Goal: Task Accomplishment & Management: Complete application form

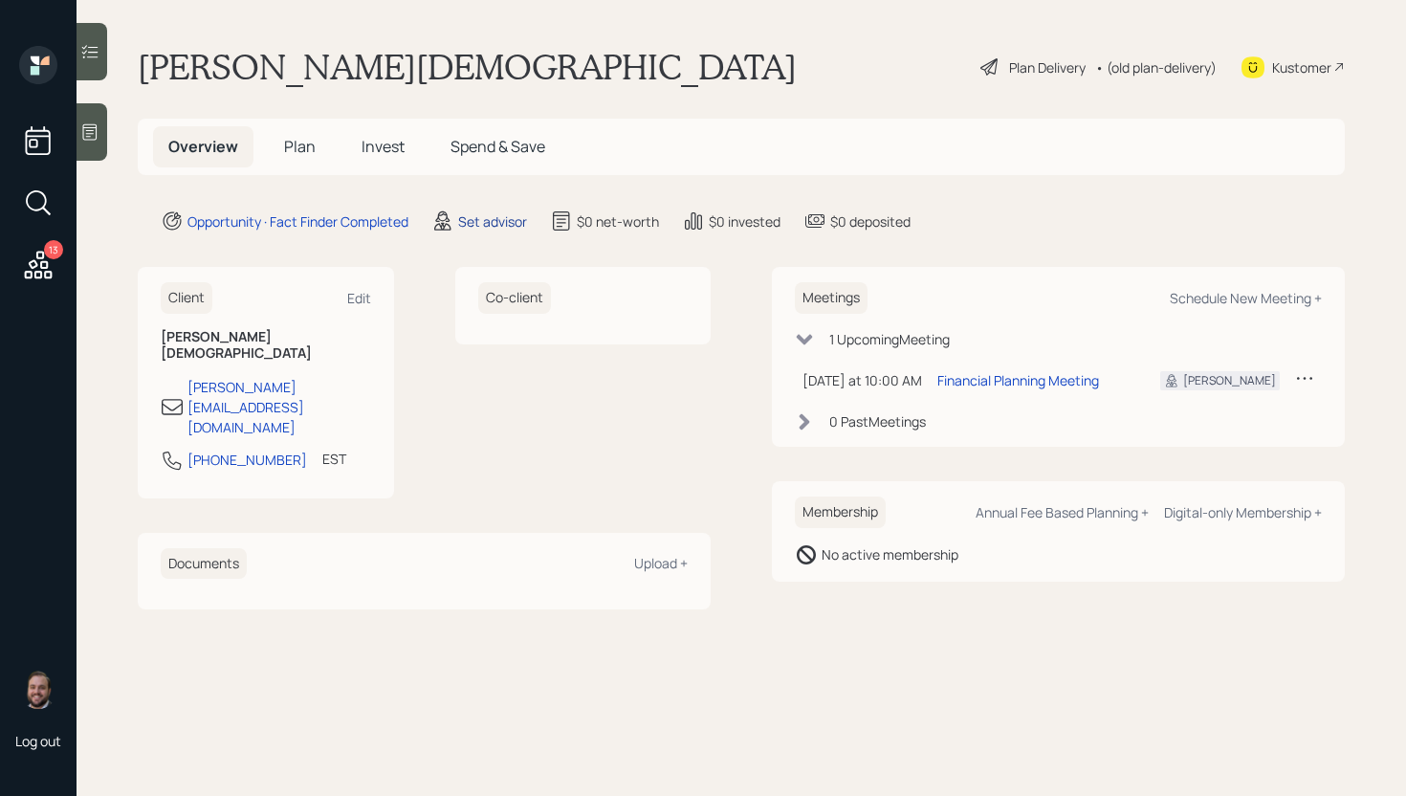
click at [502, 224] on div "Set advisor" at bounding box center [492, 221] width 69 height 20
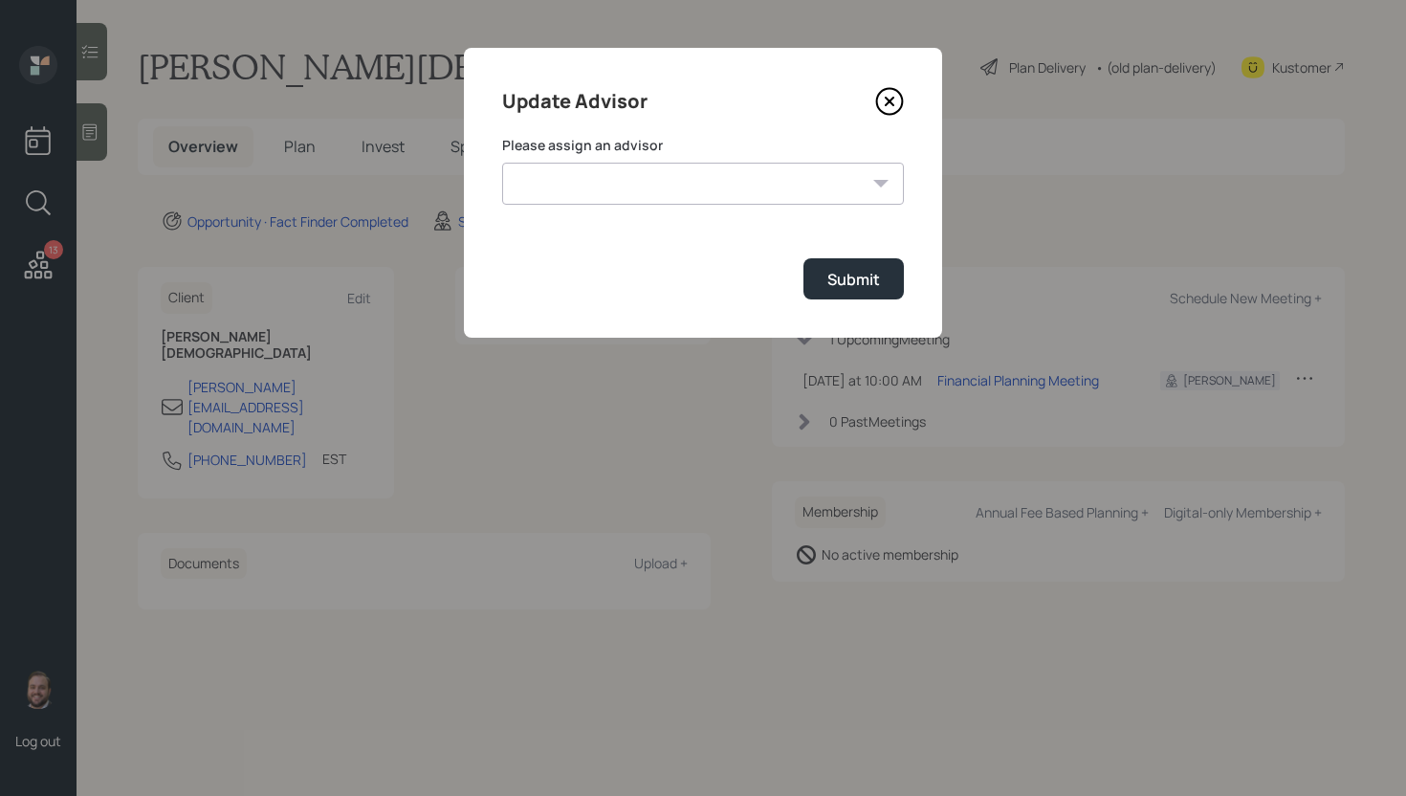
click at [666, 185] on select "James DiStasi Robby Grisanti Jonah Coleman Tyler End Treva Nostdahl Eric Schwar…" at bounding box center [703, 184] width 402 height 42
select select "d946c976-65aa-4529-ac9d-02c4f1114fc0"
click at [502, 163] on select "James DiStasi Robby Grisanti Jonah Coleman Tyler End Treva Nostdahl Eric Schwar…" at bounding box center [703, 184] width 402 height 42
click at [840, 292] on button "Submit" at bounding box center [853, 278] width 100 height 41
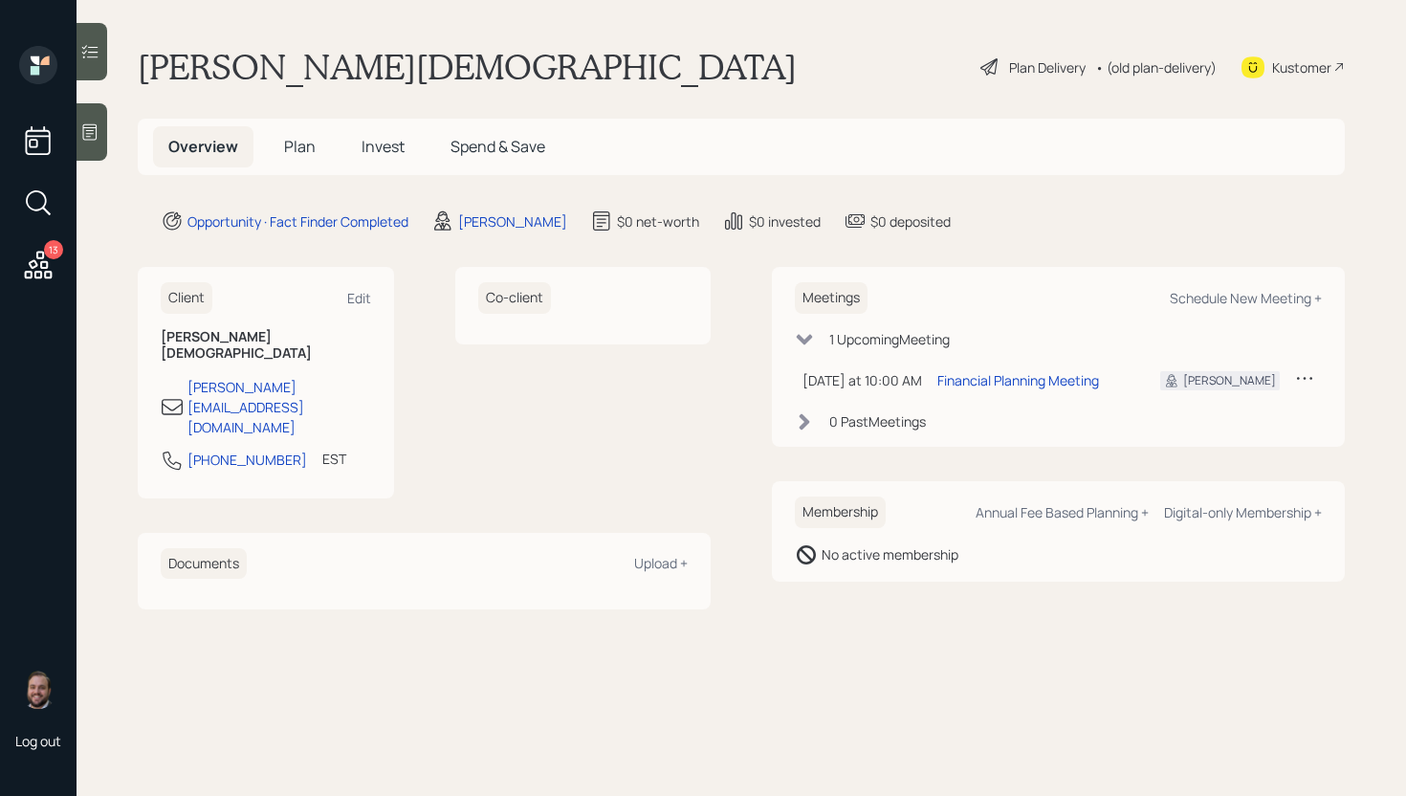
click at [42, 260] on icon at bounding box center [38, 265] width 34 height 34
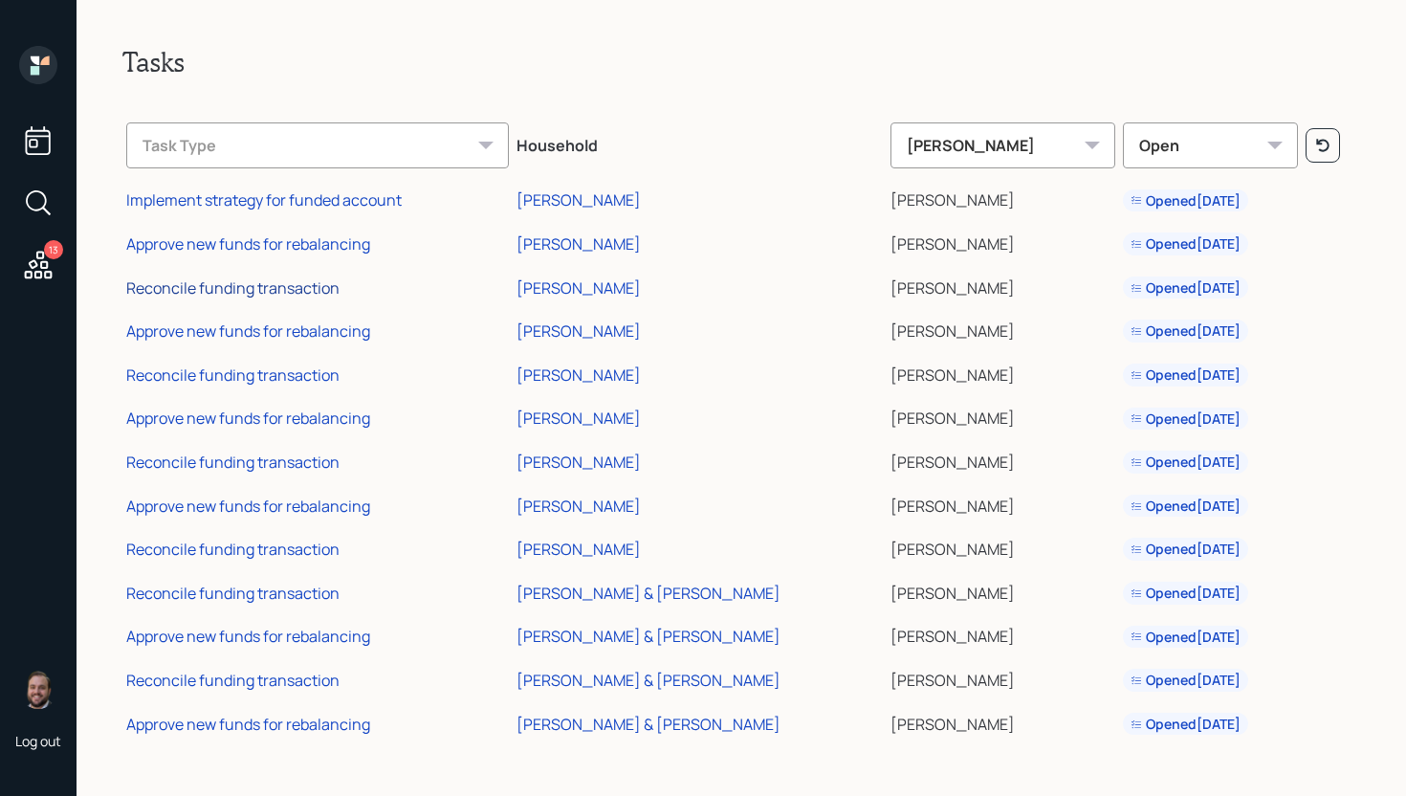
click at [245, 283] on div "Reconcile funding transaction" at bounding box center [232, 287] width 213 height 21
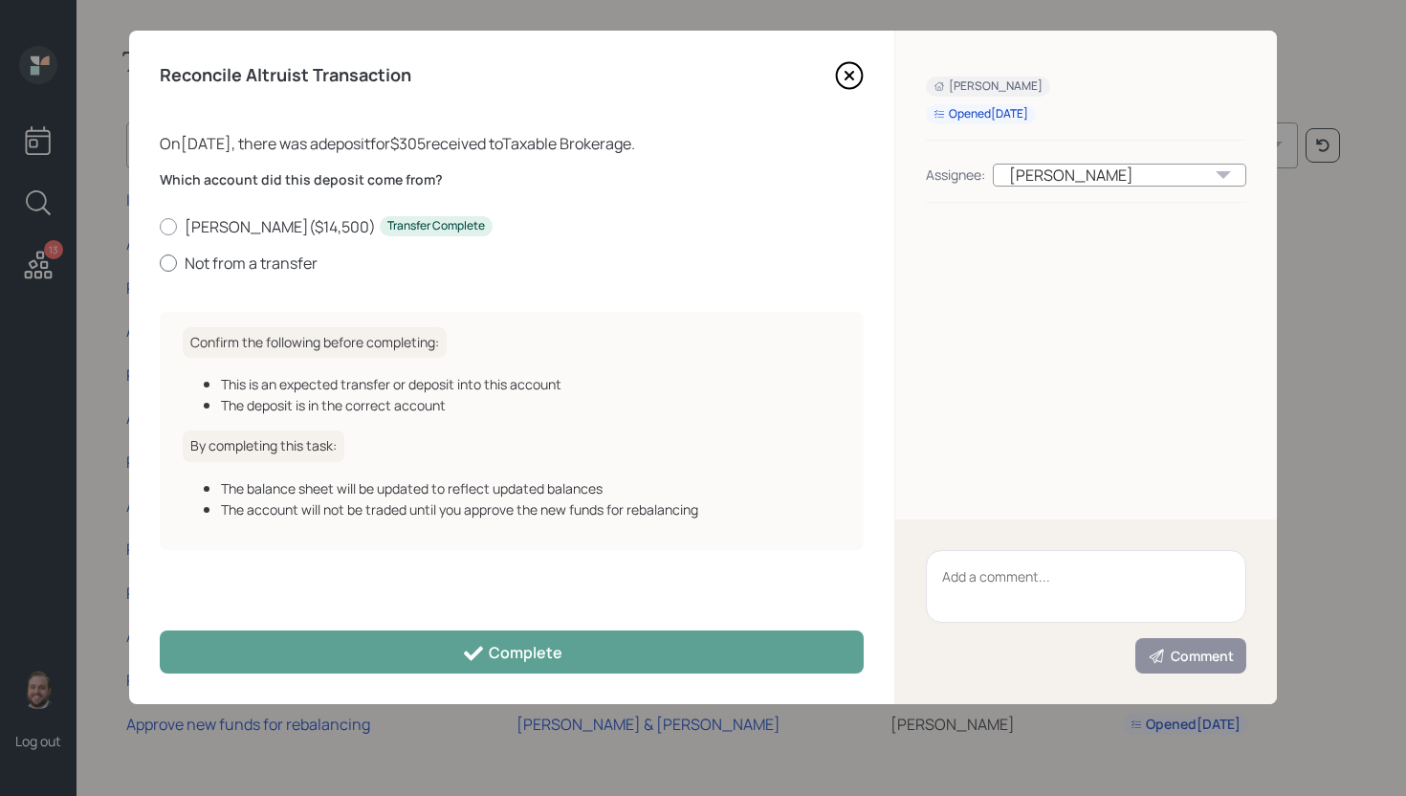
click at [278, 269] on label "Not from a transfer" at bounding box center [512, 262] width 704 height 21
click at [160, 263] on input "Not from a transfer" at bounding box center [159, 262] width 1 height 1
radio input "true"
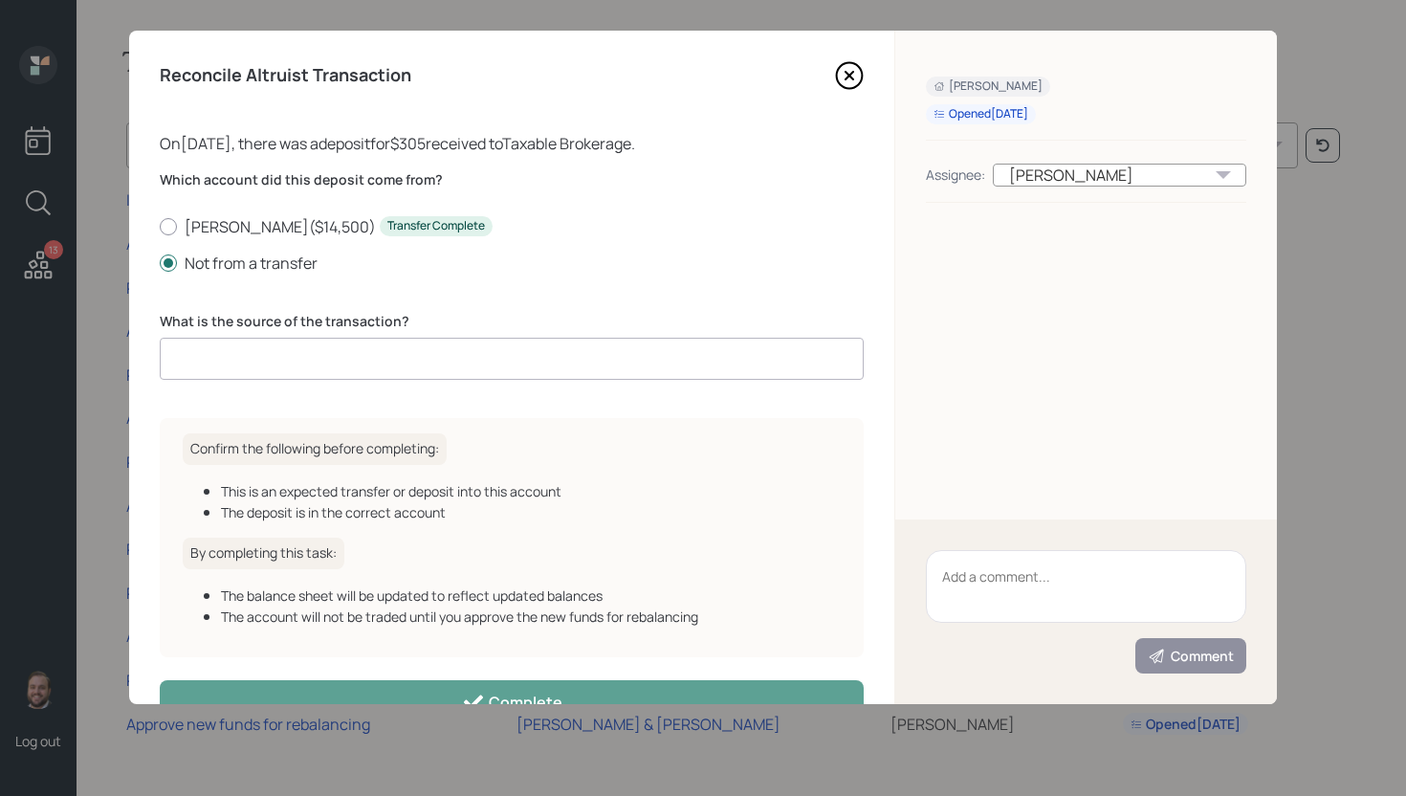
click at [302, 357] on input at bounding box center [512, 359] width 704 height 42
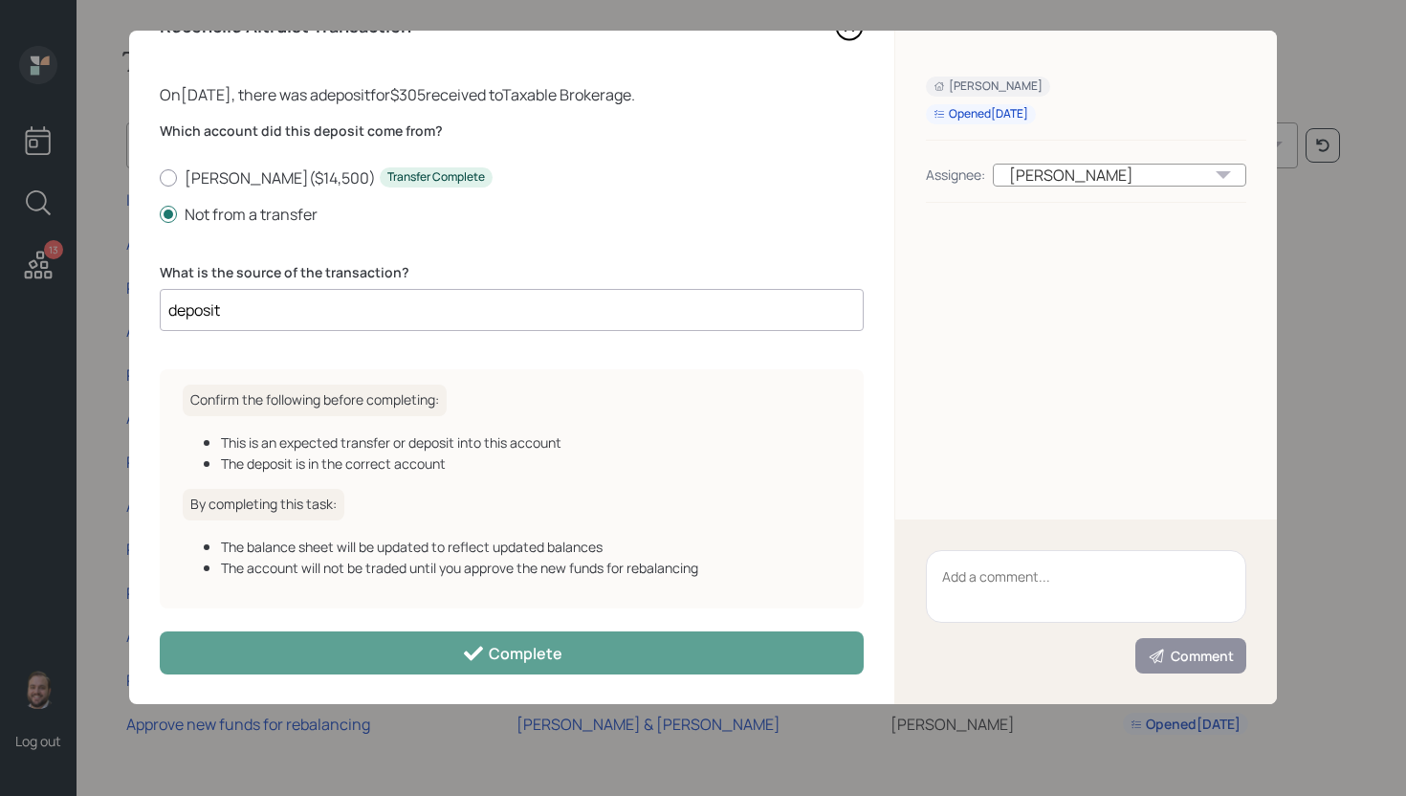
scroll to position [51, 0]
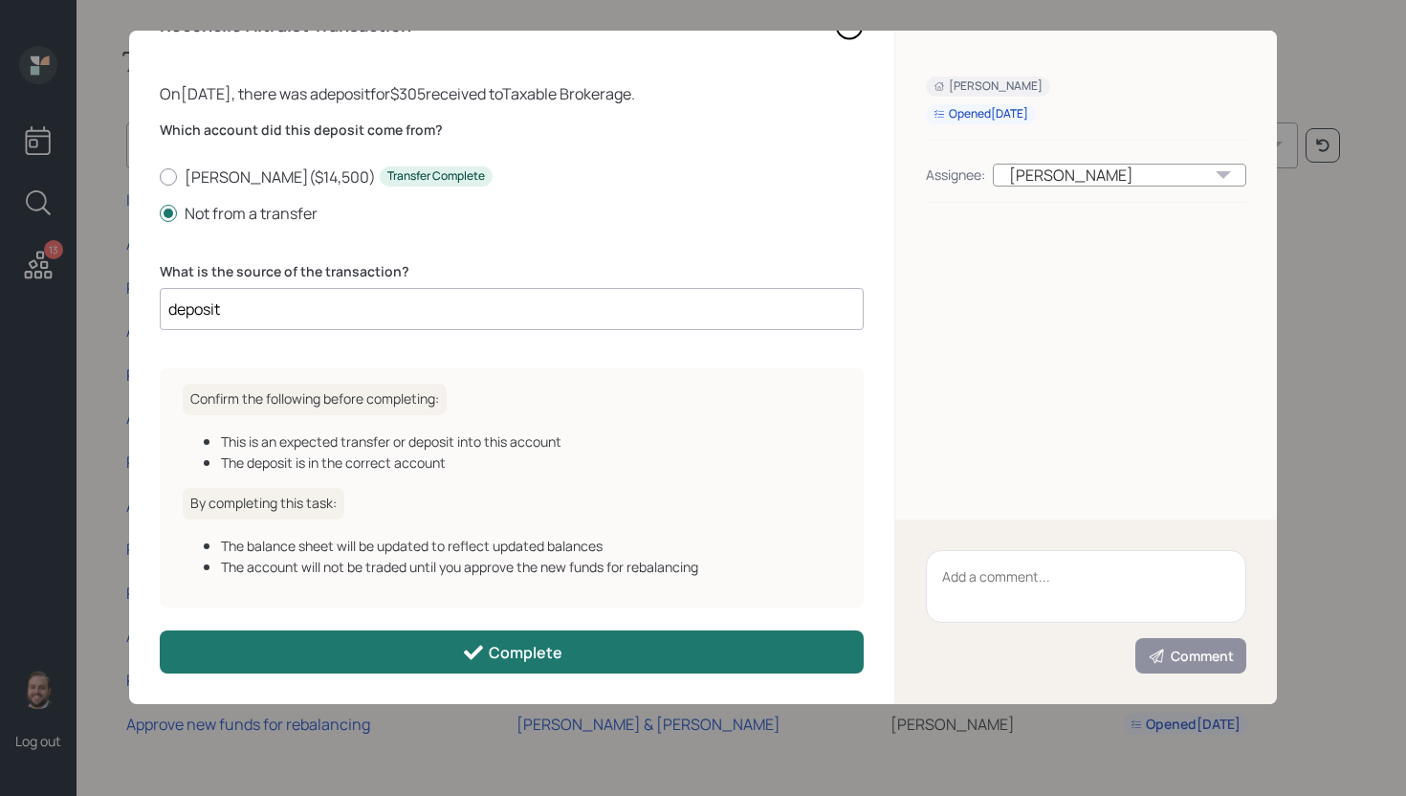
type input "deposit"
click at [542, 638] on button "Complete" at bounding box center [512, 651] width 704 height 43
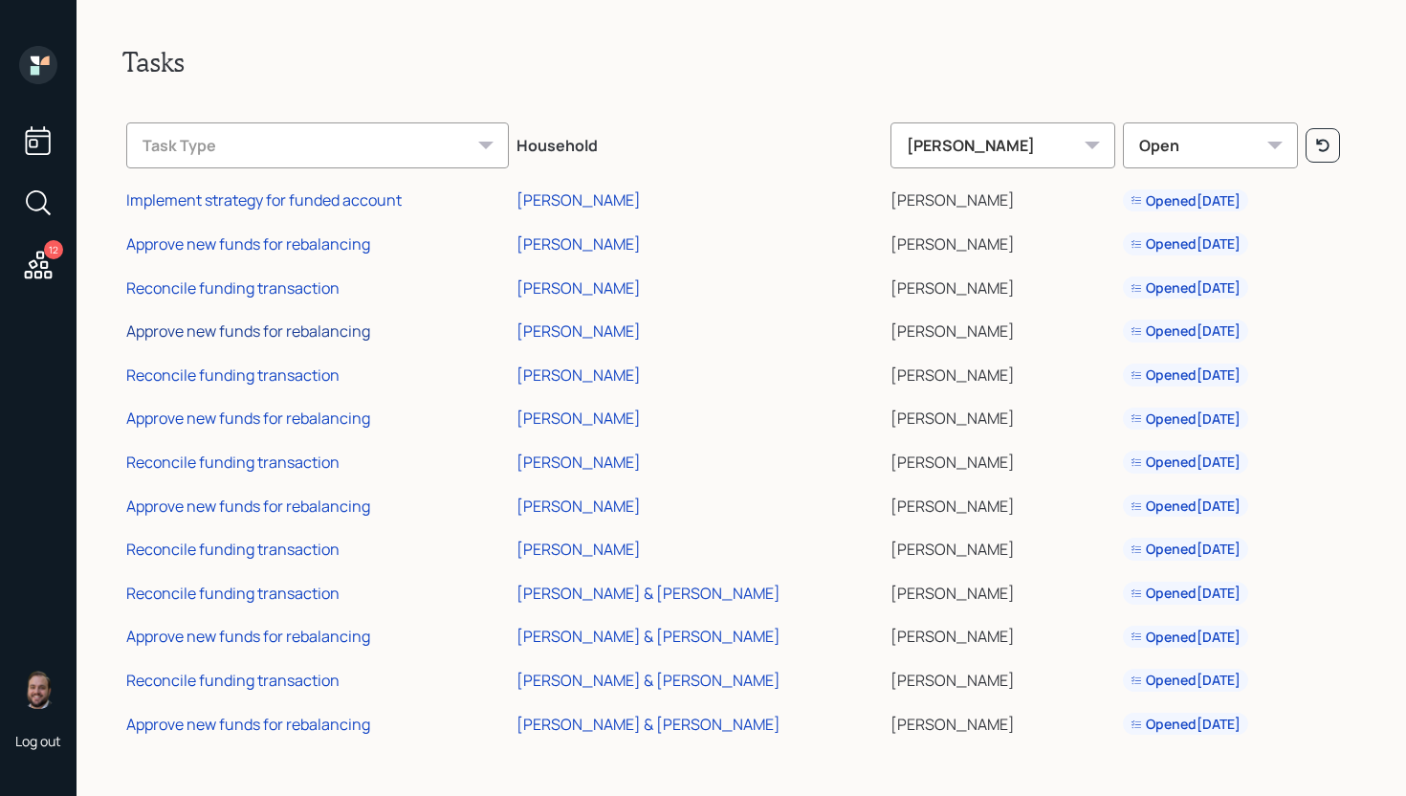
click at [262, 340] on div "Approve new funds for rebalancing" at bounding box center [248, 330] width 244 height 21
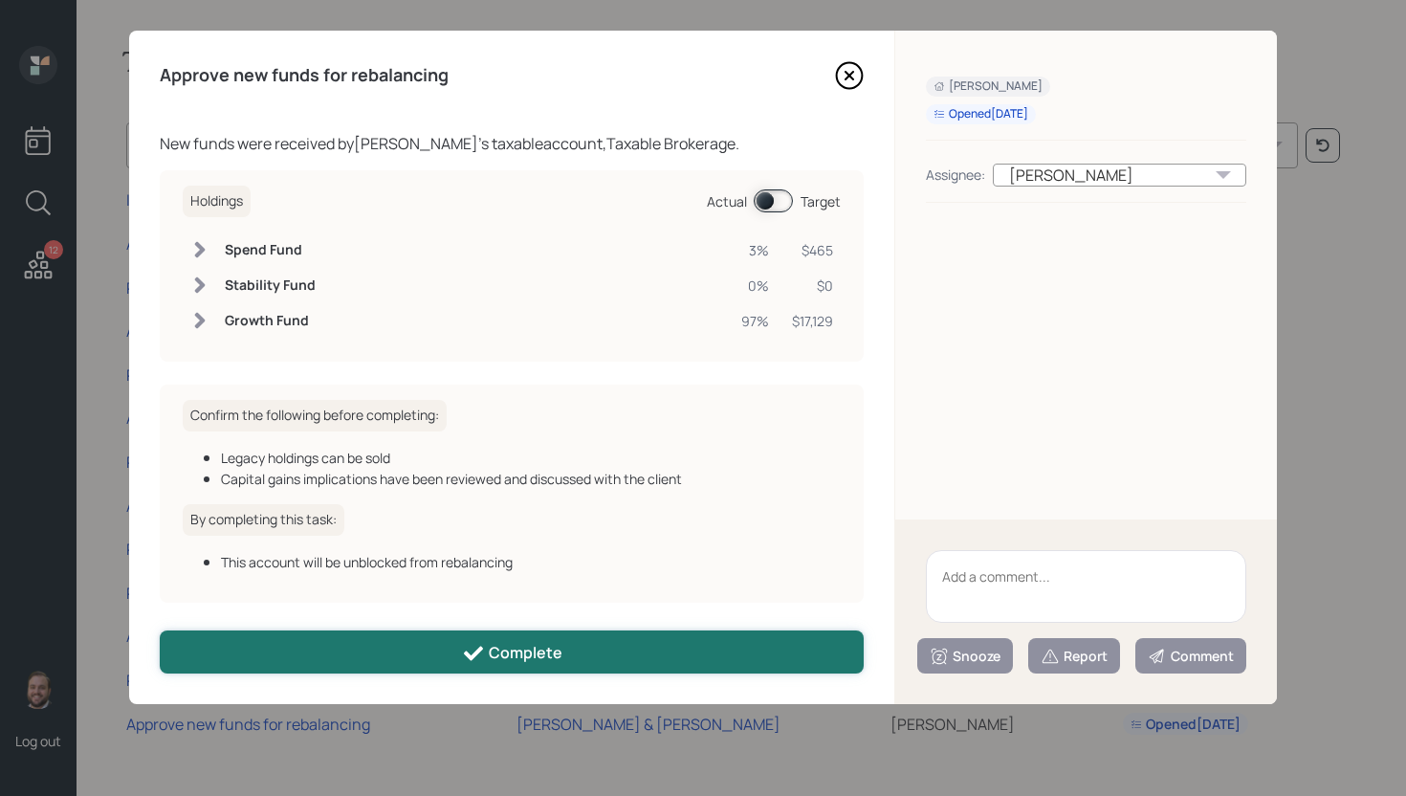
click at [522, 640] on button "Complete" at bounding box center [512, 651] width 704 height 43
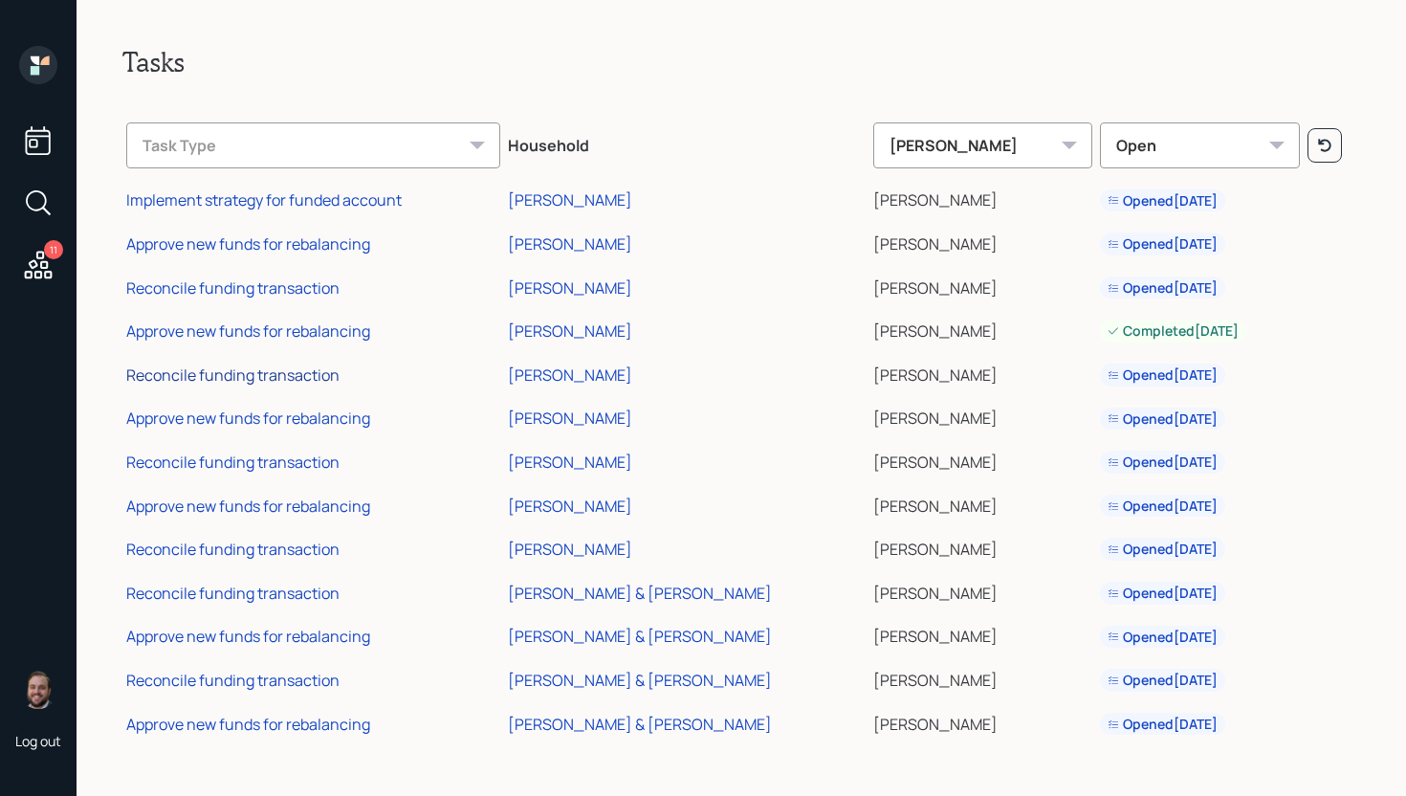
click at [282, 377] on div "Reconcile funding transaction" at bounding box center [232, 374] width 213 height 21
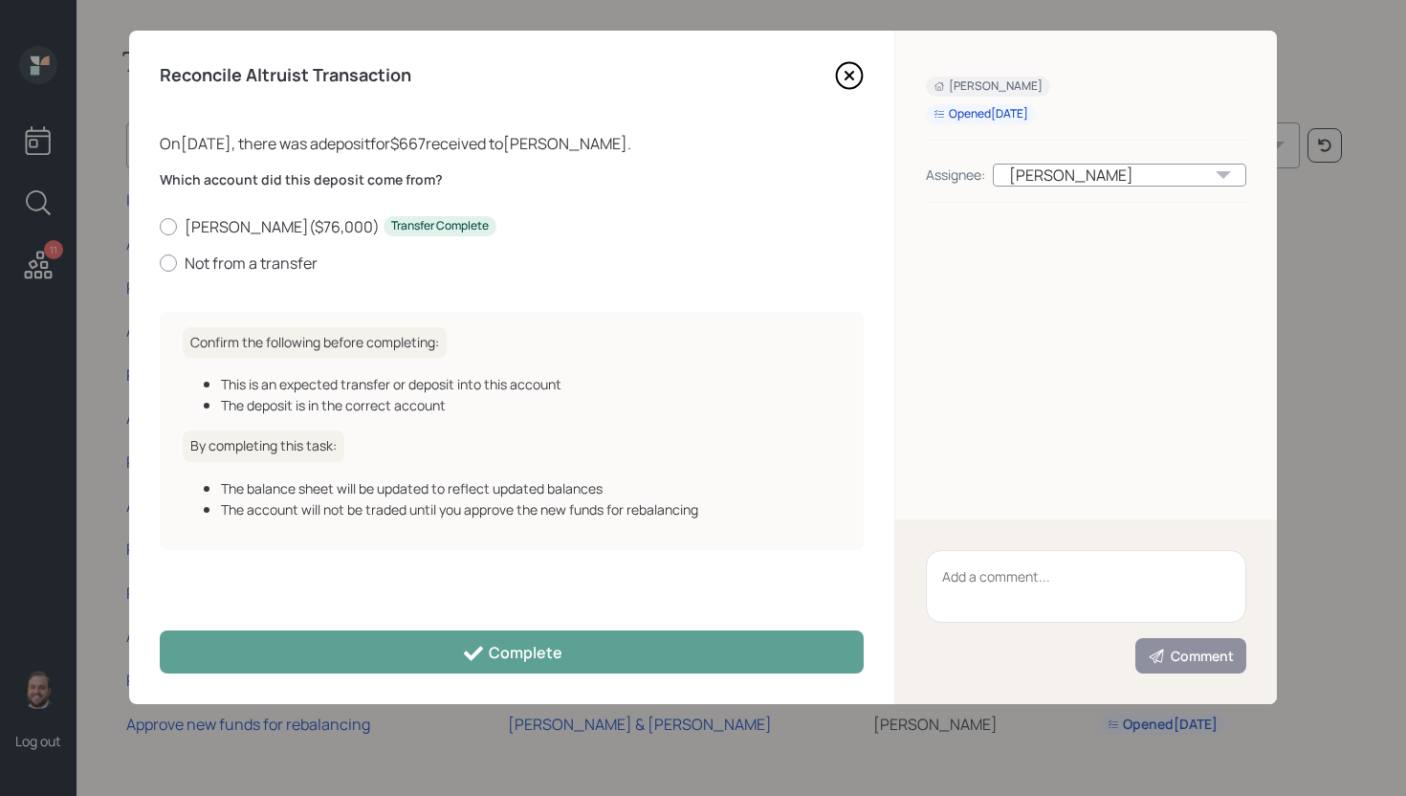
click at [267, 274] on div "Which account did this deposit come from? Roth IRA ( $76,000 ) Transfer Complet…" at bounding box center [512, 233] width 704 height 126
click at [266, 262] on label "Not from a transfer" at bounding box center [512, 262] width 704 height 21
click at [160, 262] on input "Not from a transfer" at bounding box center [159, 262] width 1 height 1
radio input "true"
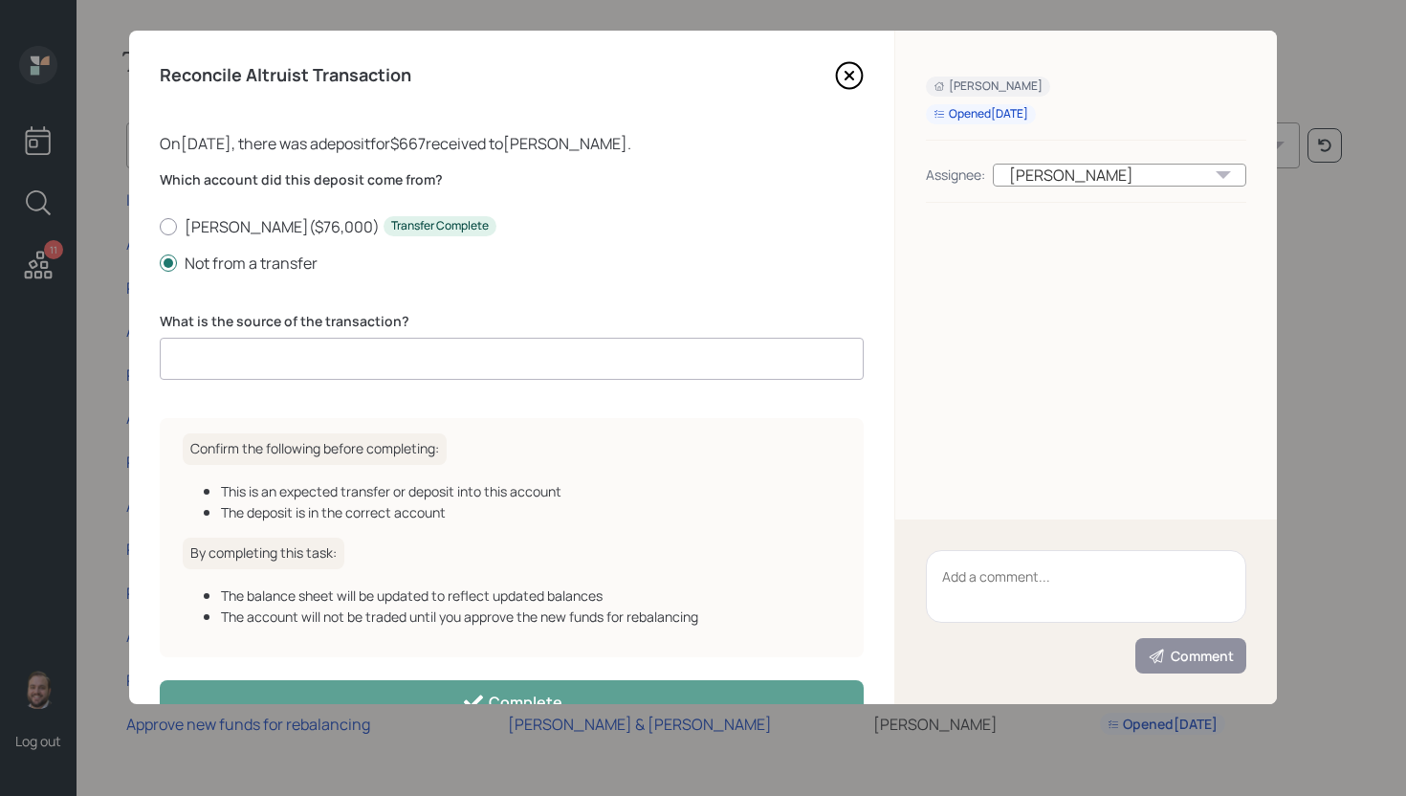
click at [285, 368] on input at bounding box center [512, 359] width 704 height 42
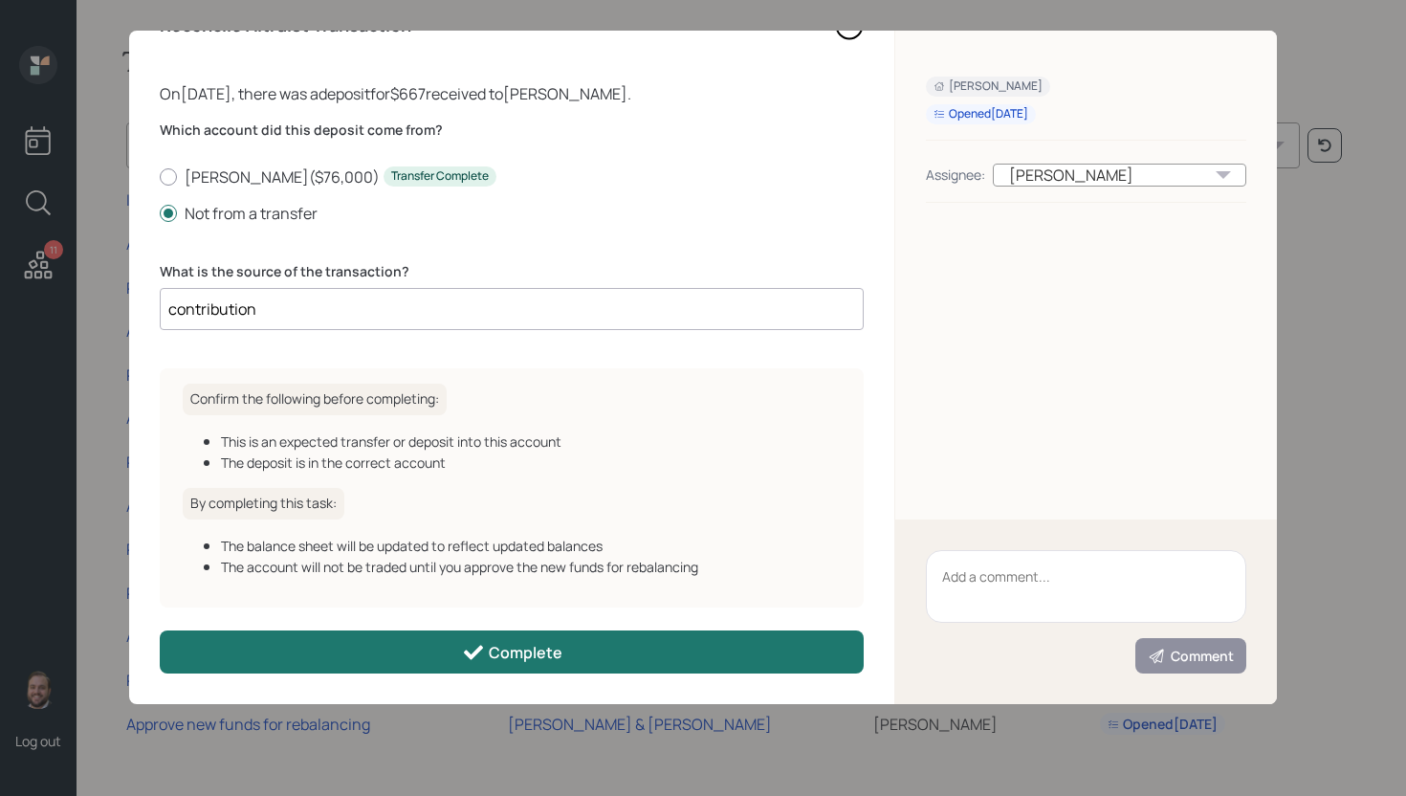
type input "contribution"
click at [543, 651] on div "Complete" at bounding box center [512, 652] width 100 height 23
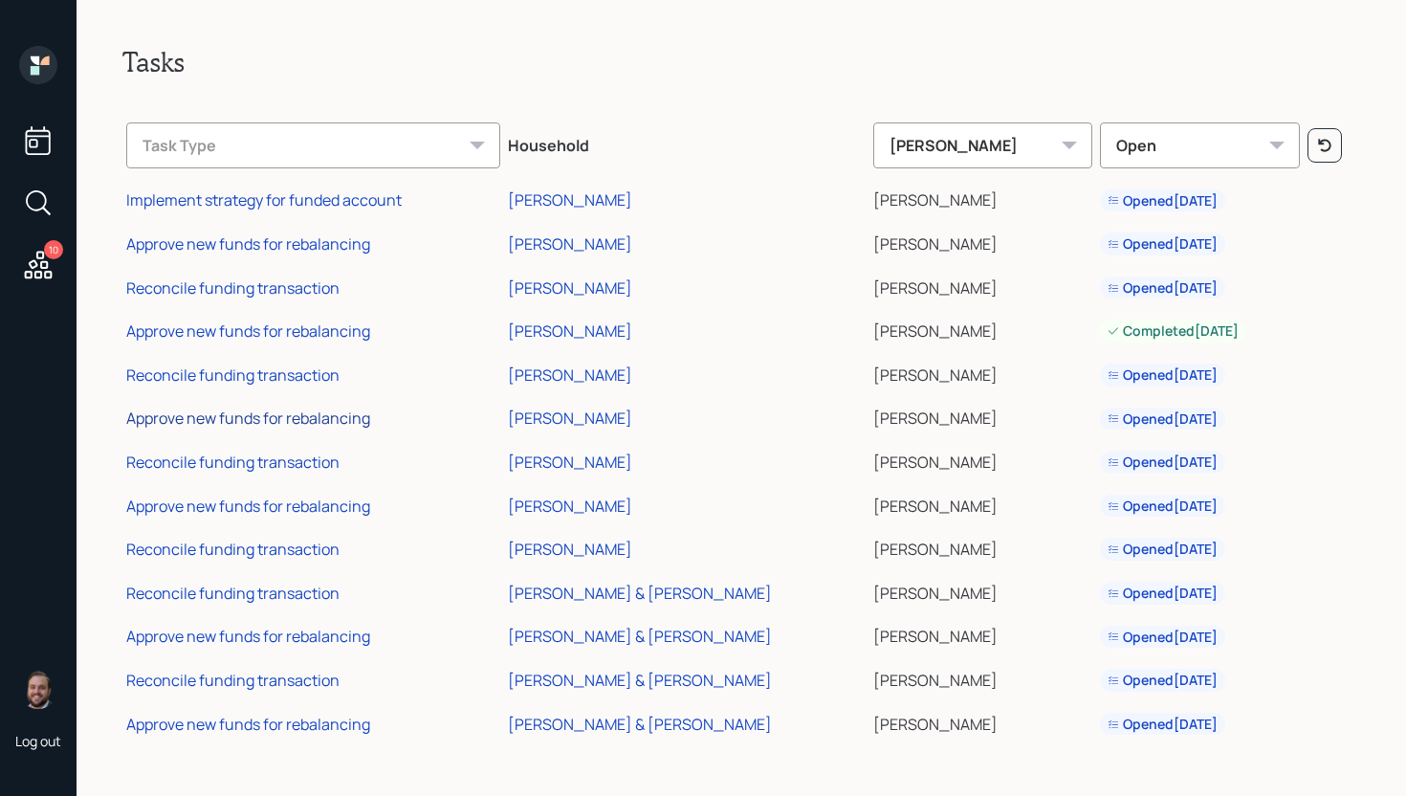
click at [303, 423] on div "Approve new funds for rebalancing" at bounding box center [248, 417] width 244 height 21
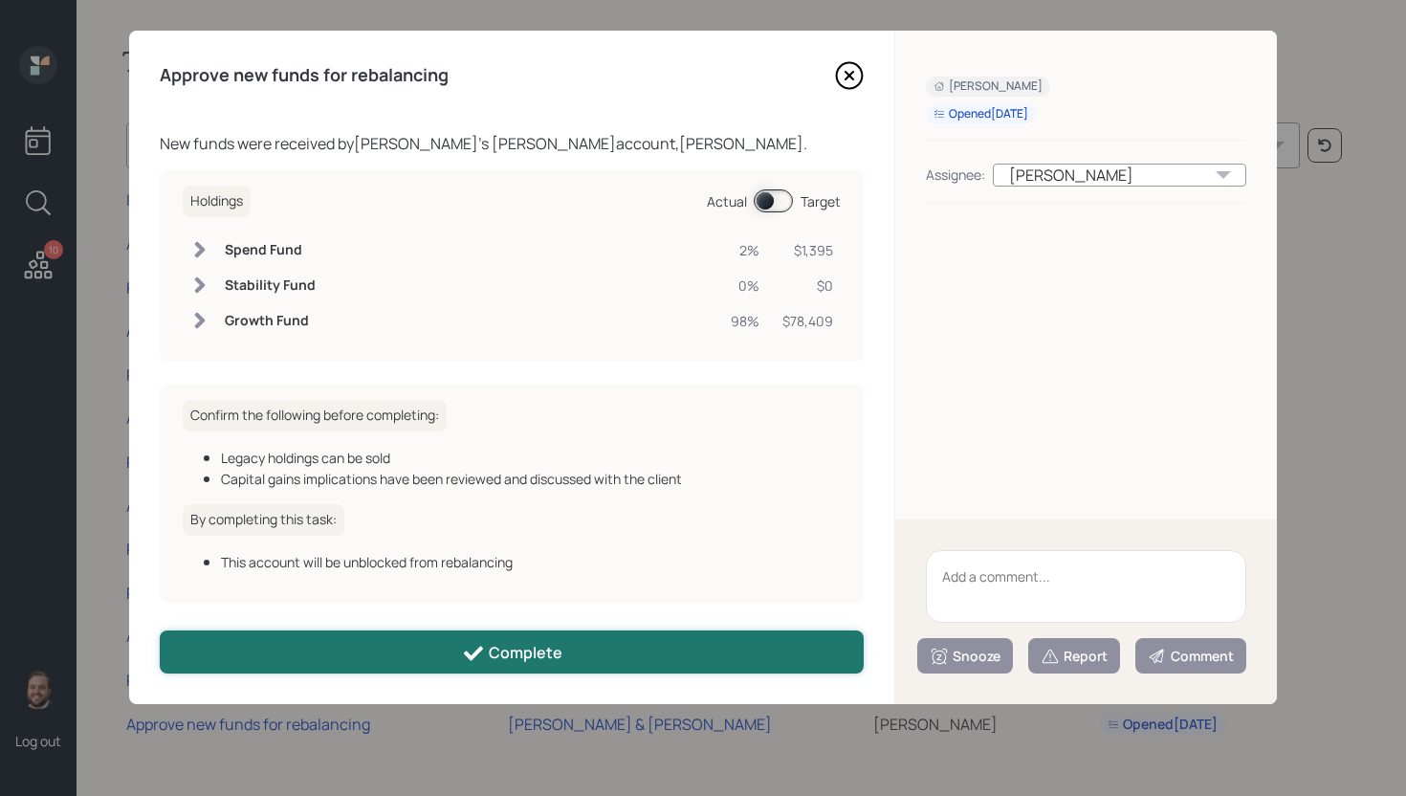
click at [534, 661] on div "Complete" at bounding box center [512, 653] width 100 height 23
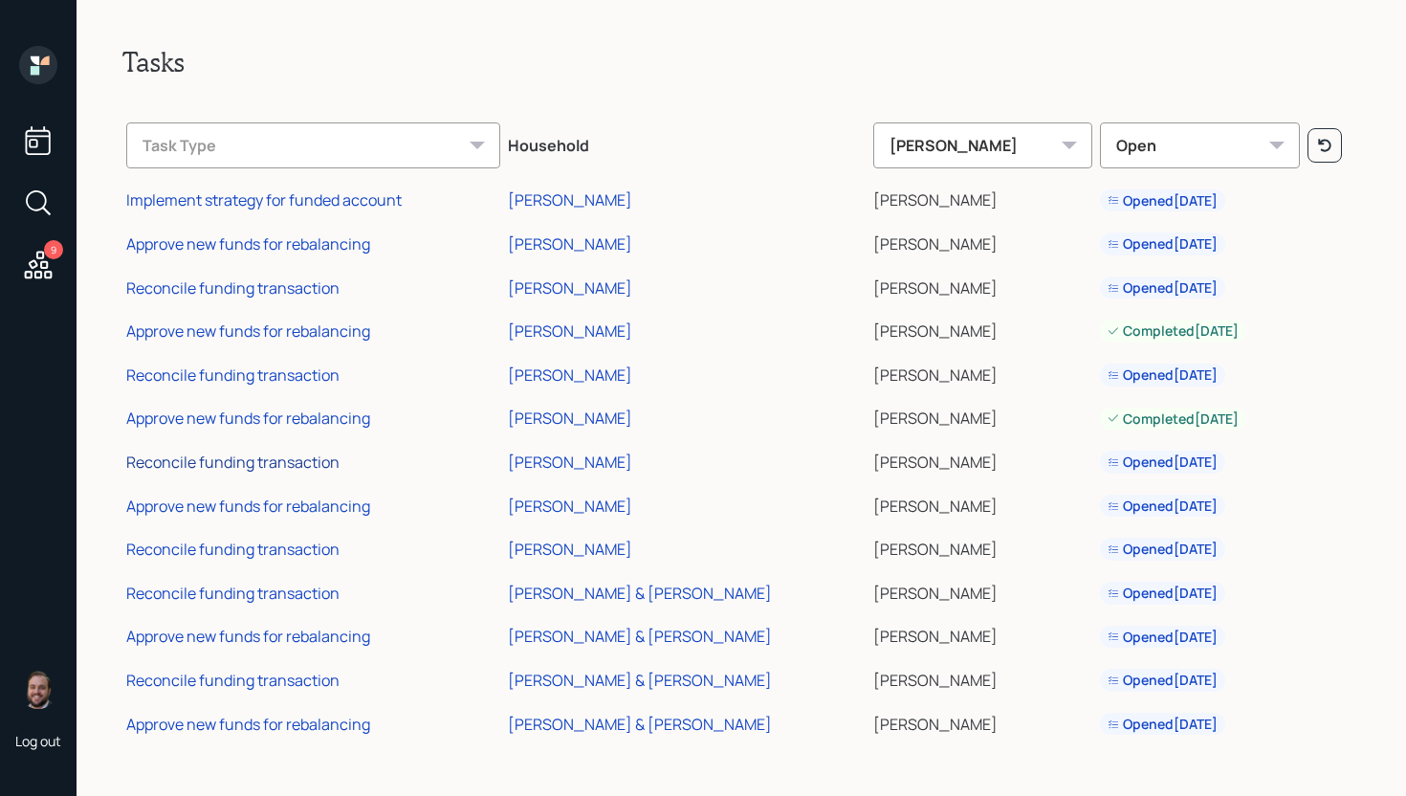
click at [309, 462] on div "Reconcile funding transaction" at bounding box center [232, 461] width 213 height 21
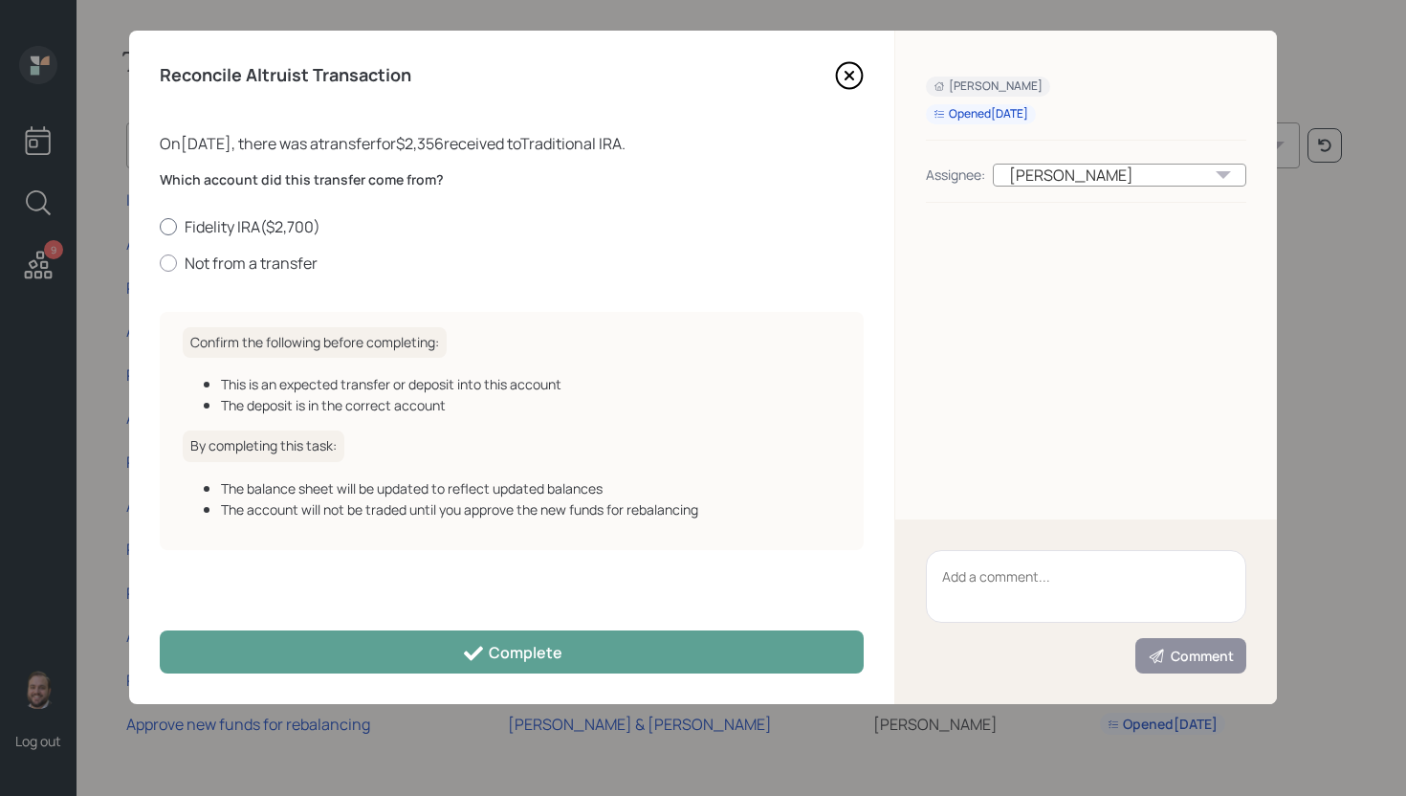
click at [280, 229] on label "Fidelity IRA ( $2,700 )" at bounding box center [512, 226] width 704 height 21
click at [160, 227] on input "Fidelity IRA ( $2,700 )" at bounding box center [159, 226] width 1 height 1
radio input "true"
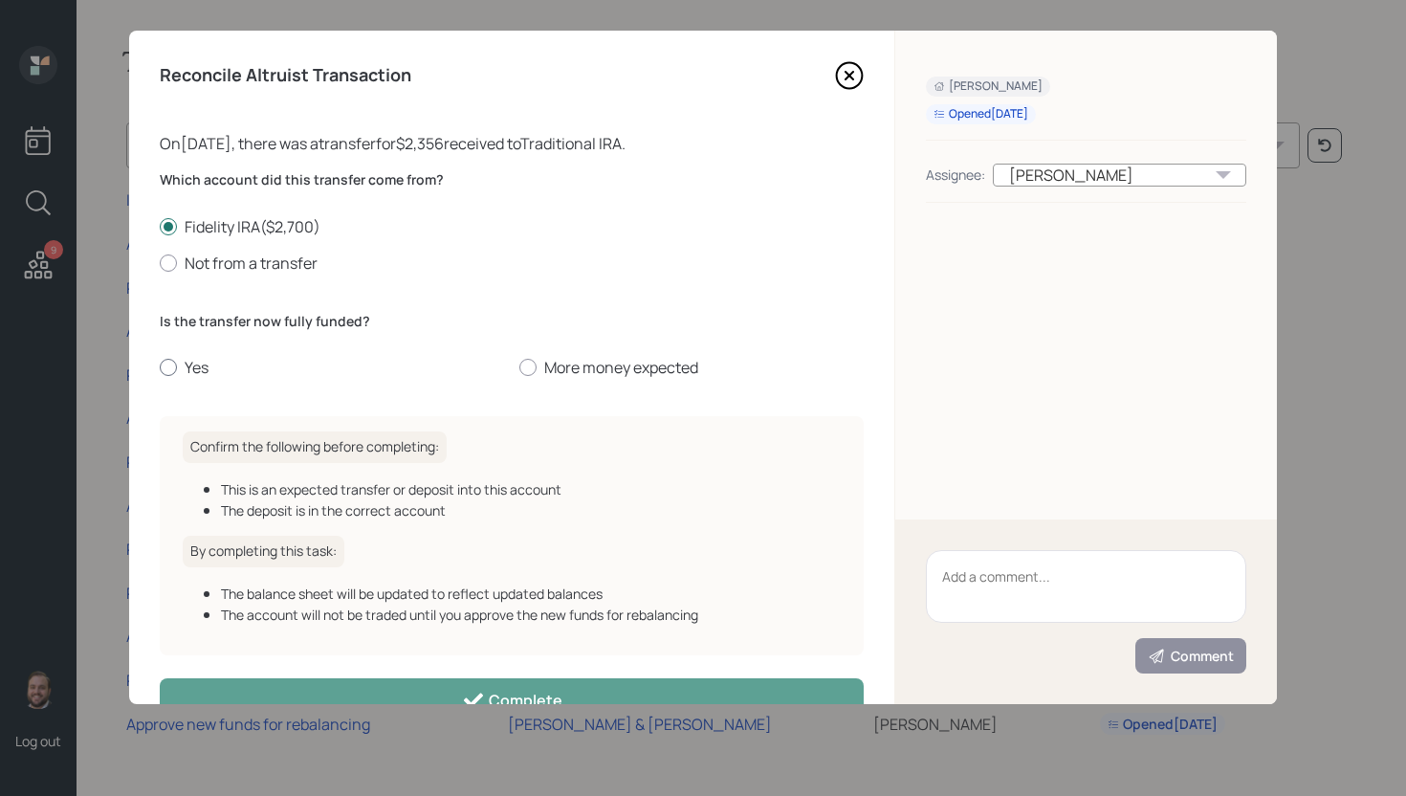
click at [193, 365] on label "Yes" at bounding box center [332, 367] width 344 height 21
click at [160, 367] on input "Yes" at bounding box center [159, 367] width 1 height 1
radio input "true"
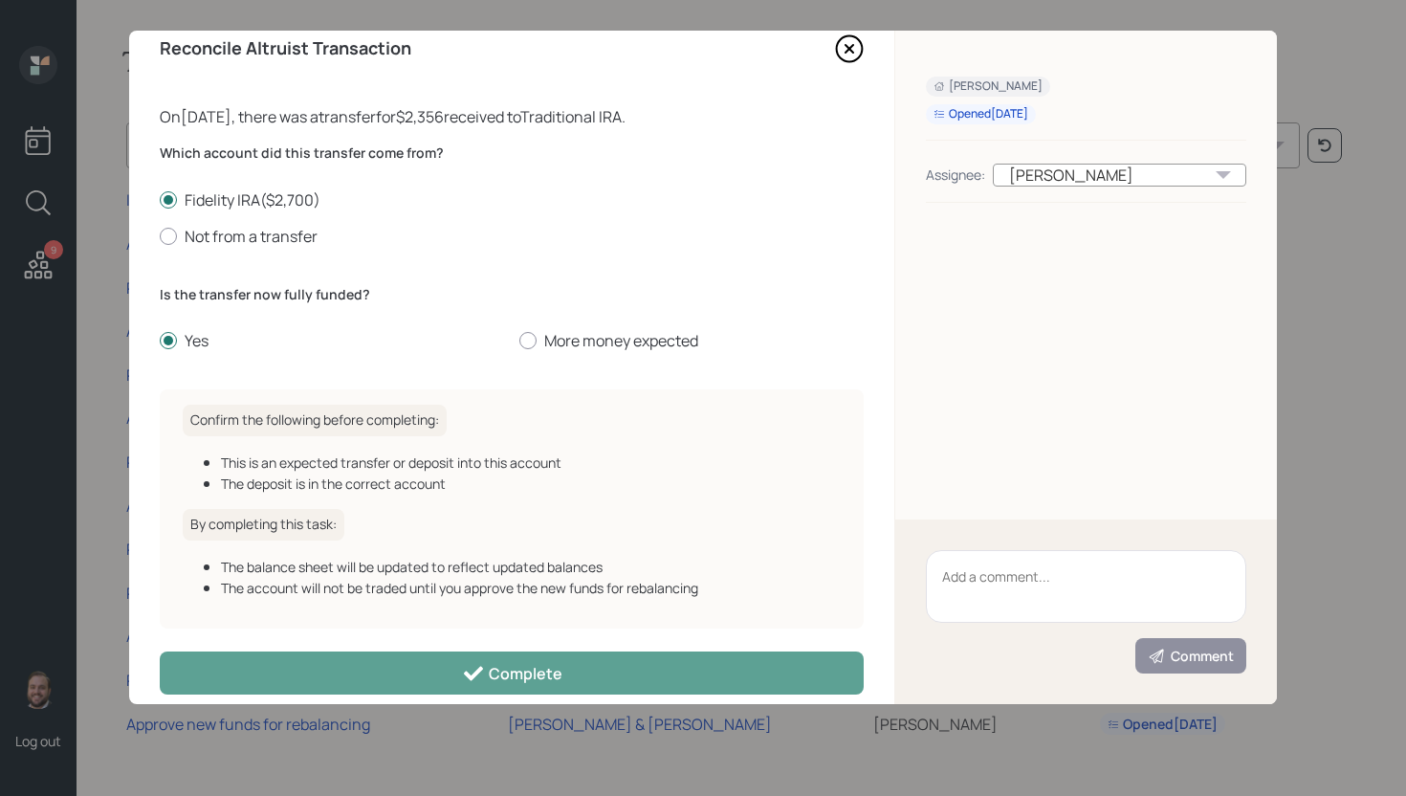
scroll to position [49, 0]
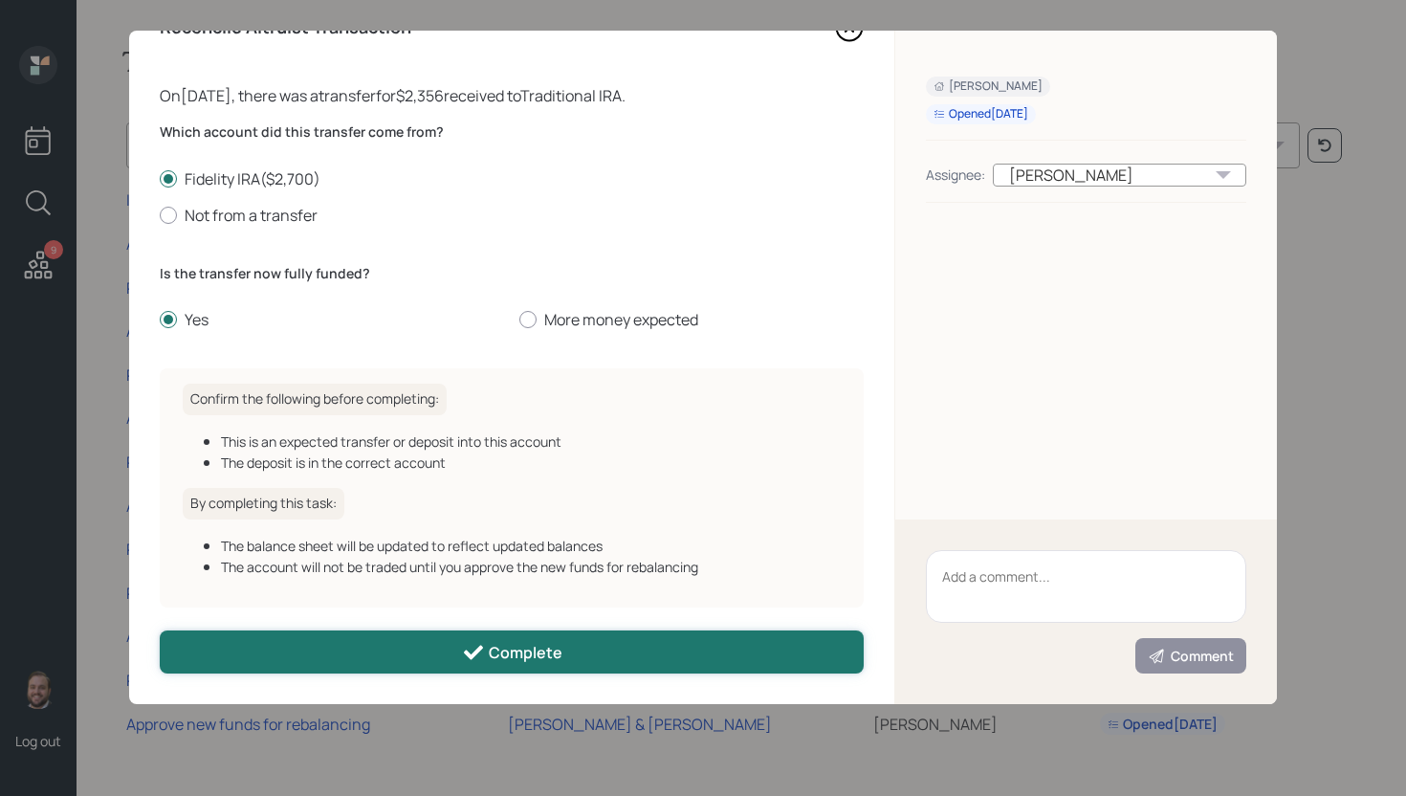
click at [516, 643] on div "Complete" at bounding box center [512, 652] width 100 height 23
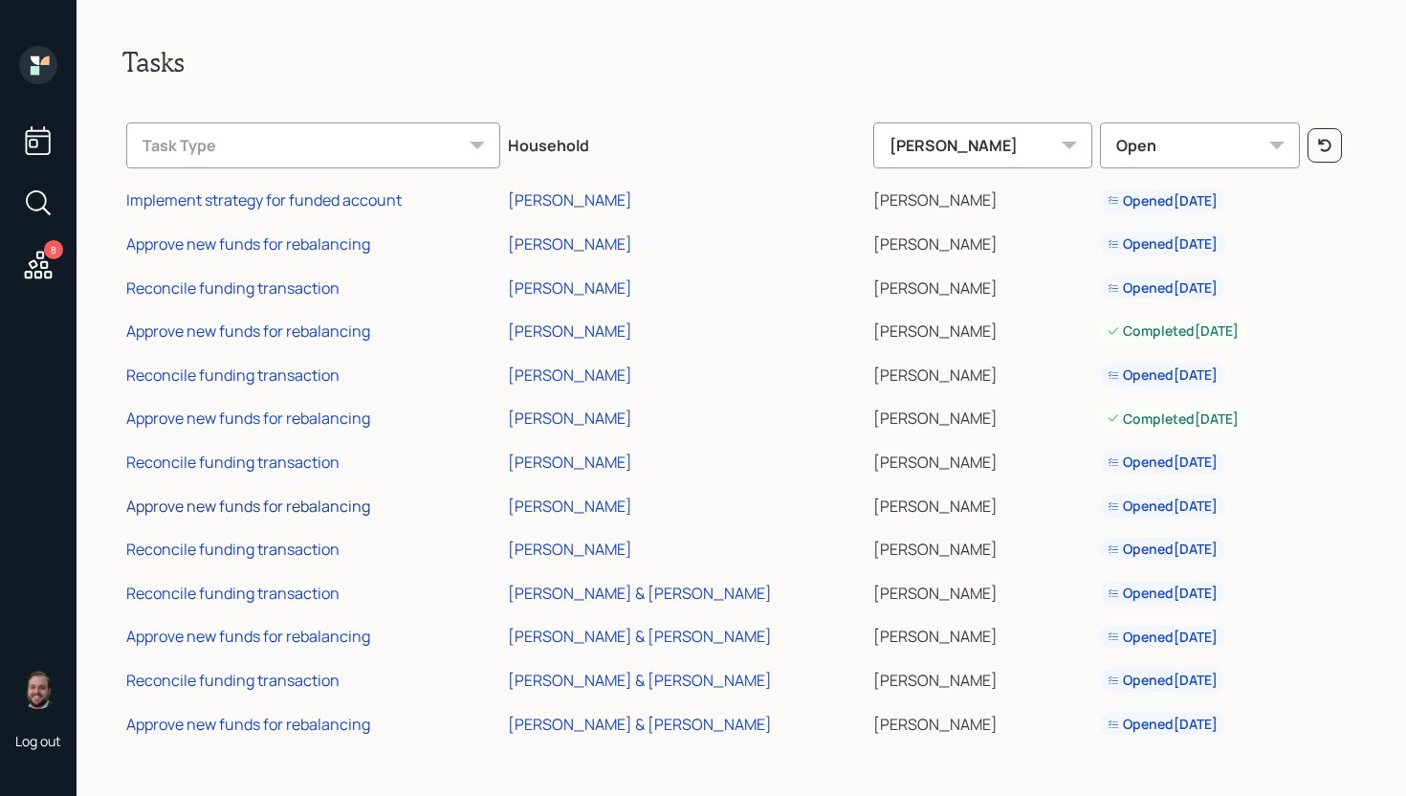
click at [268, 504] on div "Approve new funds for rebalancing" at bounding box center [248, 505] width 244 height 21
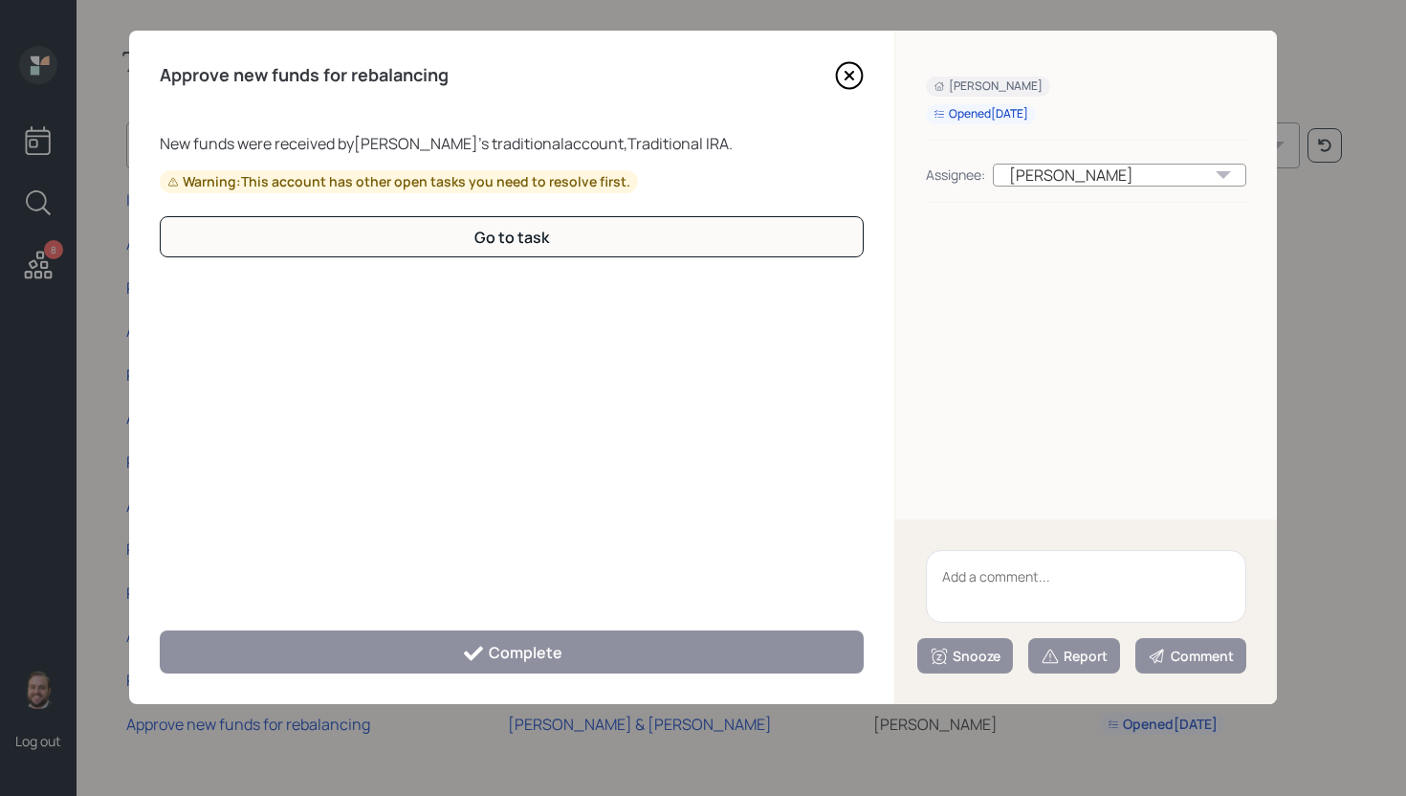
click at [849, 77] on icon at bounding box center [849, 76] width 8 height 8
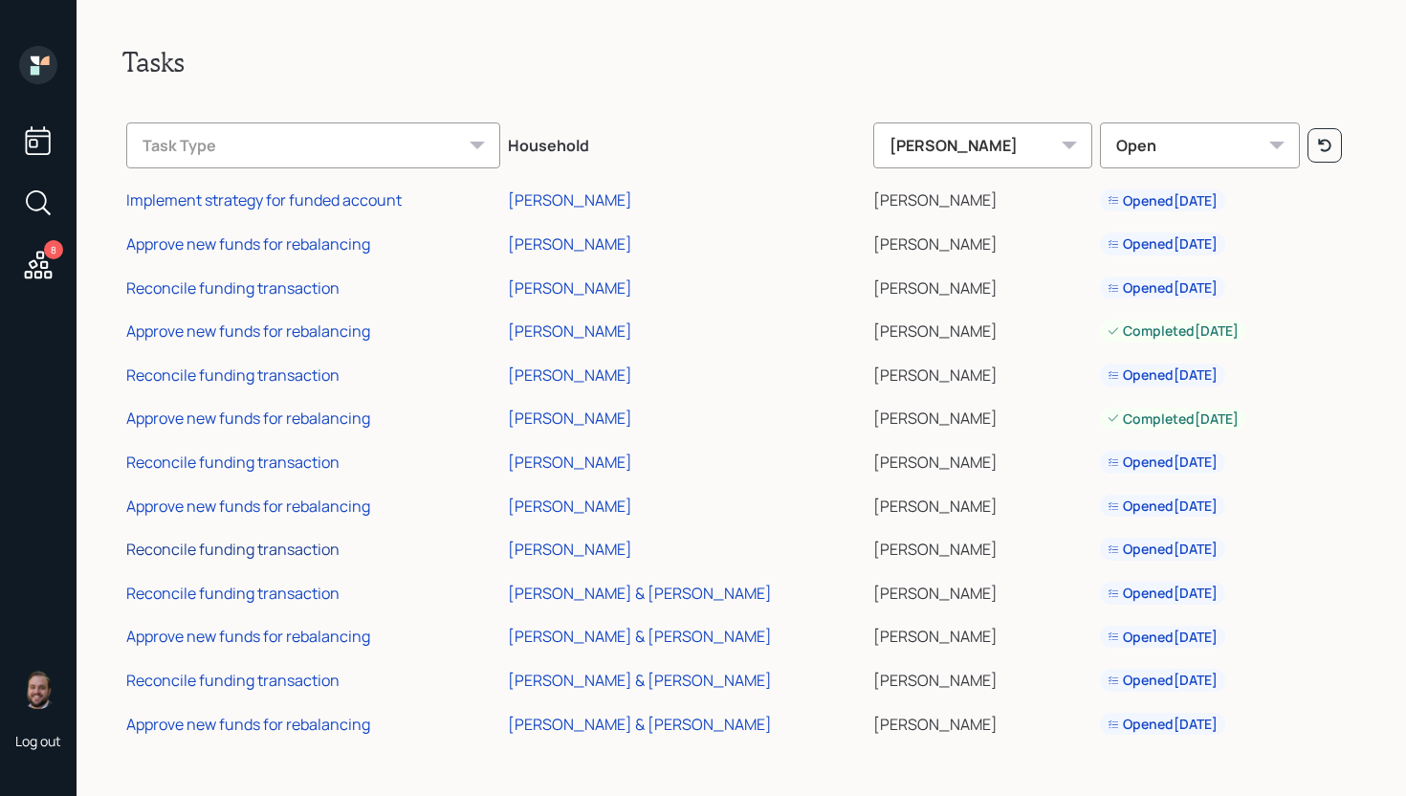
click at [299, 548] on div "Reconcile funding transaction" at bounding box center [232, 548] width 213 height 21
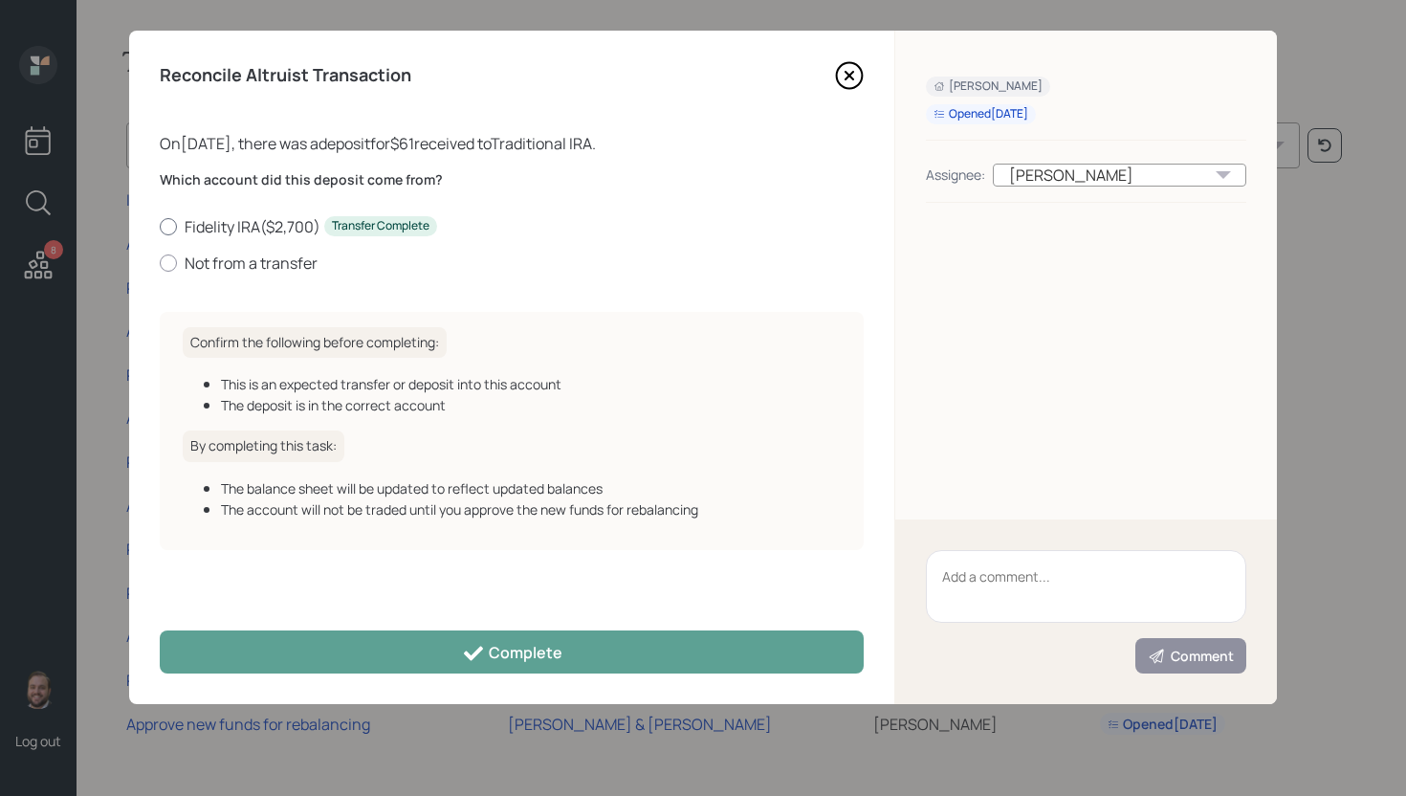
click at [228, 236] on label "Fidelity IRA ( $2,700 ) Transfer Complete" at bounding box center [512, 226] width 704 height 21
click at [160, 227] on input "Fidelity IRA ( $2,700 ) Transfer Complete" at bounding box center [159, 226] width 1 height 1
radio input "true"
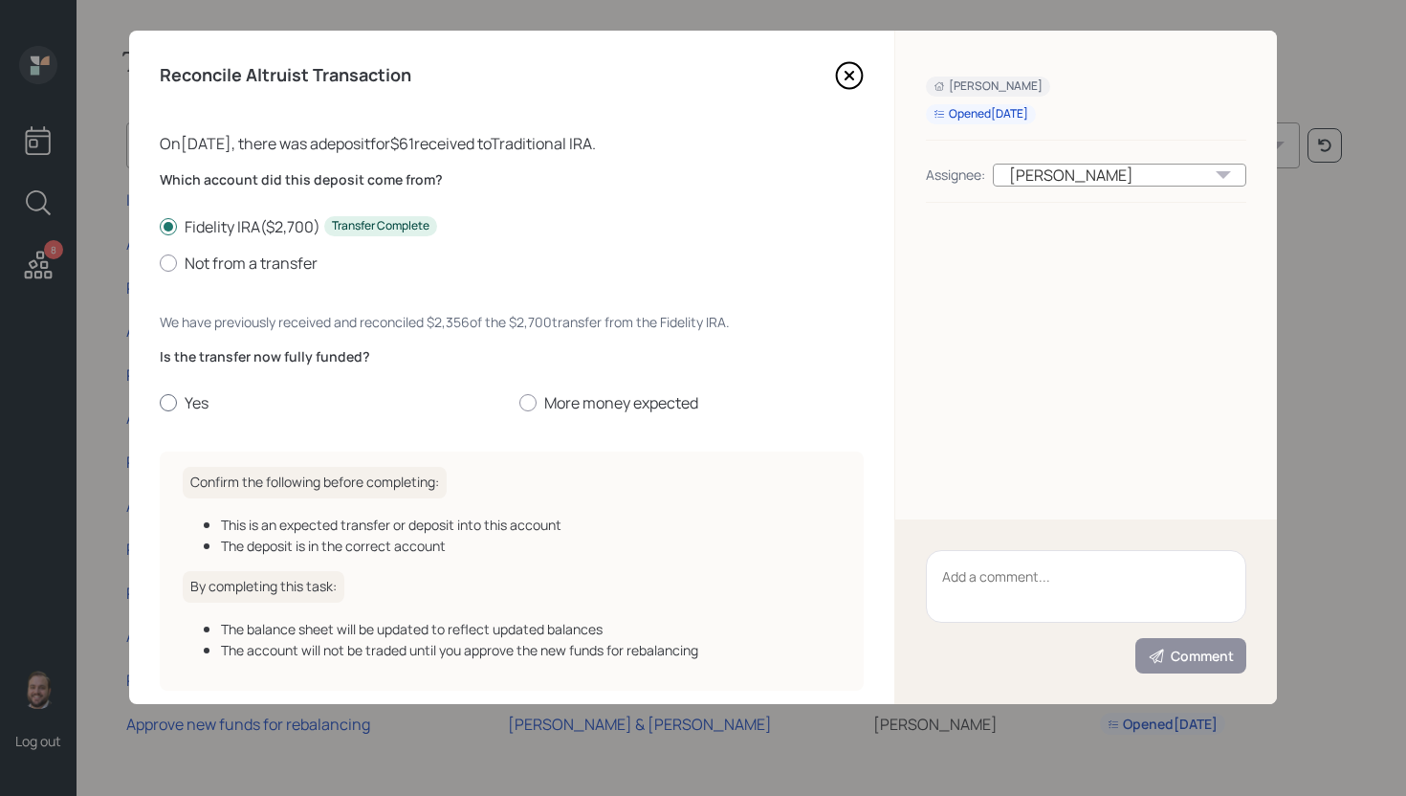
click at [207, 394] on label "Yes" at bounding box center [332, 402] width 344 height 21
click at [160, 403] on input "Yes" at bounding box center [159, 403] width 1 height 1
radio input "true"
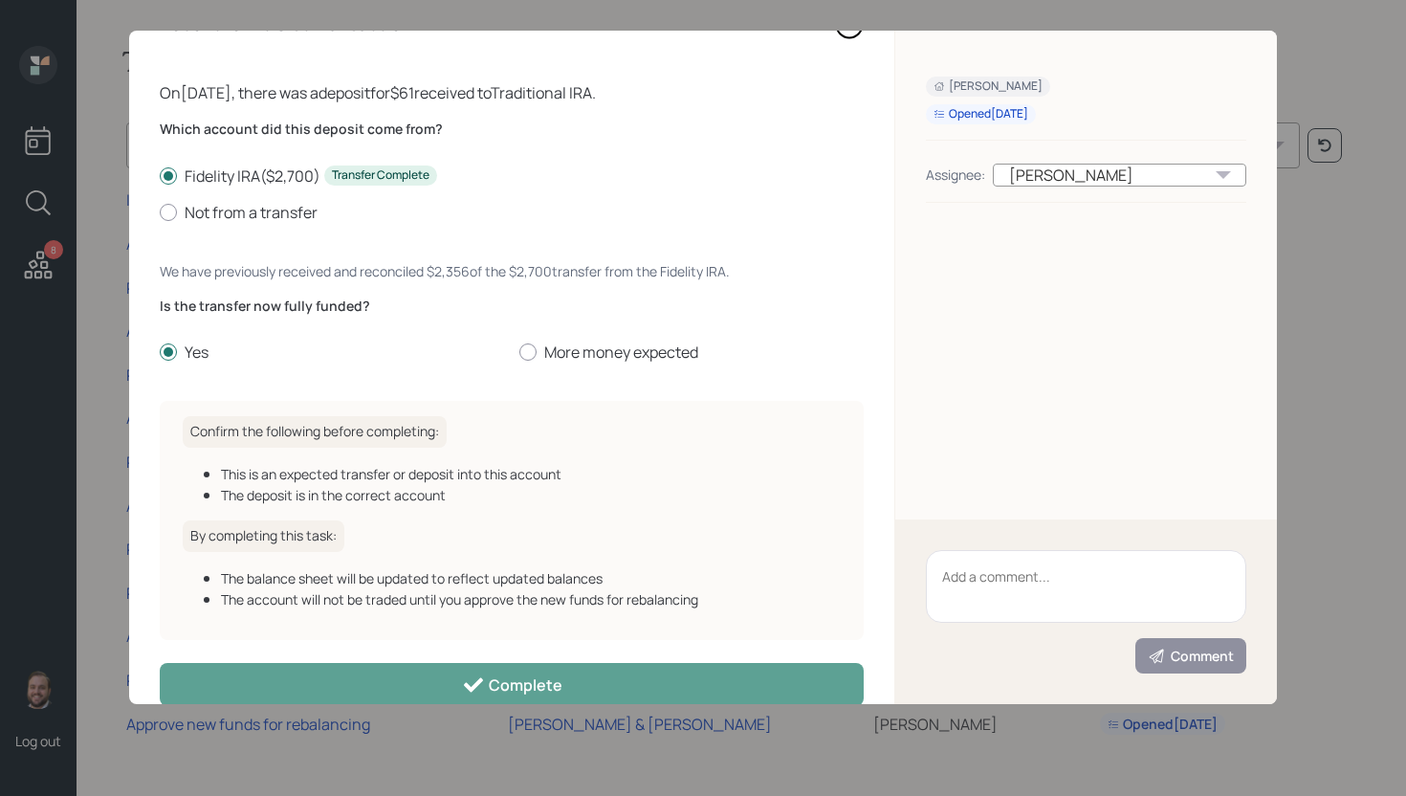
scroll to position [84, 0]
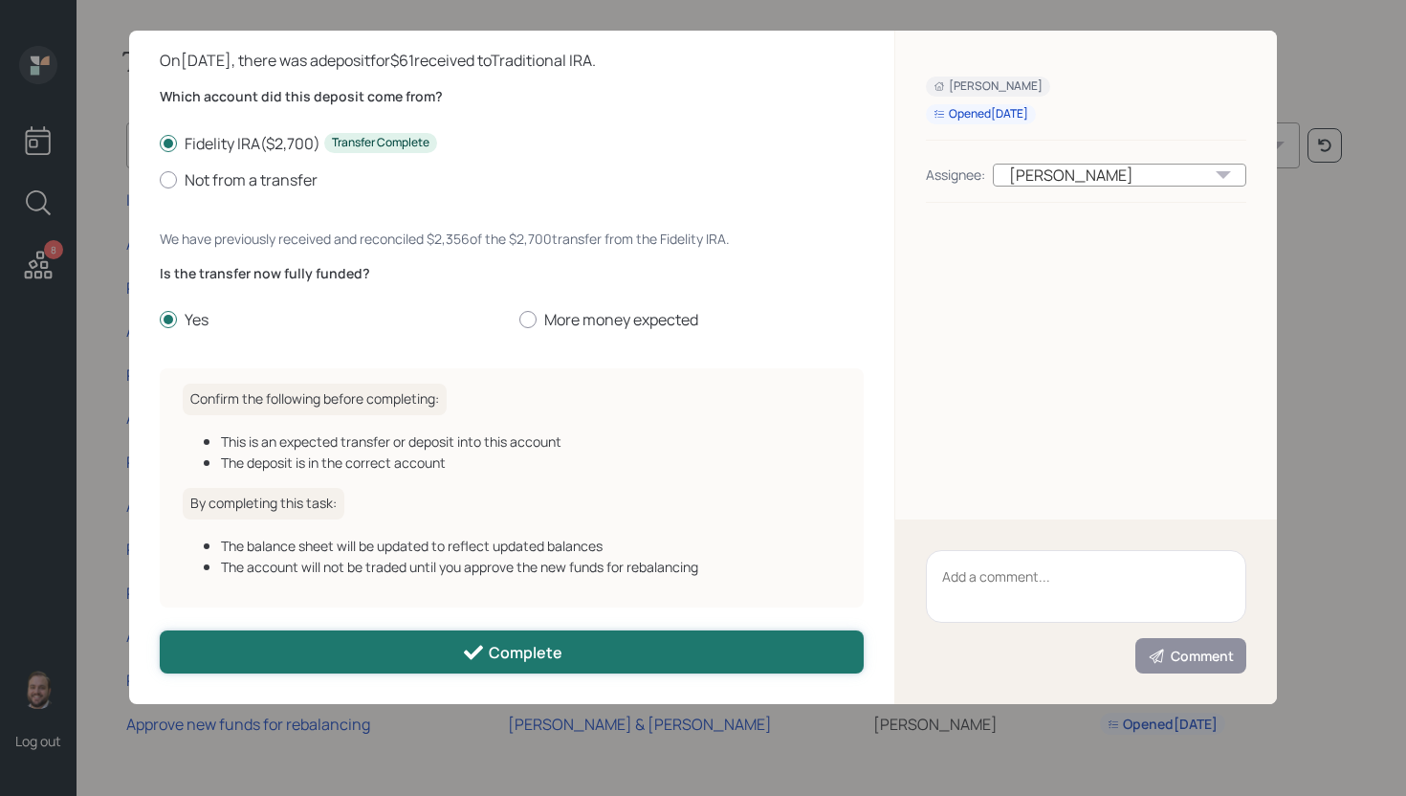
click at [487, 630] on button "Complete" at bounding box center [512, 651] width 704 height 43
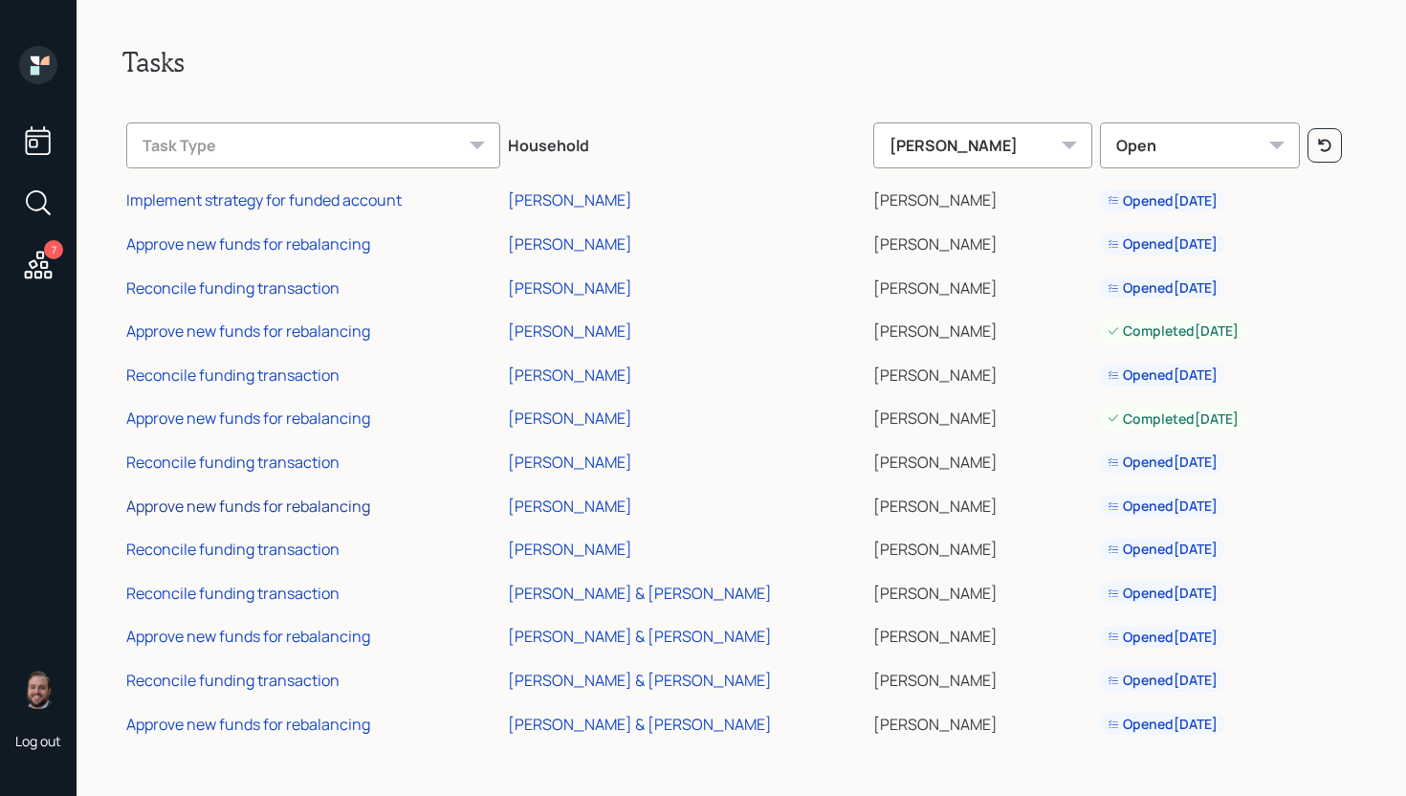
click at [322, 512] on div "Approve new funds for rebalancing" at bounding box center [248, 505] width 244 height 21
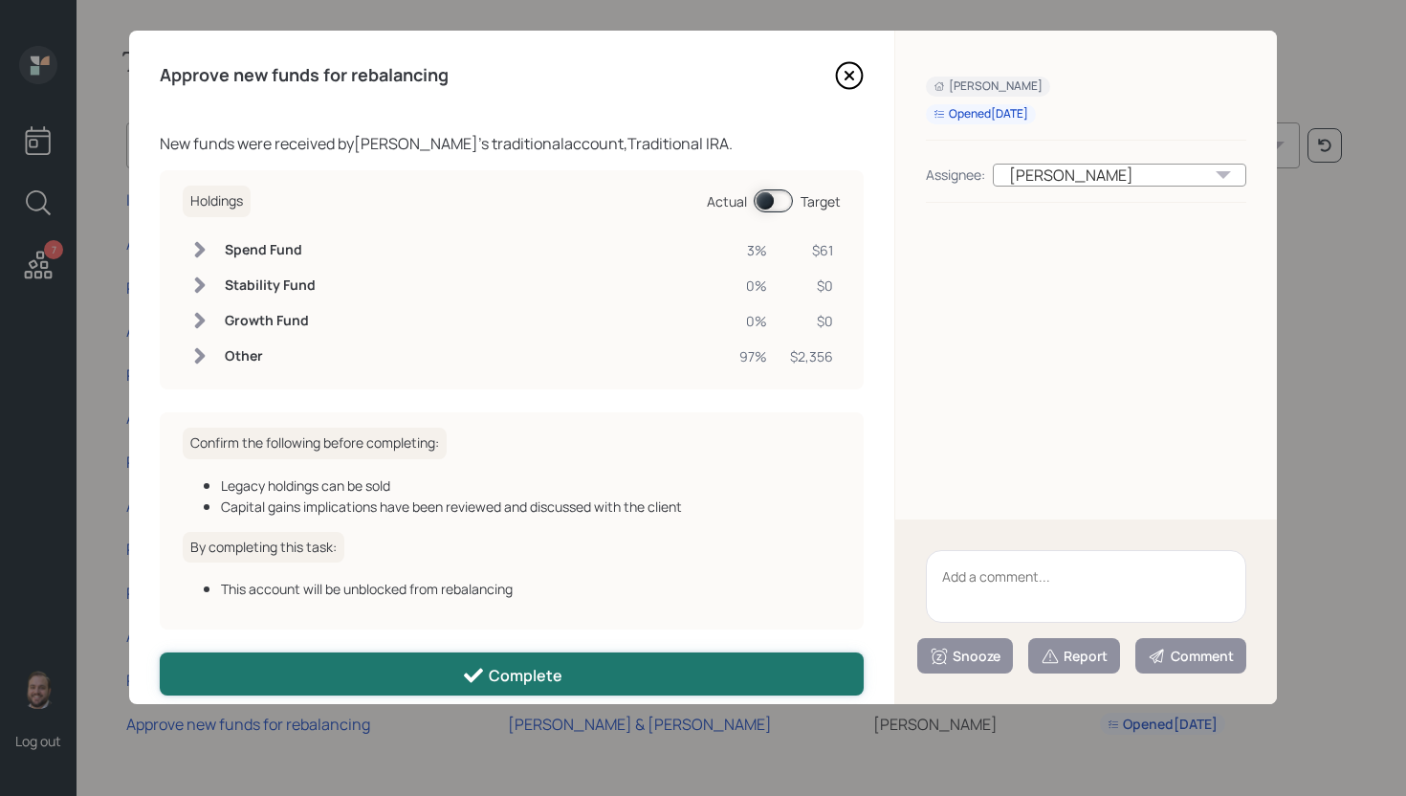
click at [533, 669] on div "Complete" at bounding box center [512, 675] width 100 height 23
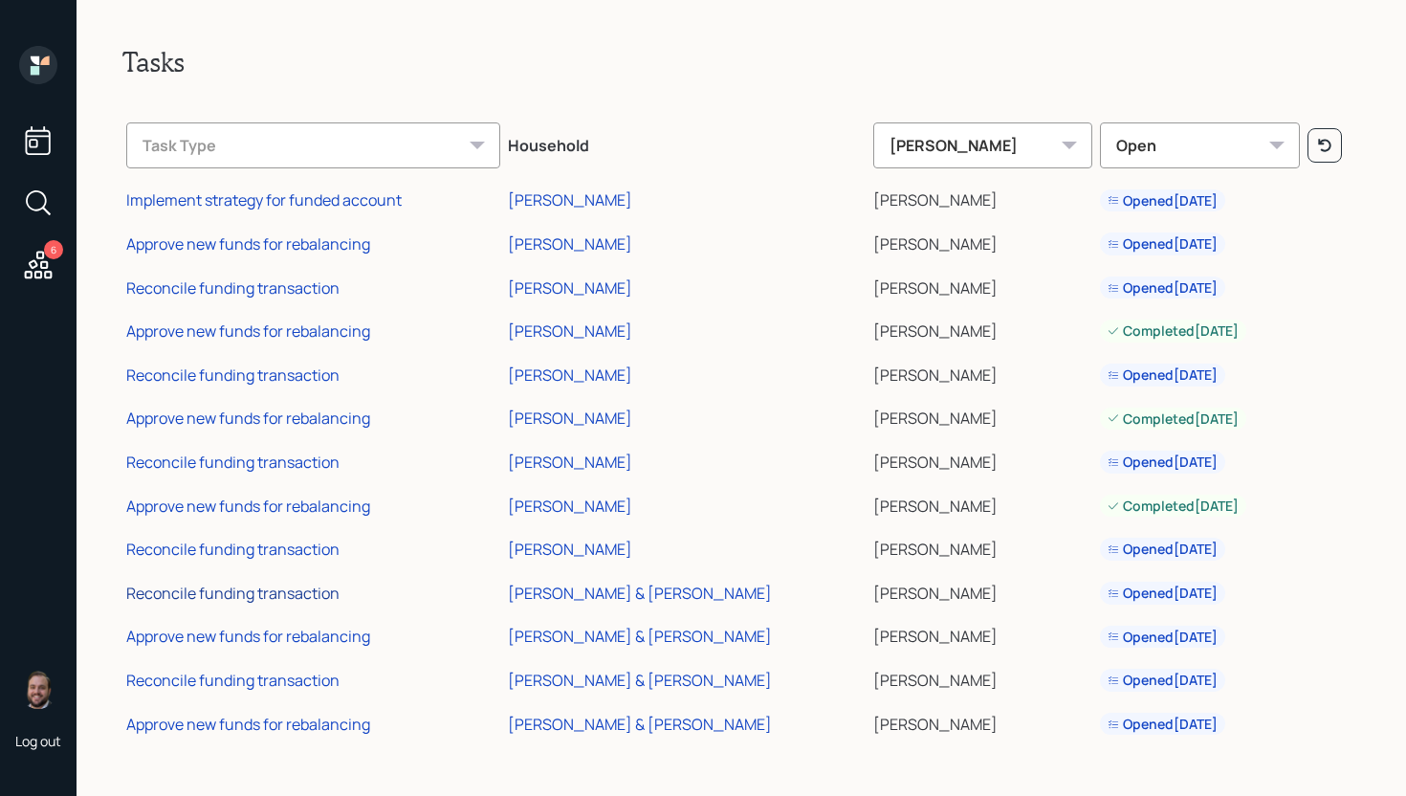
click at [284, 587] on div "Reconcile funding transaction" at bounding box center [232, 592] width 213 height 21
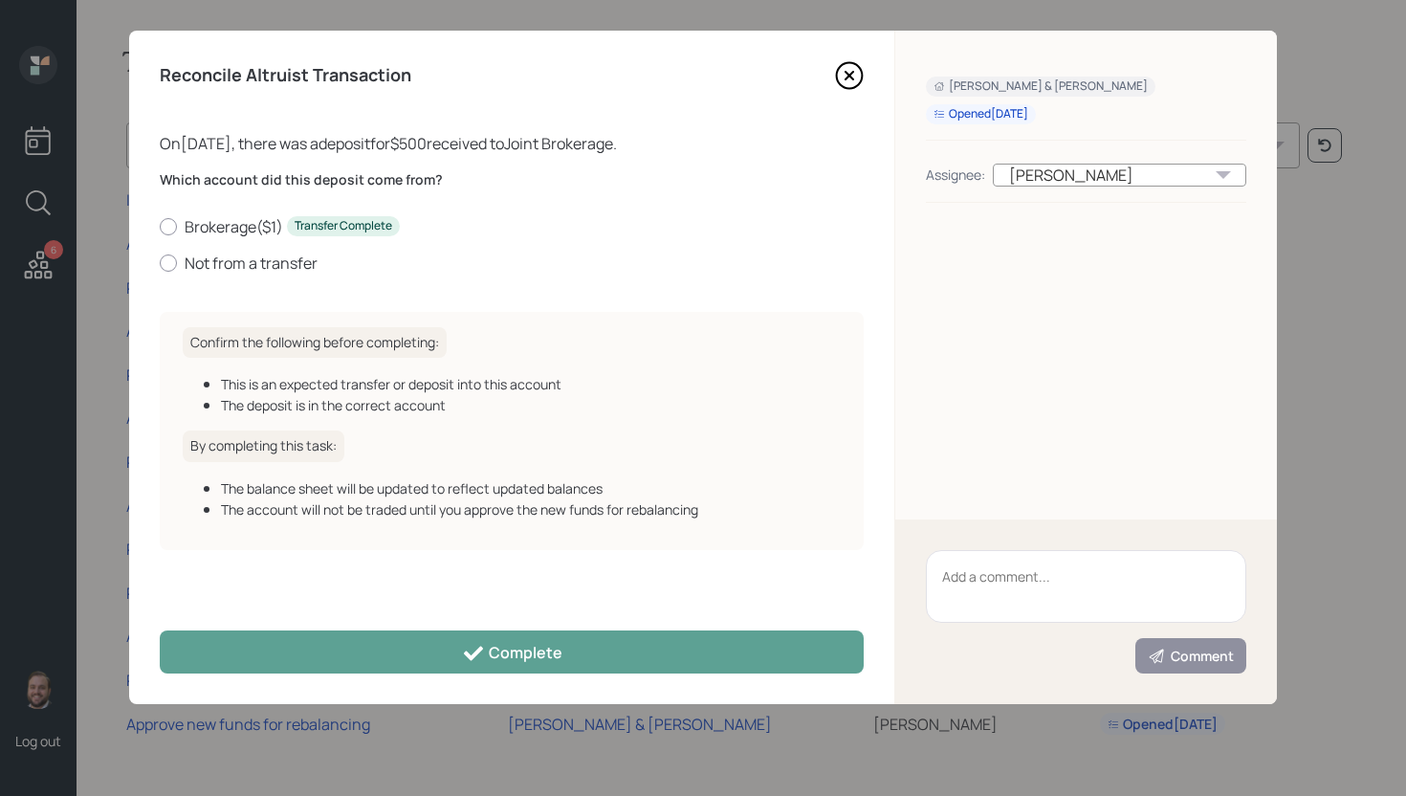
click at [286, 251] on div "Brokerage ( $1 ) Transfer Complete Not from a transfer" at bounding box center [512, 244] width 704 height 57
click at [286, 255] on label "Not from a transfer" at bounding box center [512, 262] width 704 height 21
click at [160, 262] on input "Not from a transfer" at bounding box center [159, 262] width 1 height 1
radio input "true"
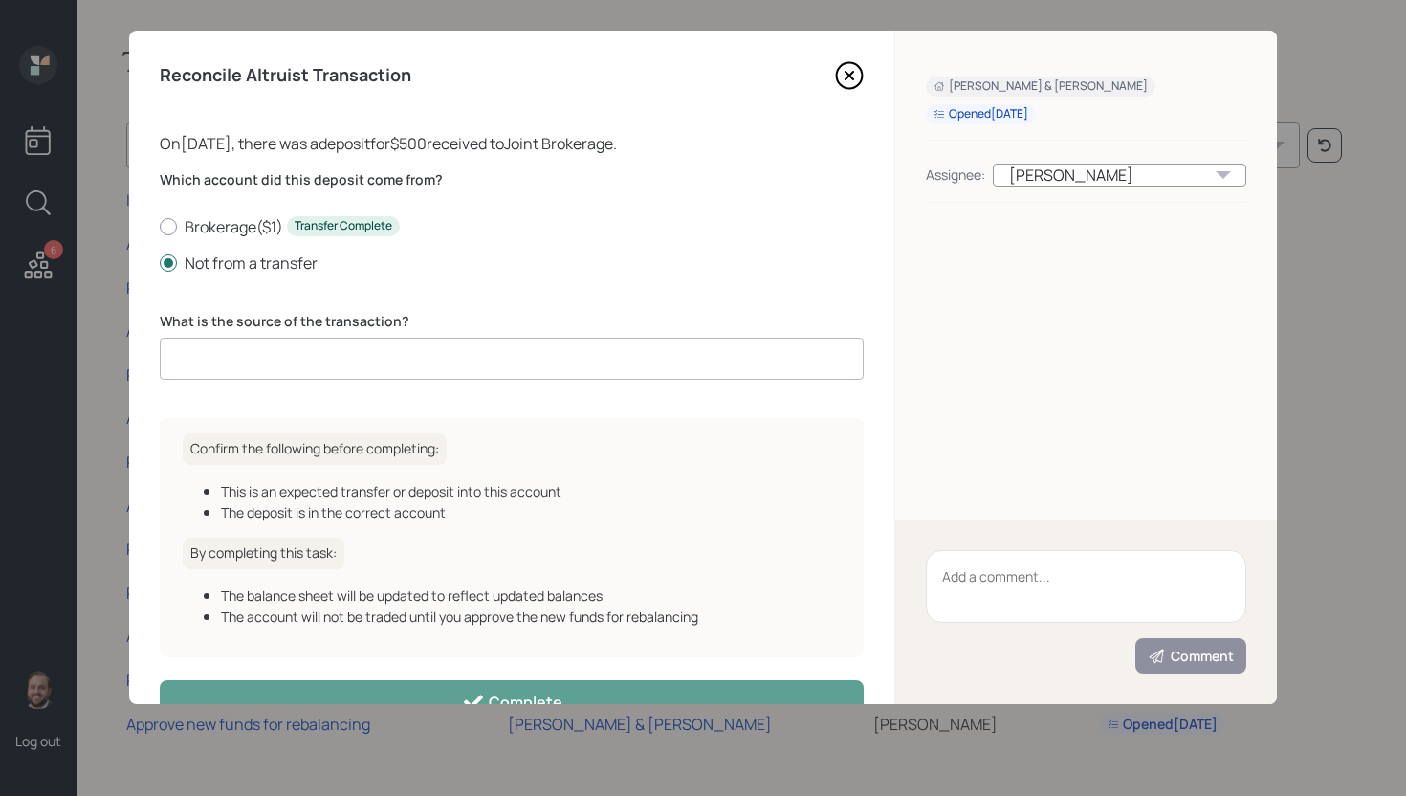
click at [350, 370] on input at bounding box center [512, 359] width 704 height 42
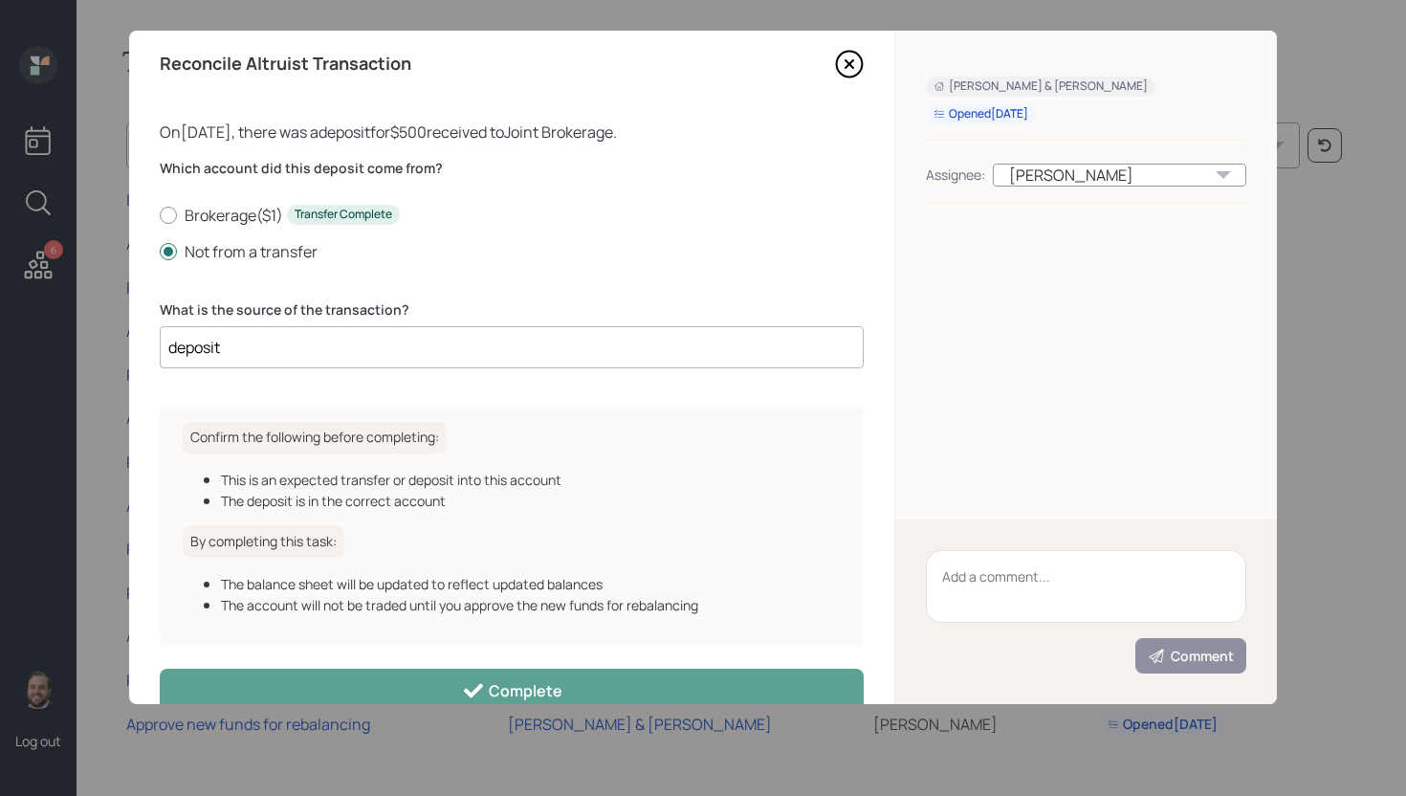
scroll to position [51, 0]
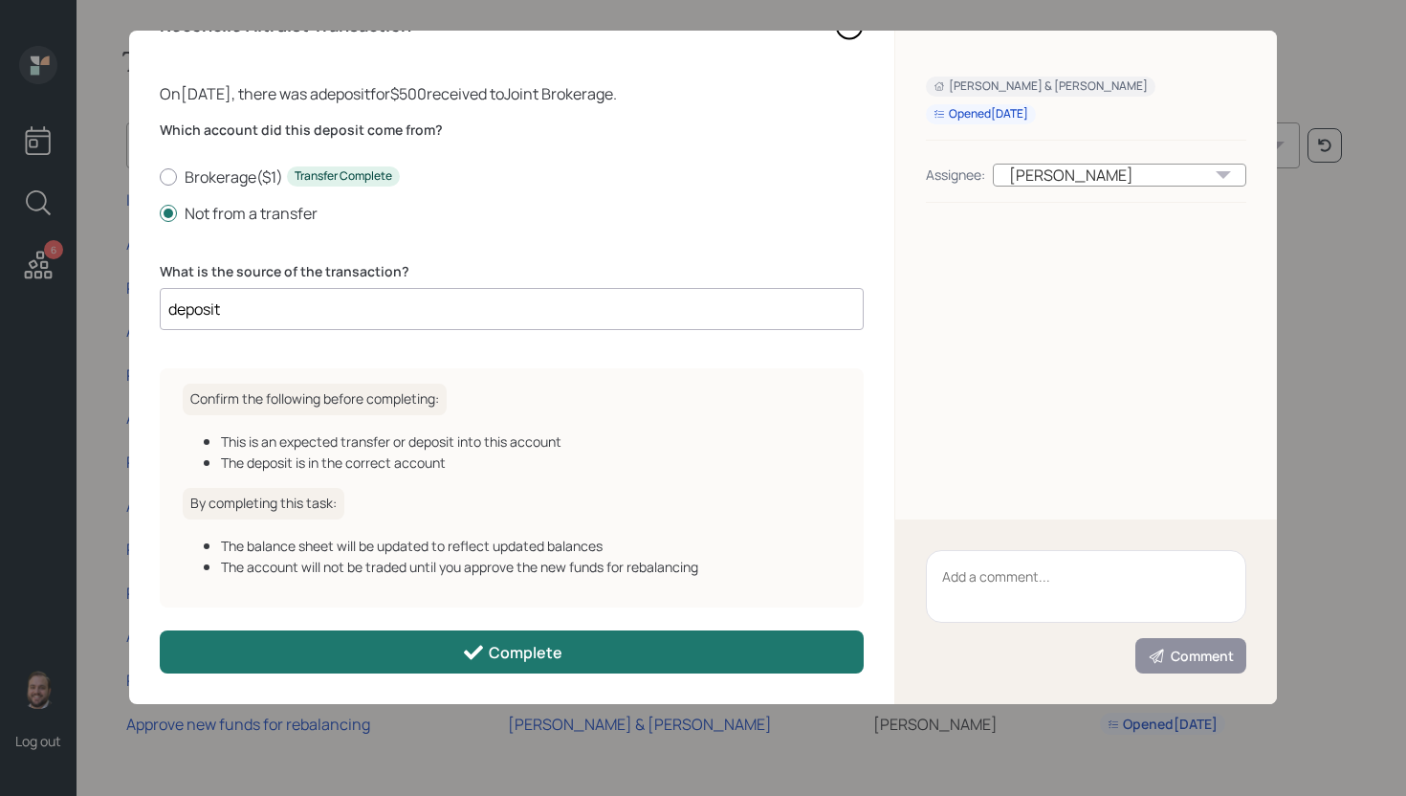
type input "deposit"
click at [526, 642] on div "Complete" at bounding box center [512, 652] width 100 height 23
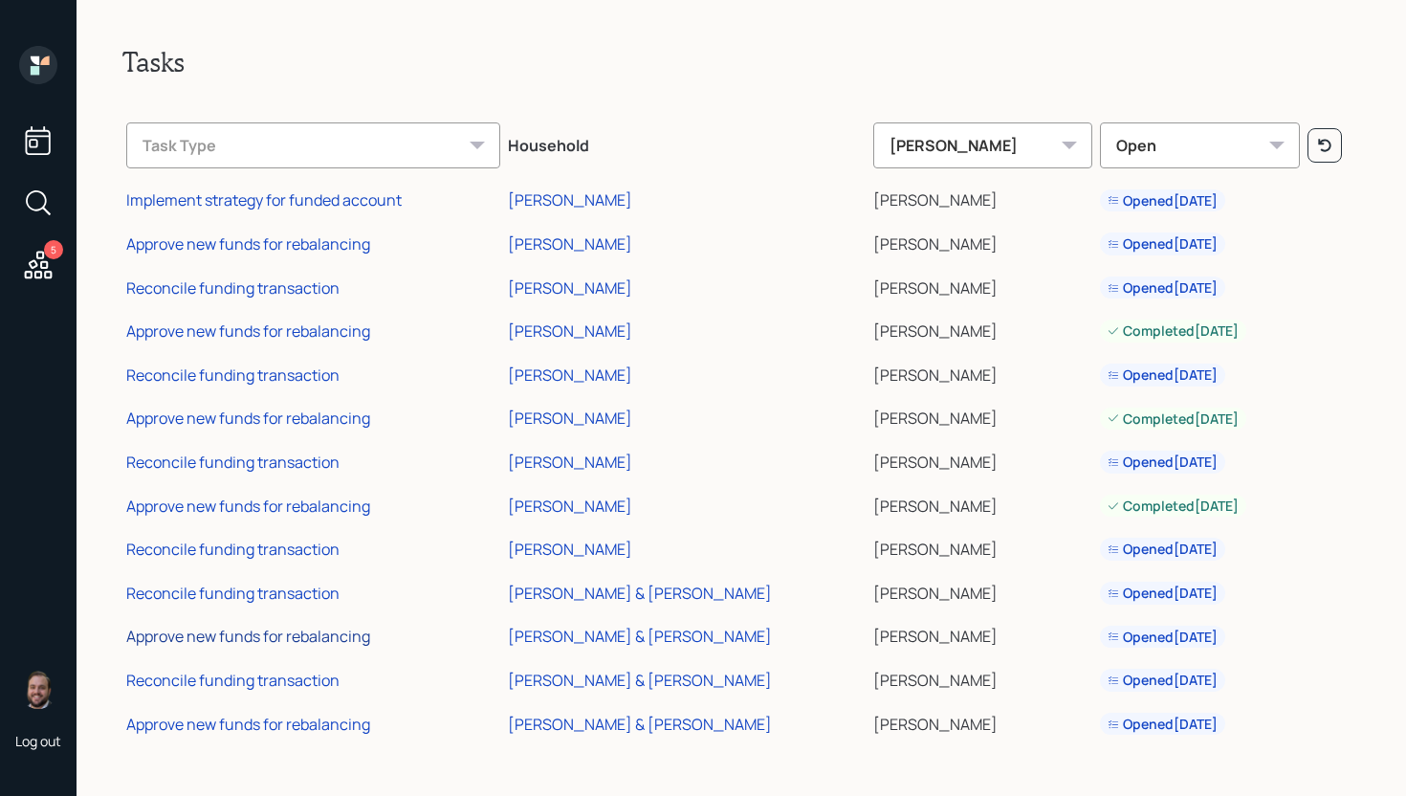
click at [299, 640] on div "Approve new funds for rebalancing" at bounding box center [248, 635] width 244 height 21
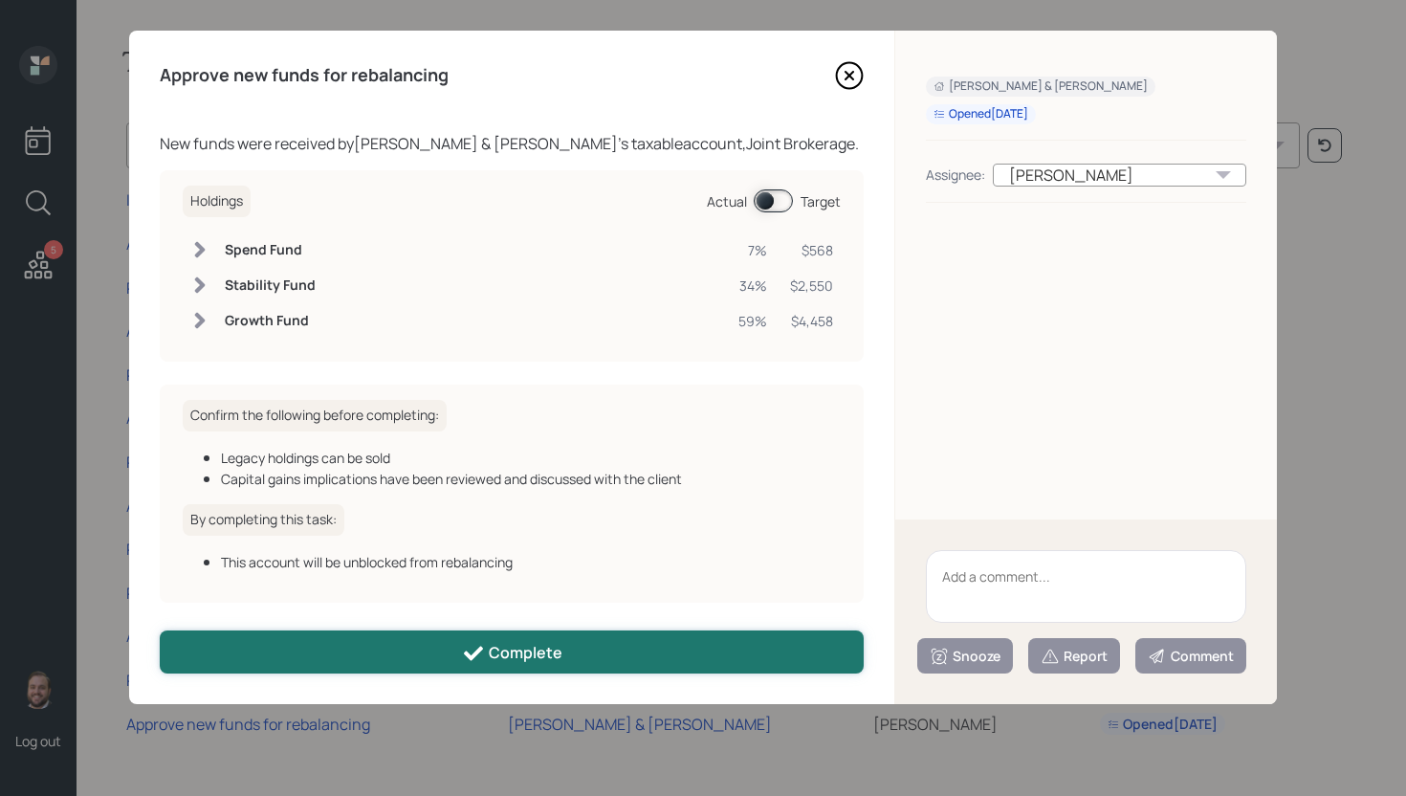
click at [483, 658] on icon at bounding box center [473, 653] width 23 height 23
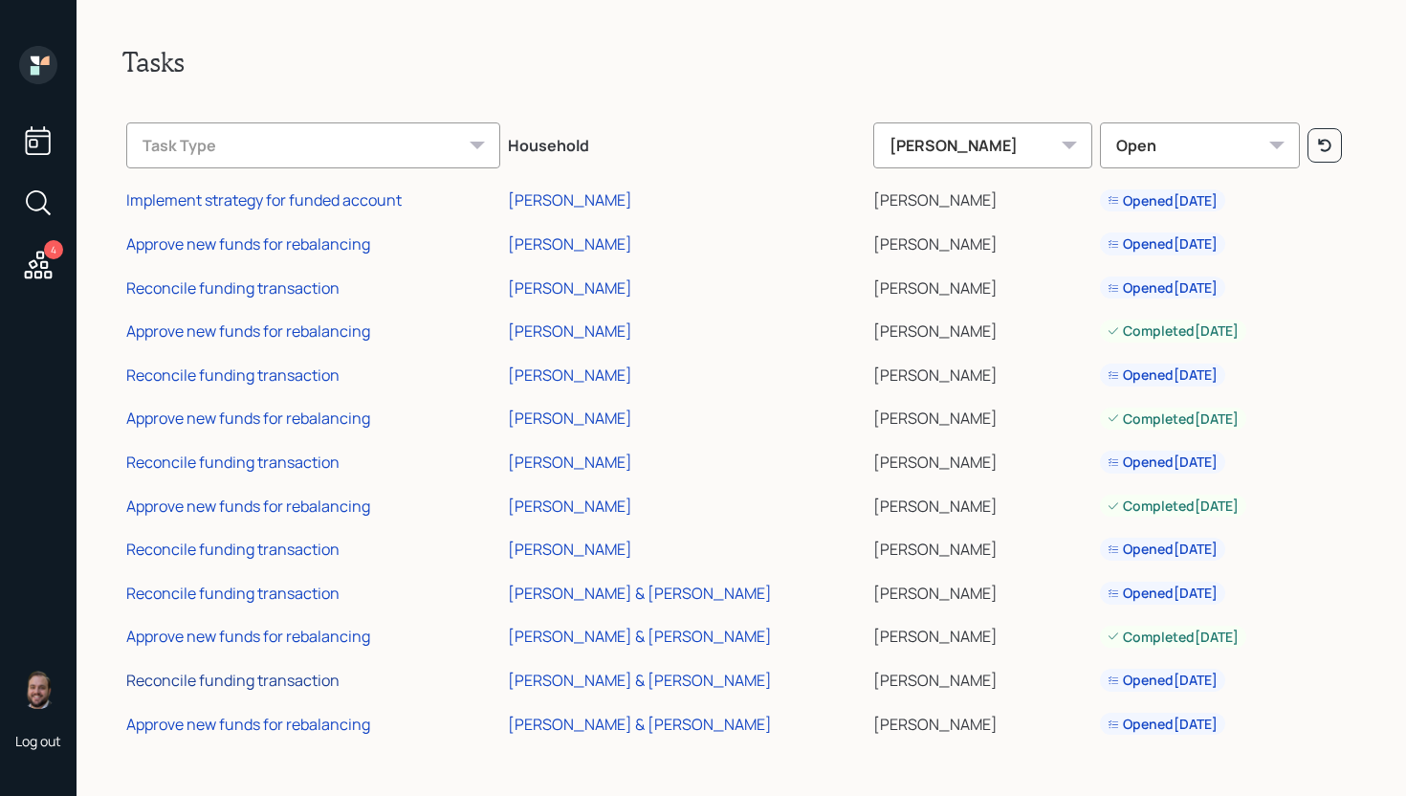
click at [220, 681] on div "Reconcile funding transaction" at bounding box center [232, 679] width 213 height 21
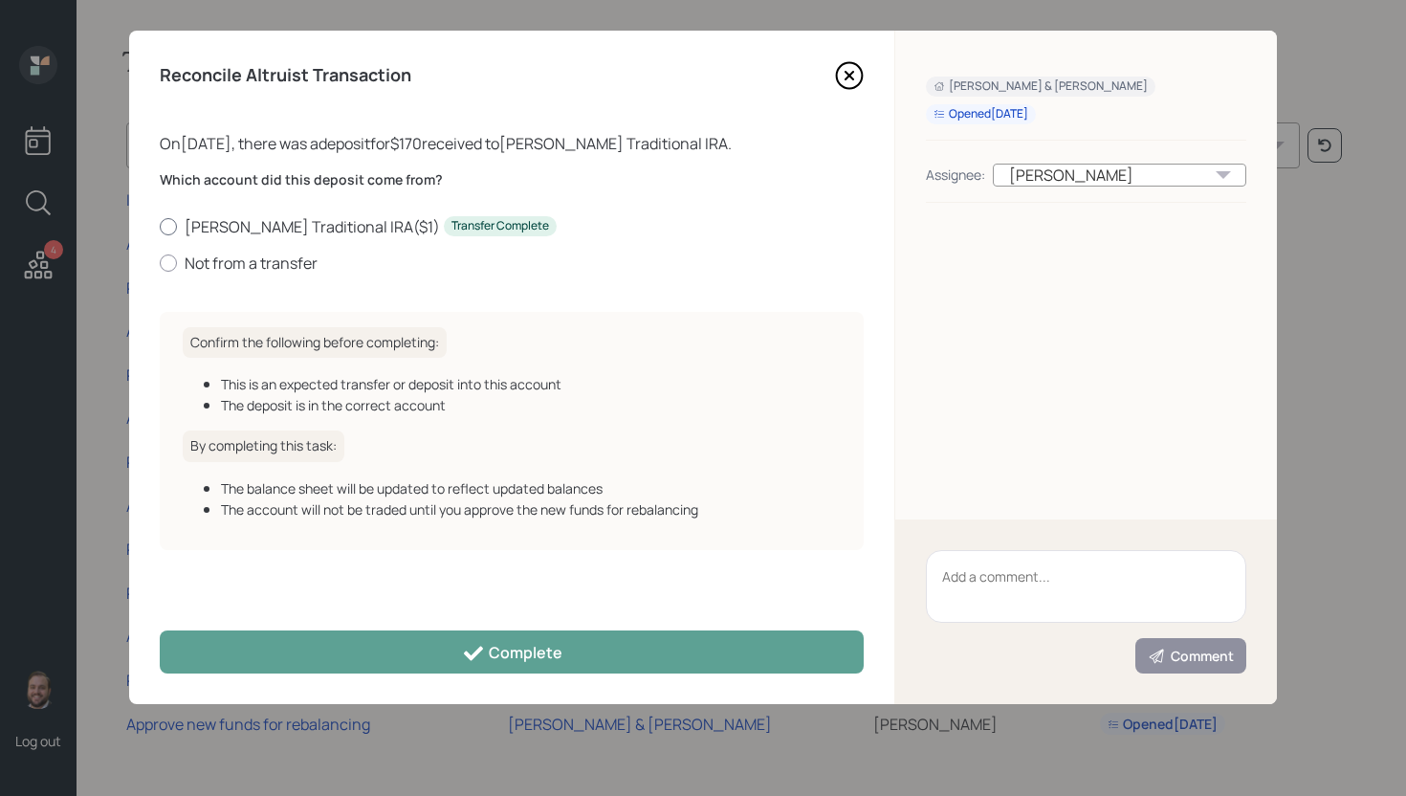
click at [252, 226] on label "Stanley's Traditional IRA ( $1 ) Transfer Complete" at bounding box center [512, 226] width 704 height 21
click at [160, 226] on input "Stanley's Traditional IRA ( $1 ) Transfer Complete" at bounding box center [159, 226] width 1 height 1
radio input "true"
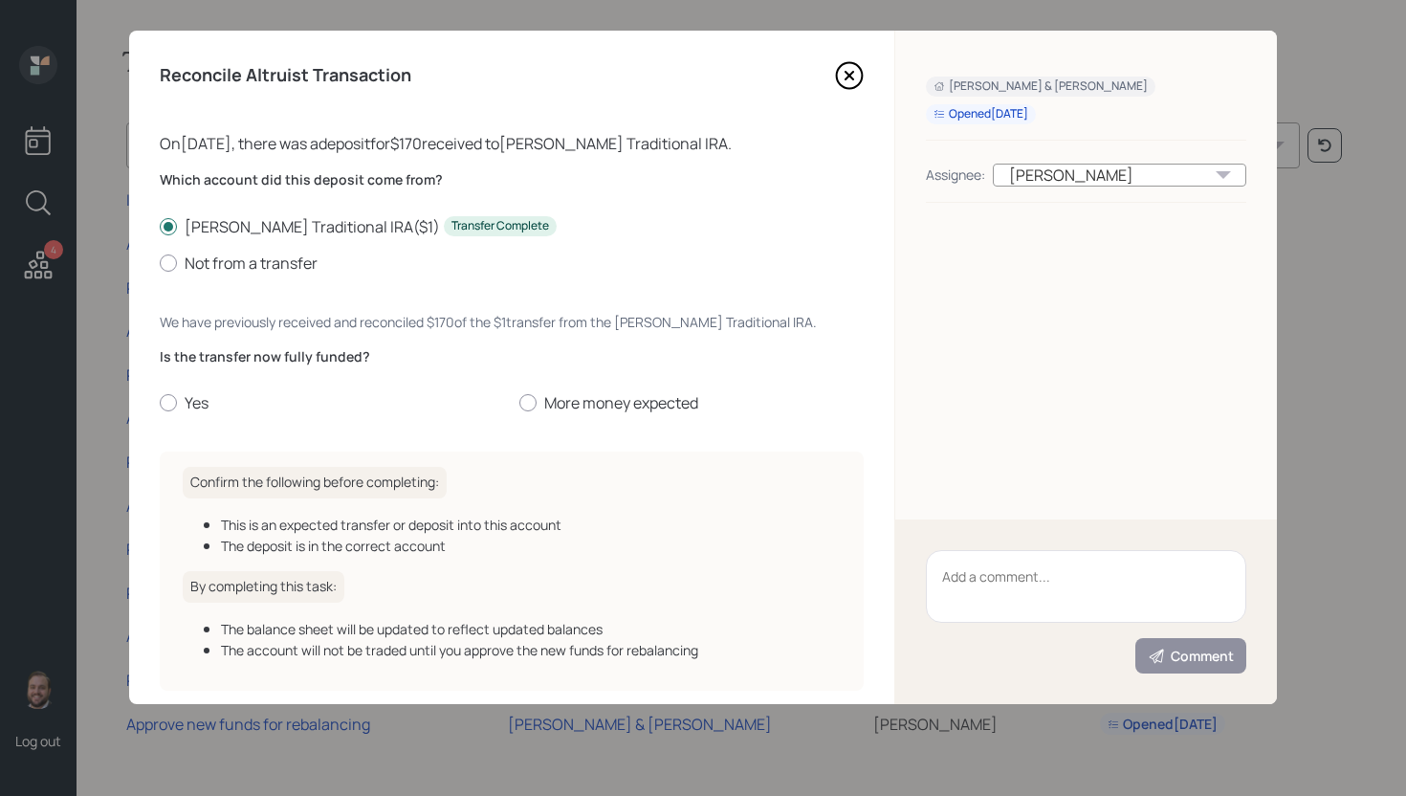
click at [251, 283] on div "Which account did this deposit come from? Stanley's Traditional IRA ( $1 ) Tran…" at bounding box center [512, 303] width 704 height 266
click at [250, 266] on label "Not from a transfer" at bounding box center [512, 262] width 704 height 21
click at [160, 263] on input "Not from a transfer" at bounding box center [159, 262] width 1 height 1
radio input "true"
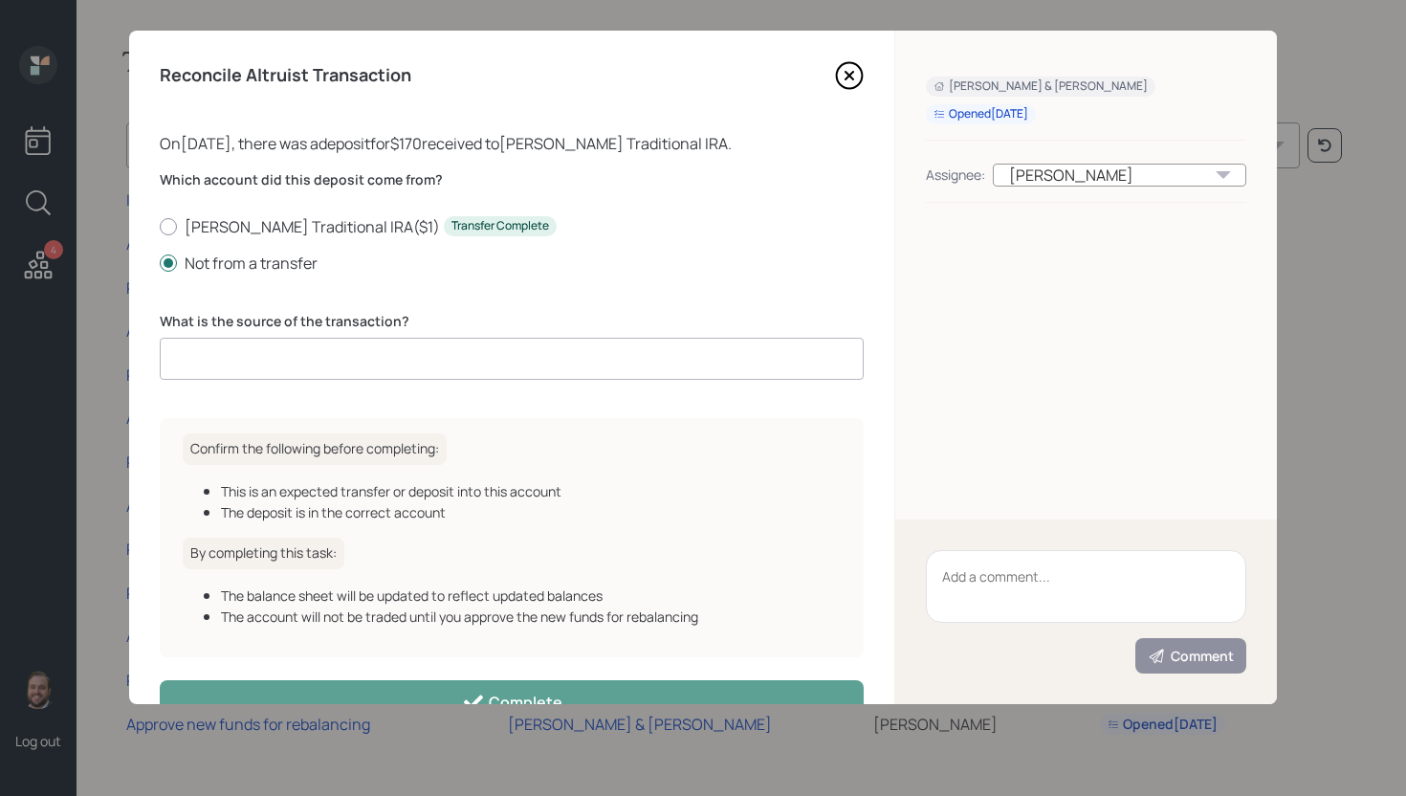
click at [275, 355] on input at bounding box center [512, 359] width 704 height 42
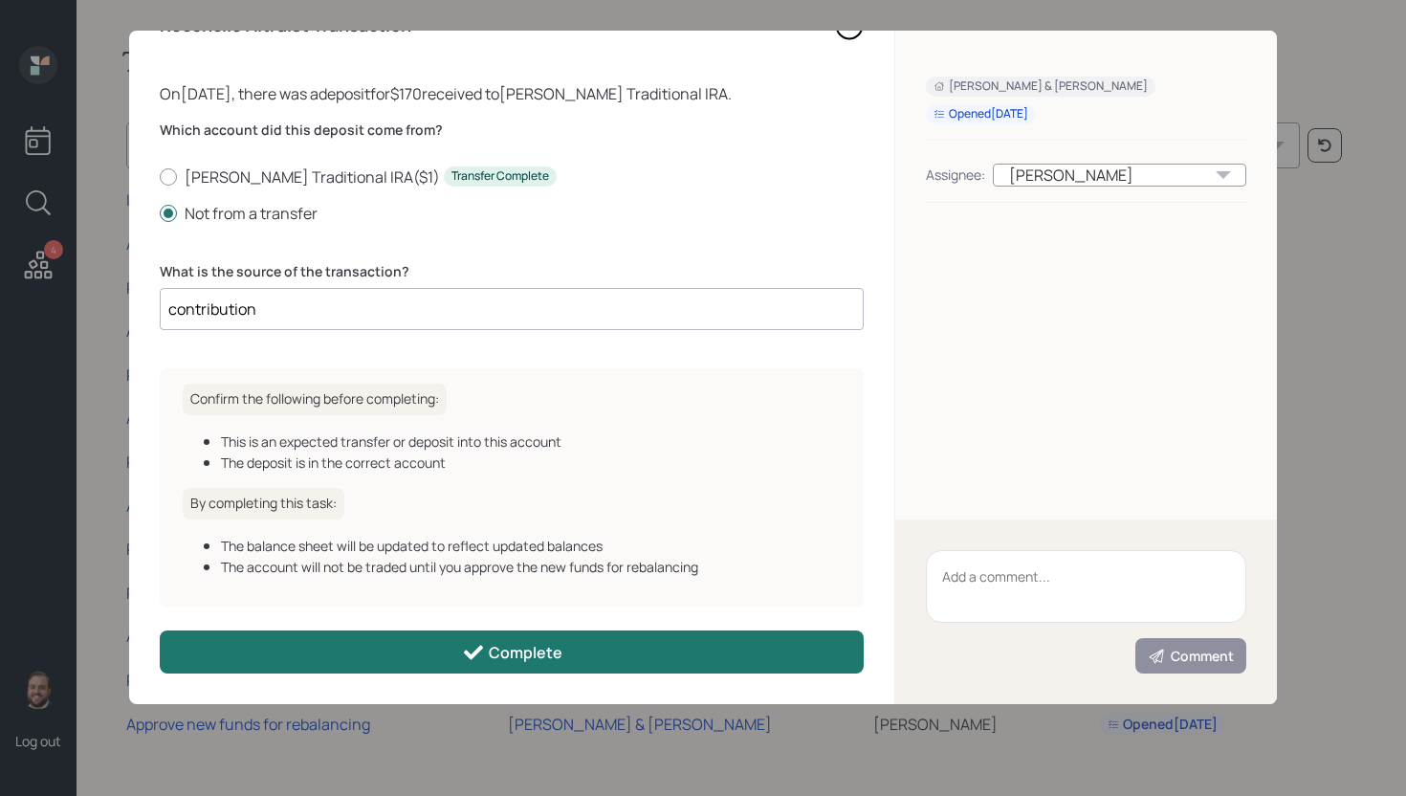
type input "contribution"
click at [515, 670] on button "Complete" at bounding box center [512, 651] width 704 height 43
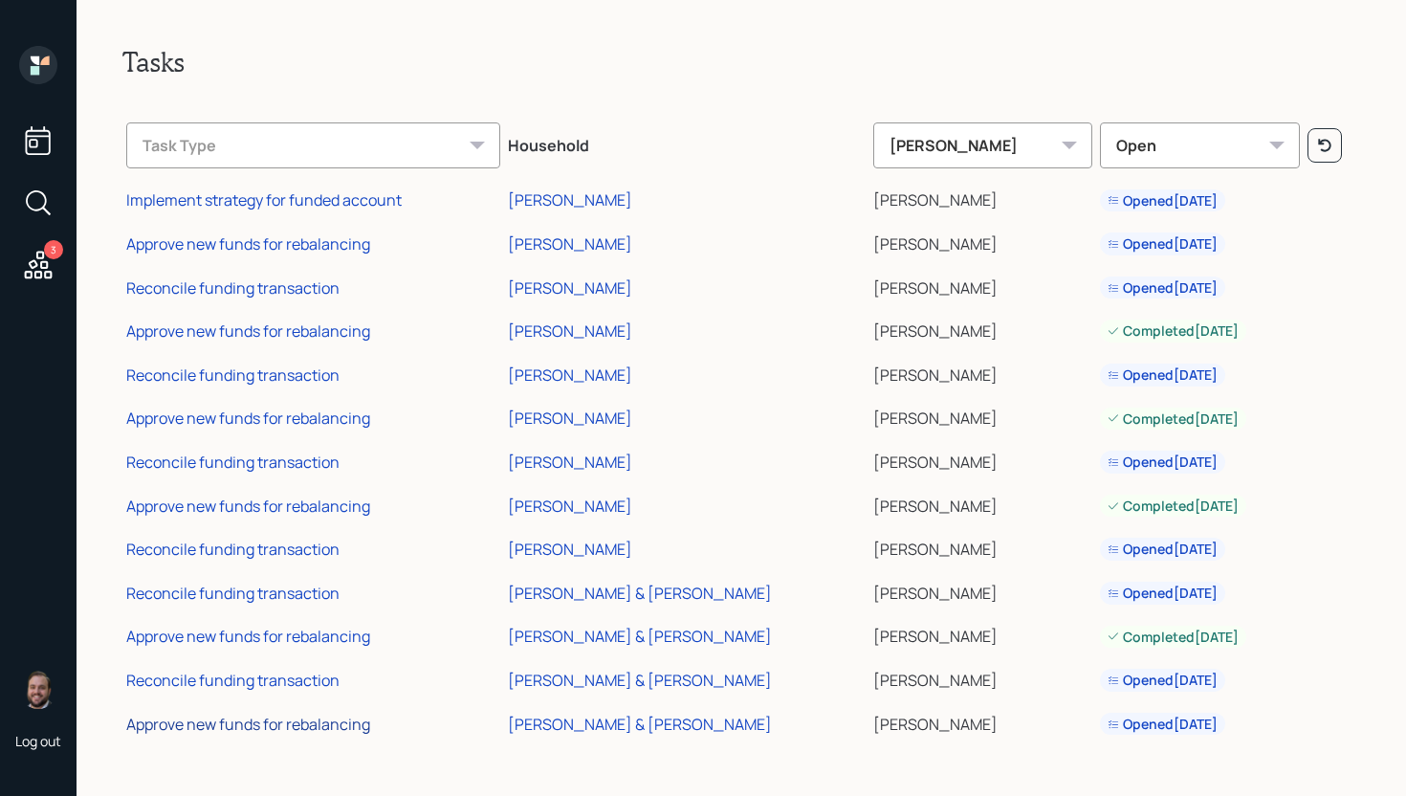
click at [285, 728] on div "Approve new funds for rebalancing" at bounding box center [248, 723] width 244 height 21
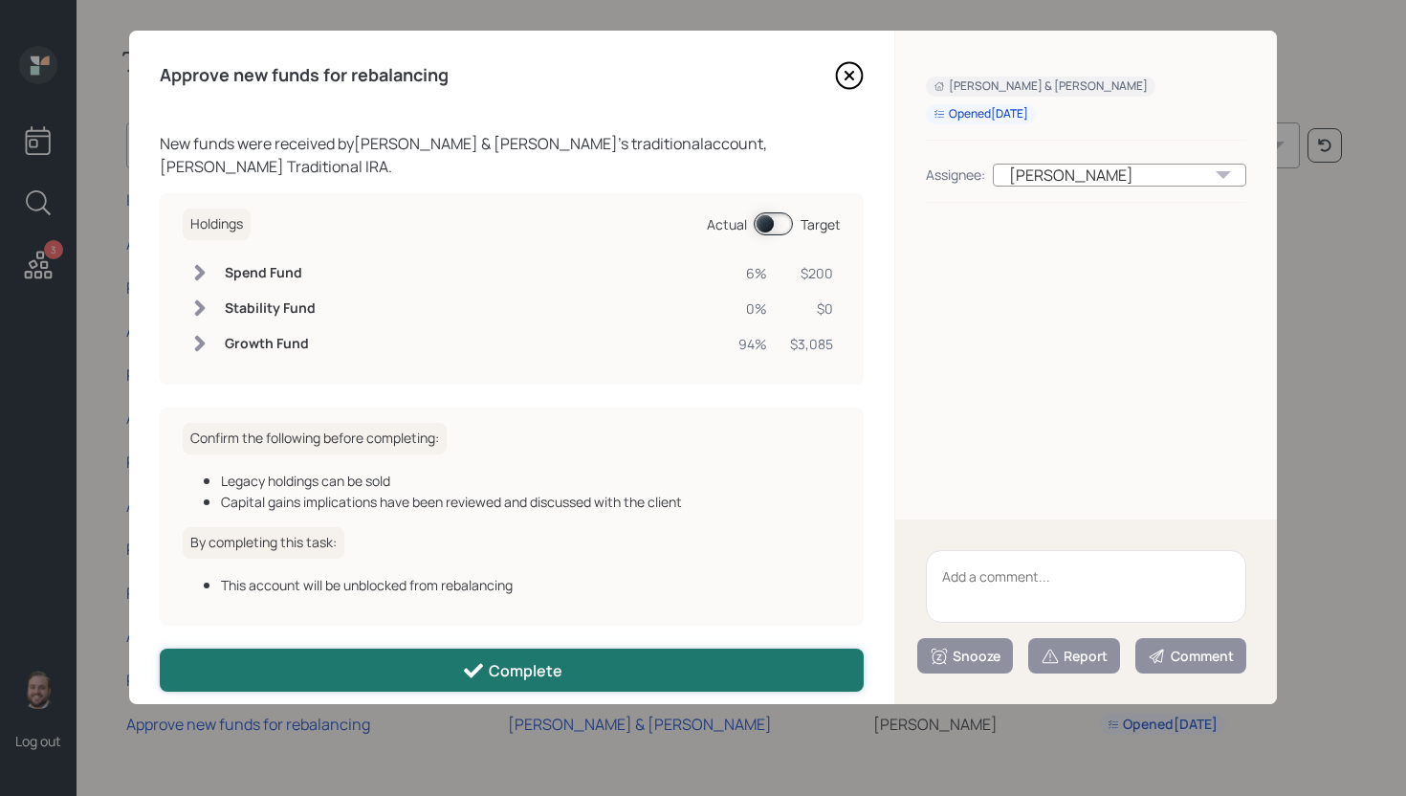
click at [464, 659] on icon at bounding box center [473, 670] width 23 height 23
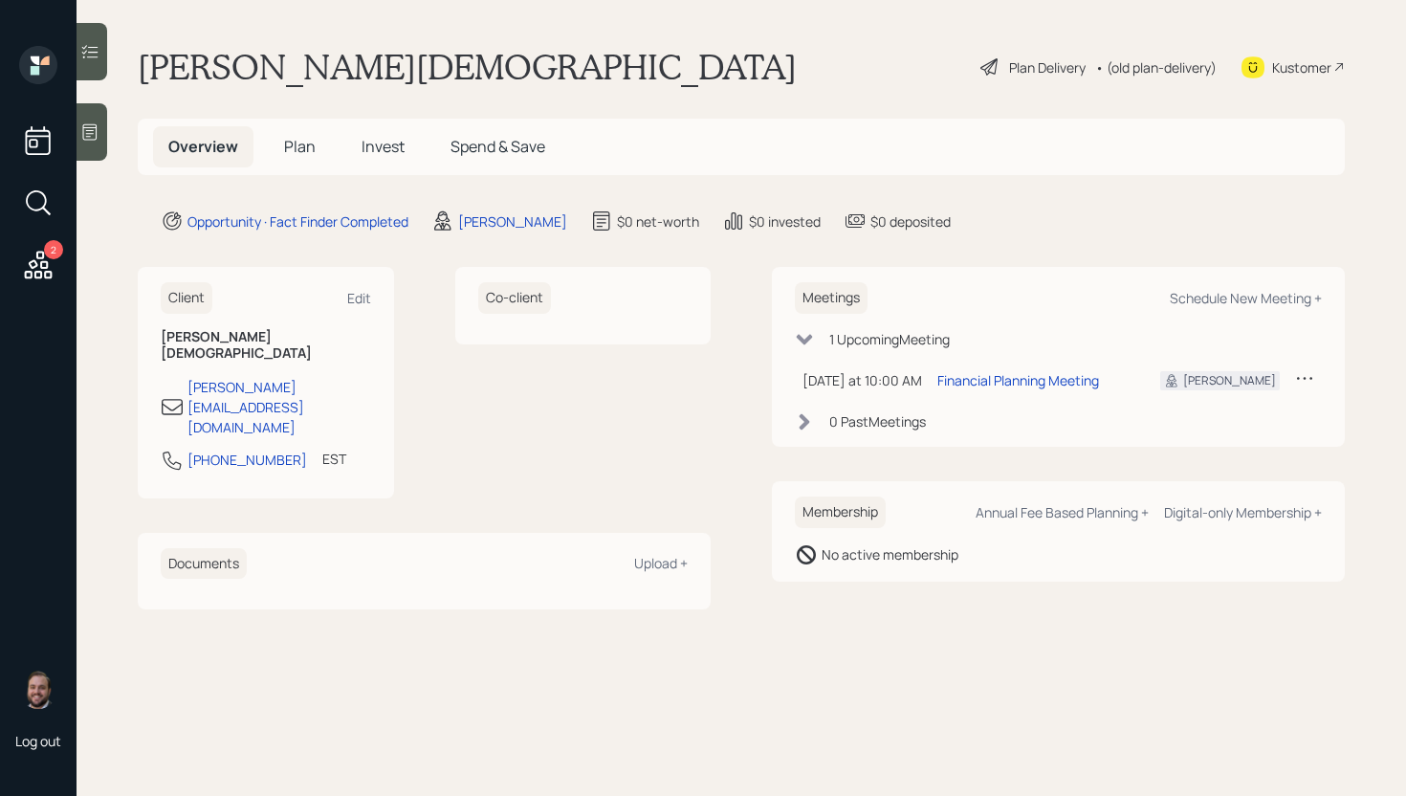
click at [292, 140] on span "Plan" at bounding box center [300, 146] width 32 height 21
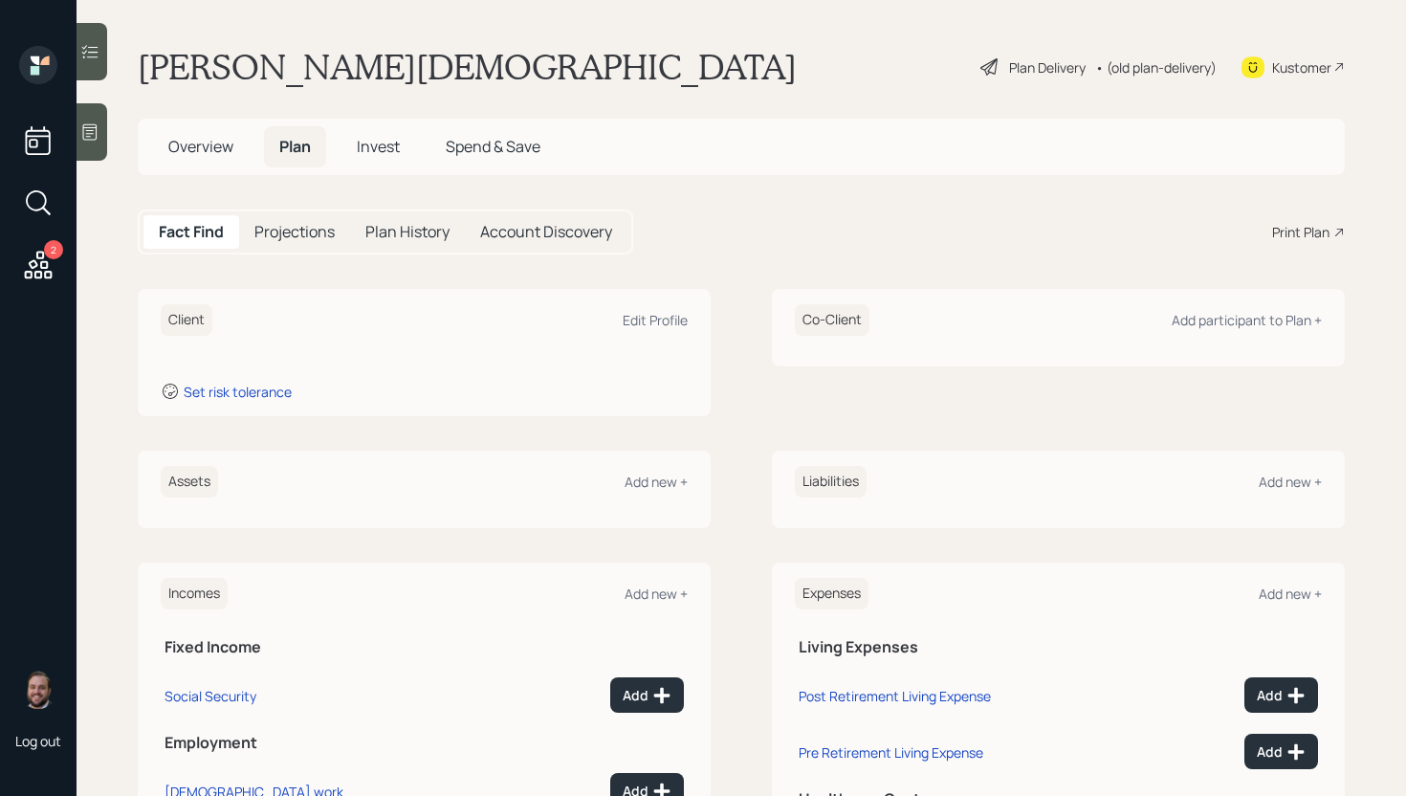
click at [86, 124] on icon at bounding box center [90, 132] width 14 height 16
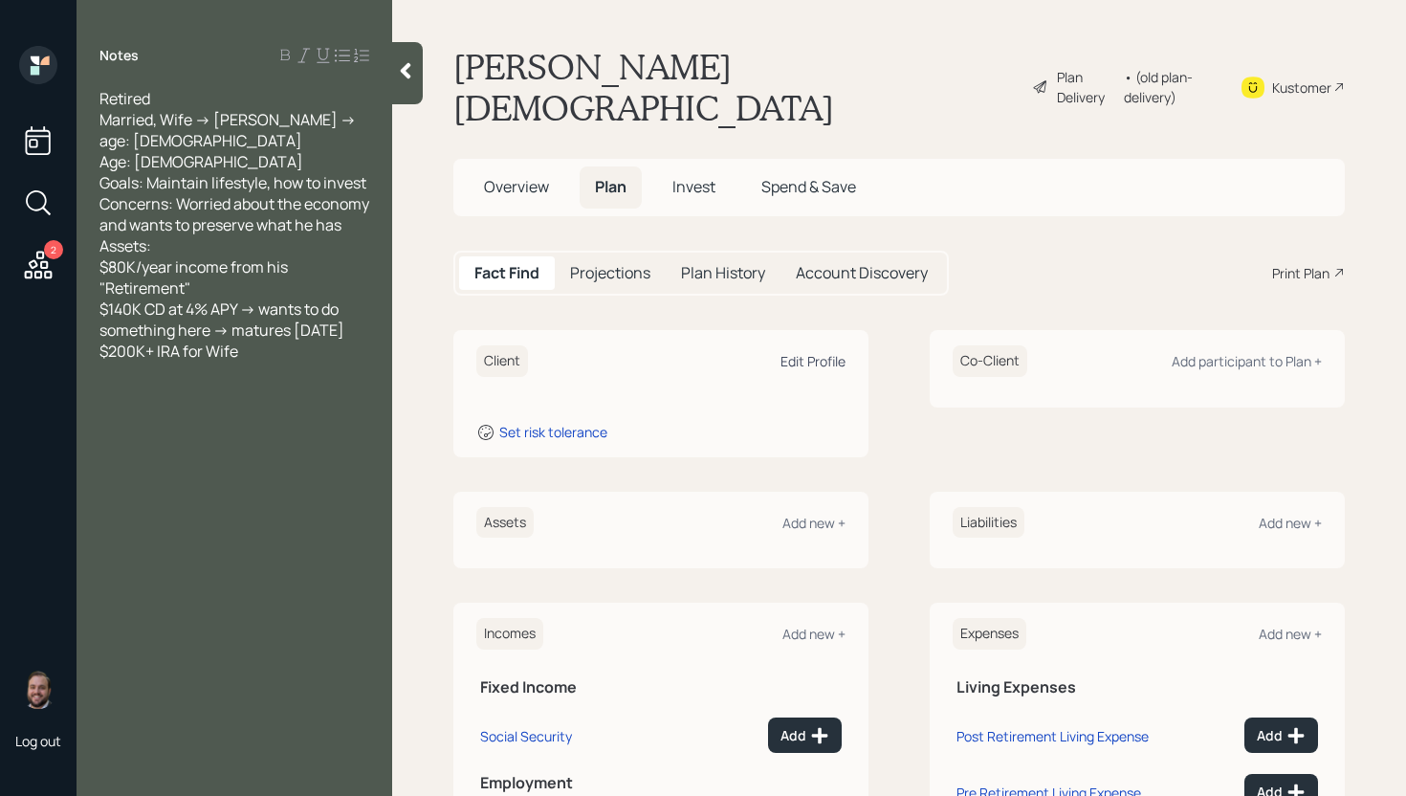
click at [815, 352] on div "Edit Profile" at bounding box center [812, 361] width 65 height 18
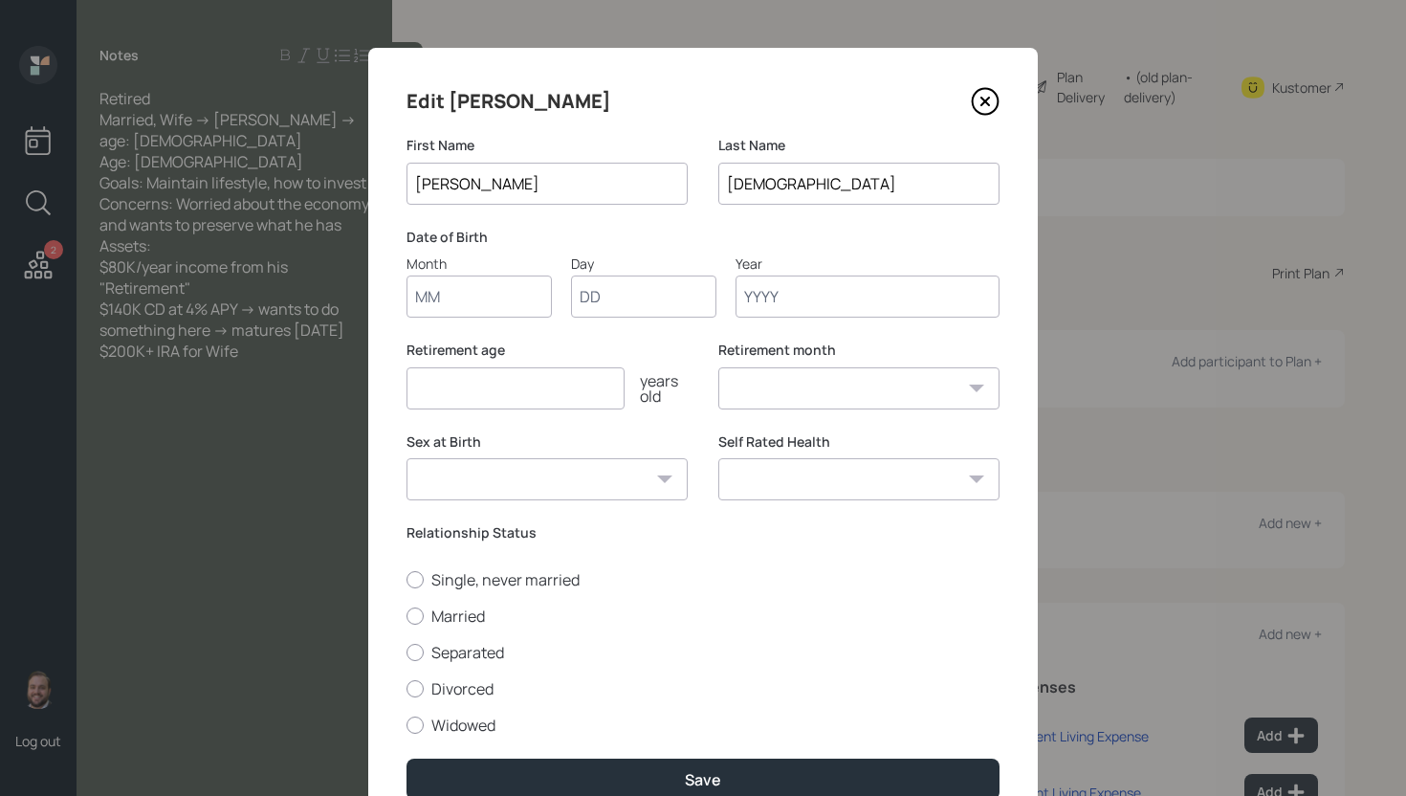
click at [442, 309] on input "Month" at bounding box center [478, 296] width 145 height 42
type input "01"
type input "1945"
select select "1"
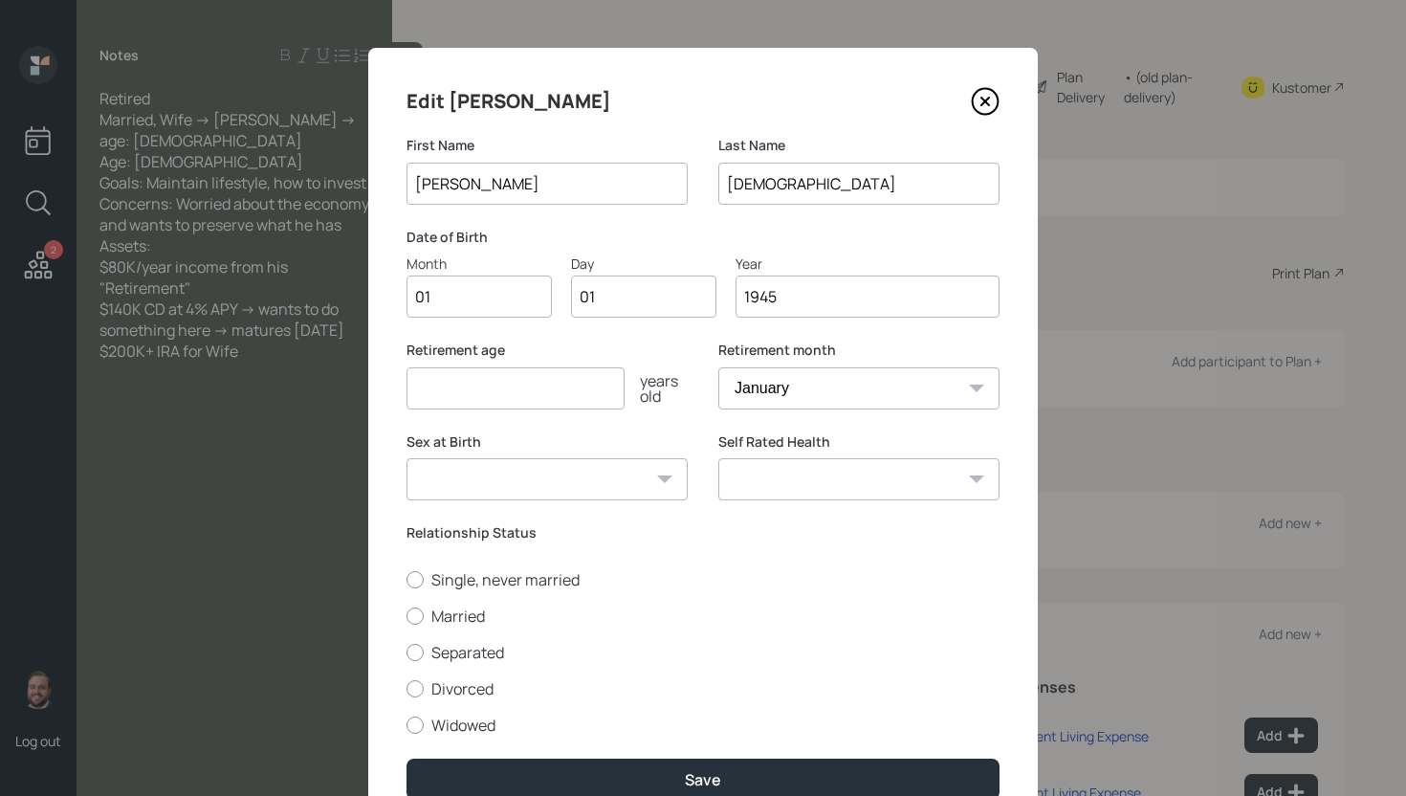
type input "1945"
click at [499, 397] on input "number" at bounding box center [515, 388] width 218 height 42
type input "67"
click at [460, 604] on div "Single, never married Married Separated Divorced Widowed" at bounding box center [702, 652] width 593 height 166
click at [462, 612] on label "Married" at bounding box center [702, 615] width 593 height 21
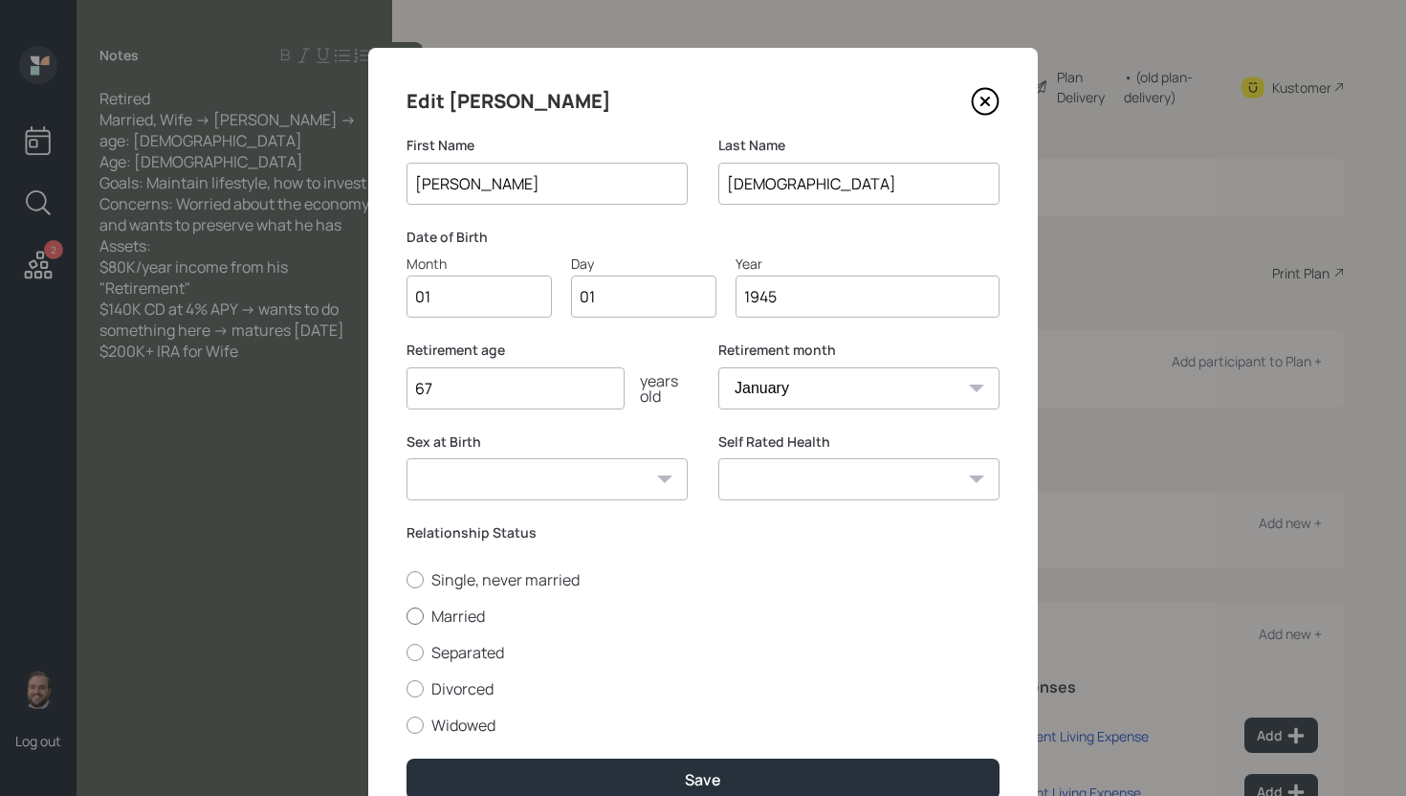
click at [406, 615] on input "Married" at bounding box center [406, 615] width 1 height 1
radio input "true"
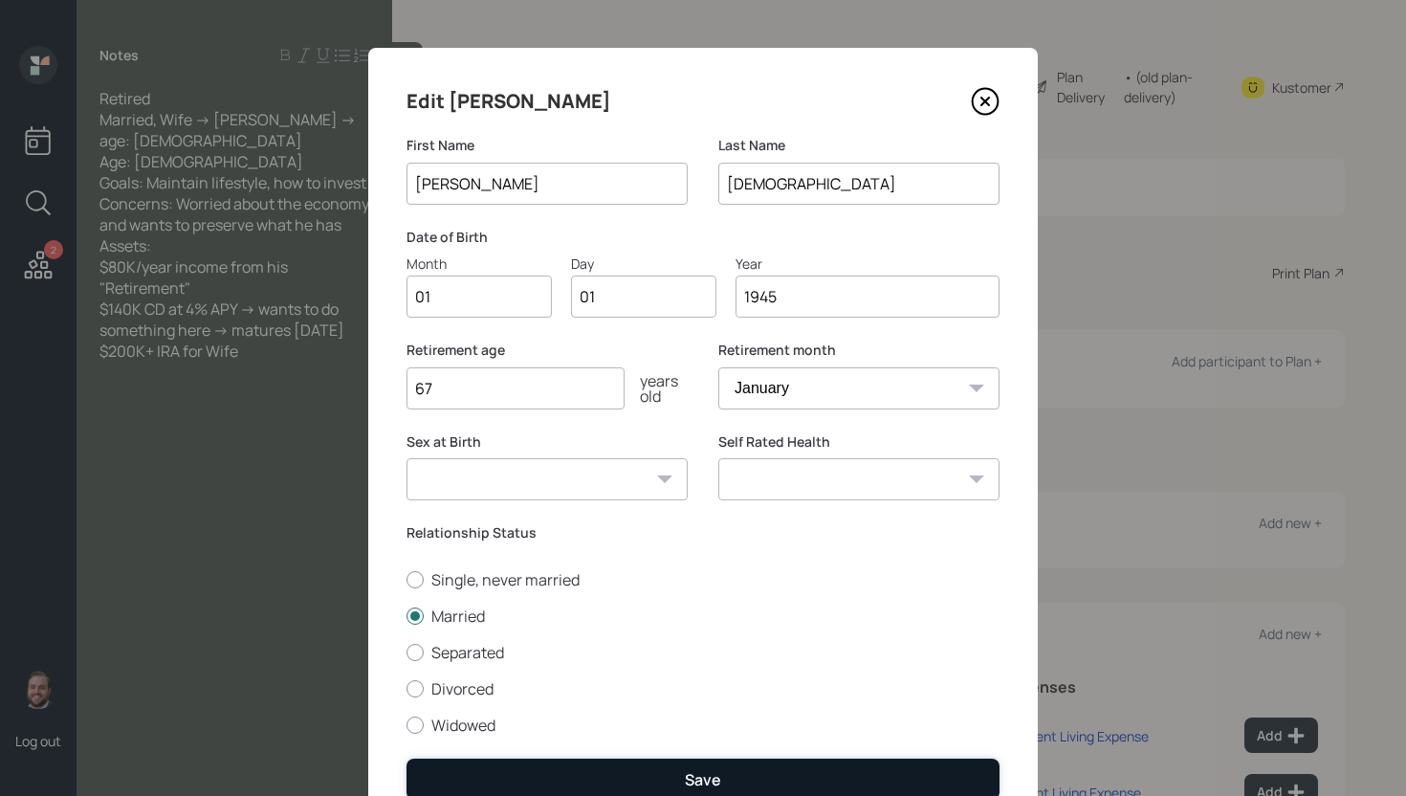
click at [704, 771] on div "Save" at bounding box center [703, 779] width 36 height 21
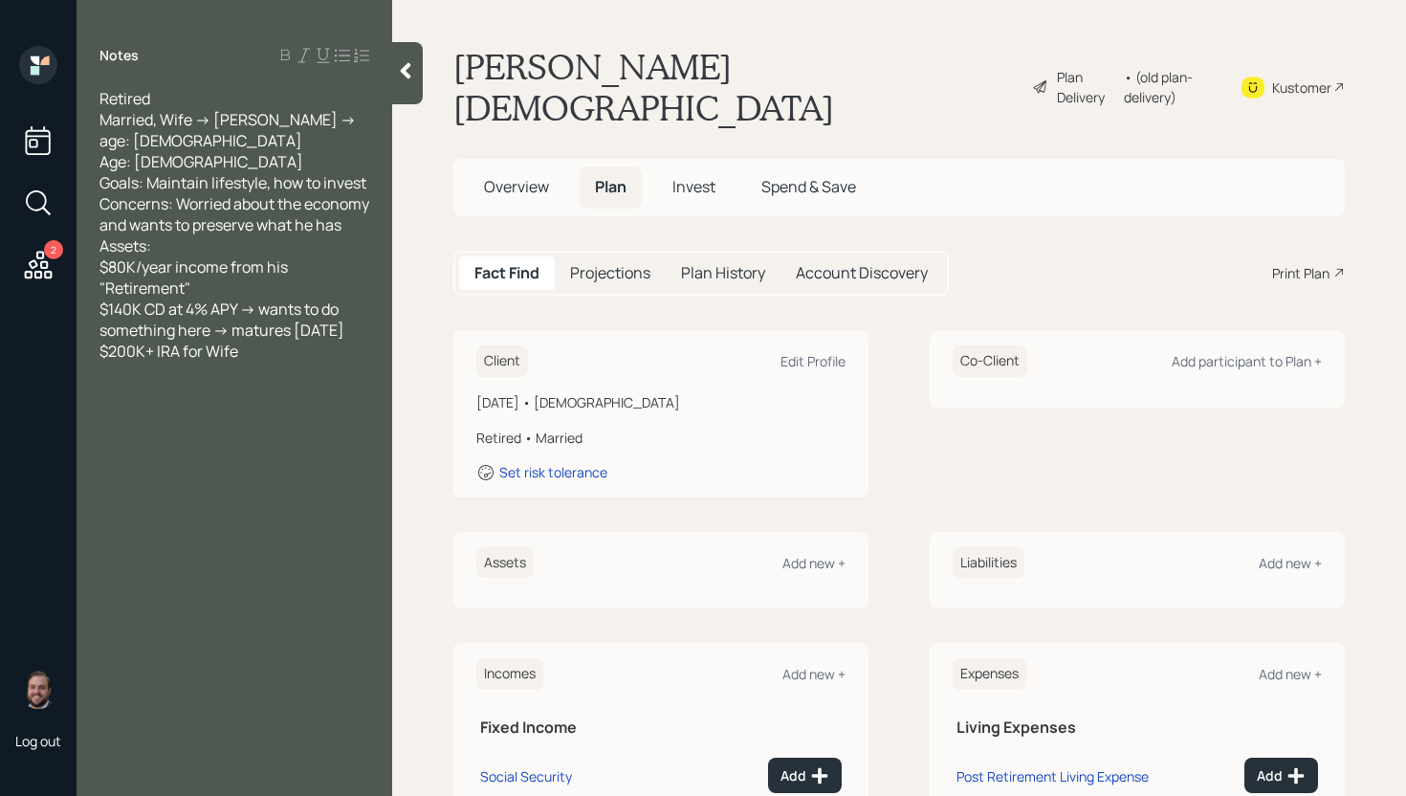
click at [1283, 345] on div "Co-Client Add participant to Plan +" at bounding box center [1137, 361] width 369 height 32
click at [1283, 352] on div "Add participant to Plan +" at bounding box center [1247, 361] width 150 height 18
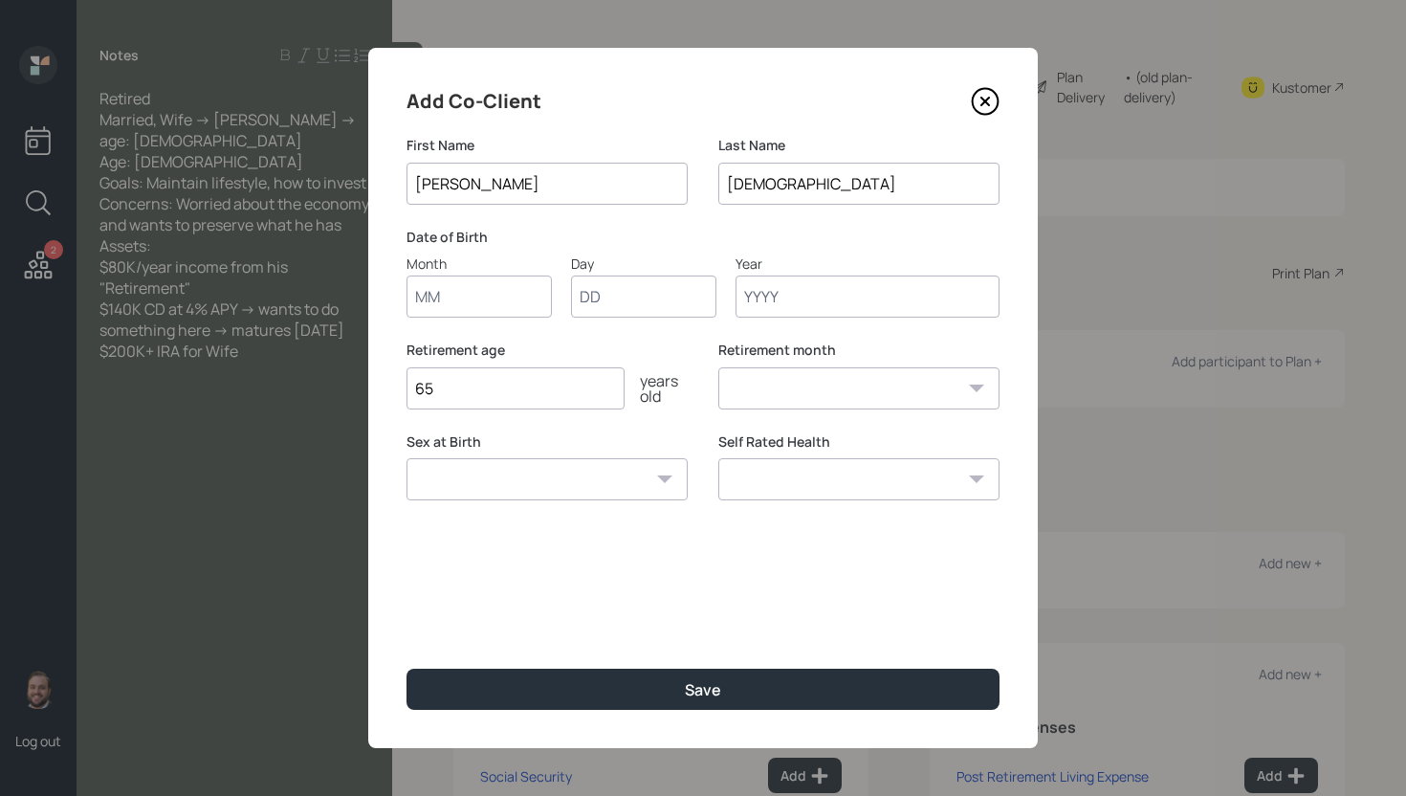
type input "Barbara"
click at [463, 294] on input "Month" at bounding box center [478, 296] width 145 height 42
type input "01"
type input "1945"
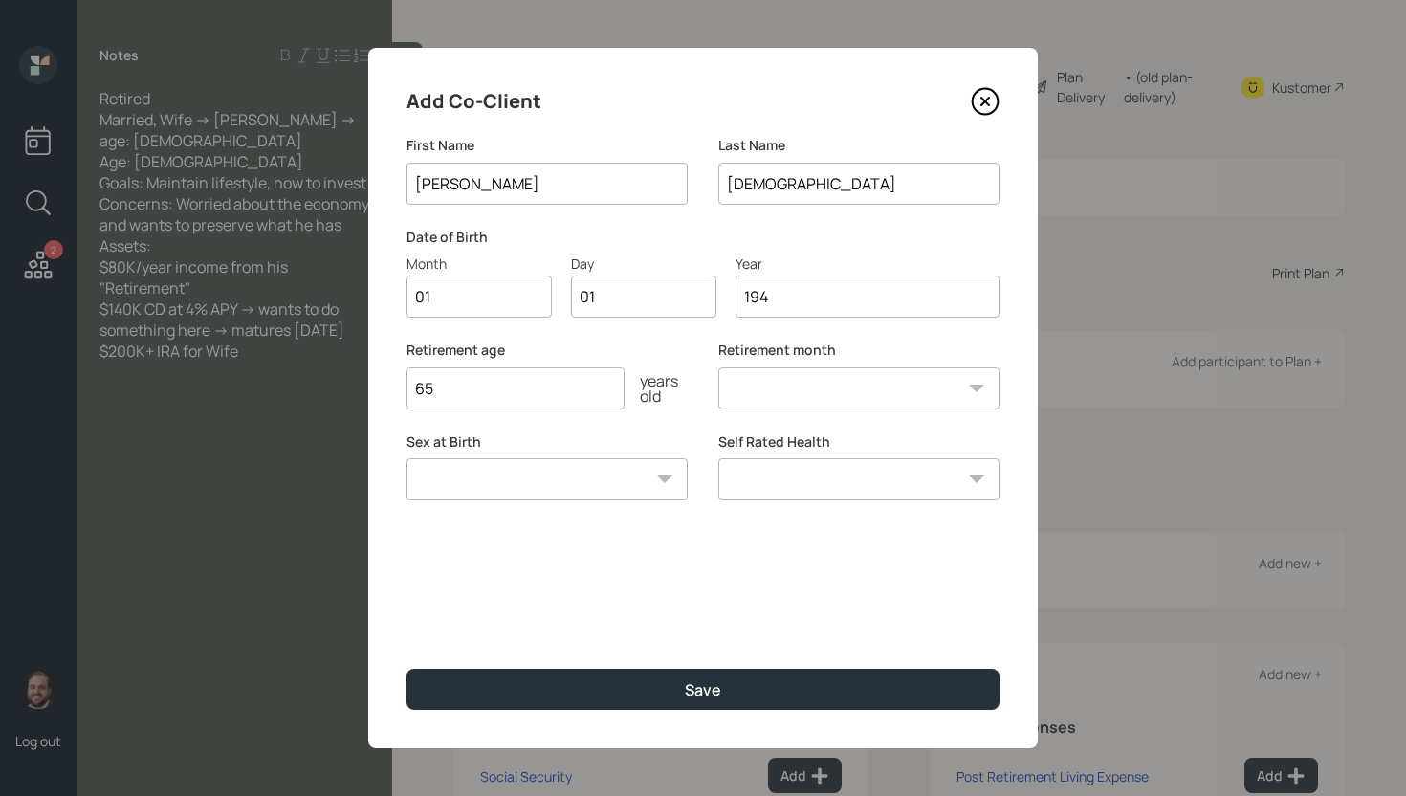
select select "1"
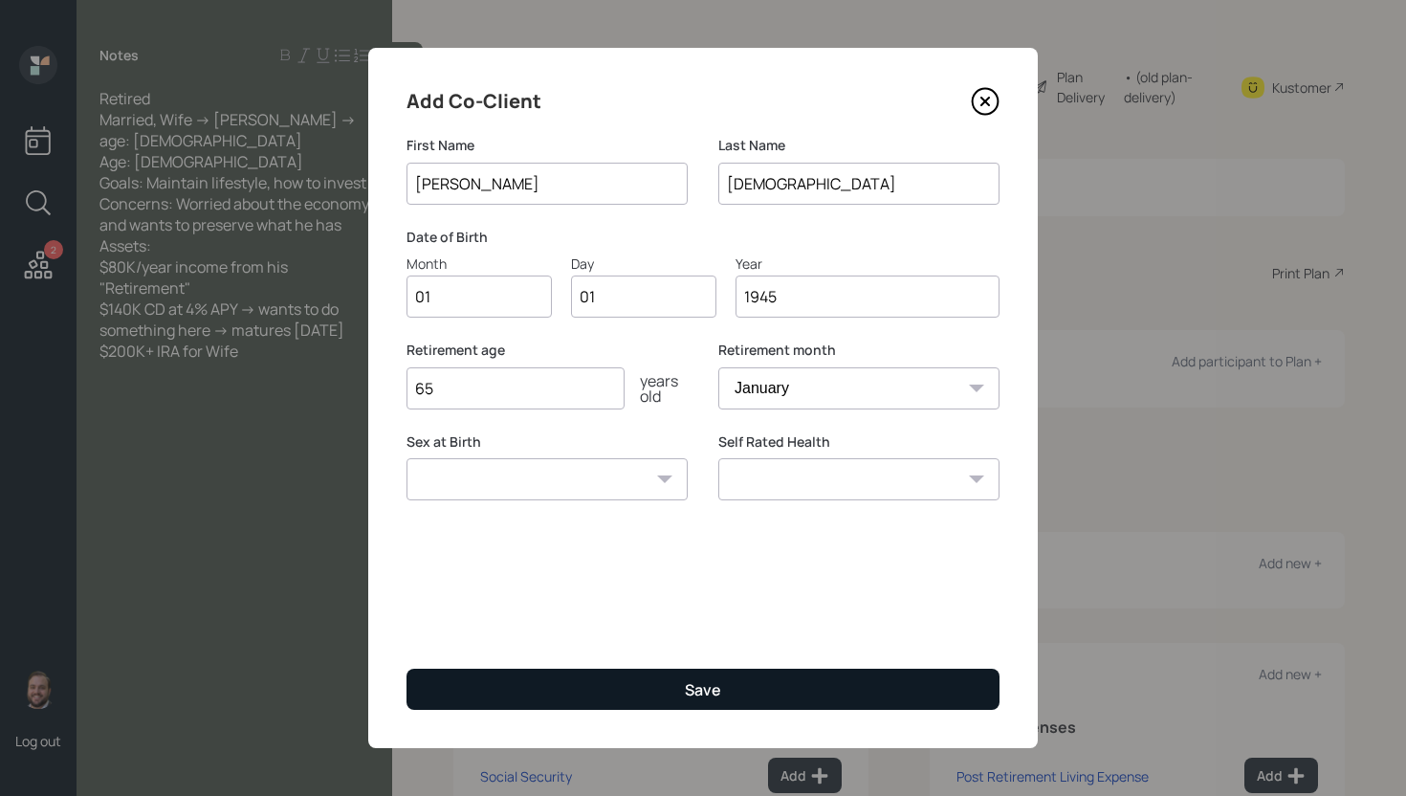
type input "1945"
click at [699, 701] on button "Save" at bounding box center [702, 689] width 593 height 41
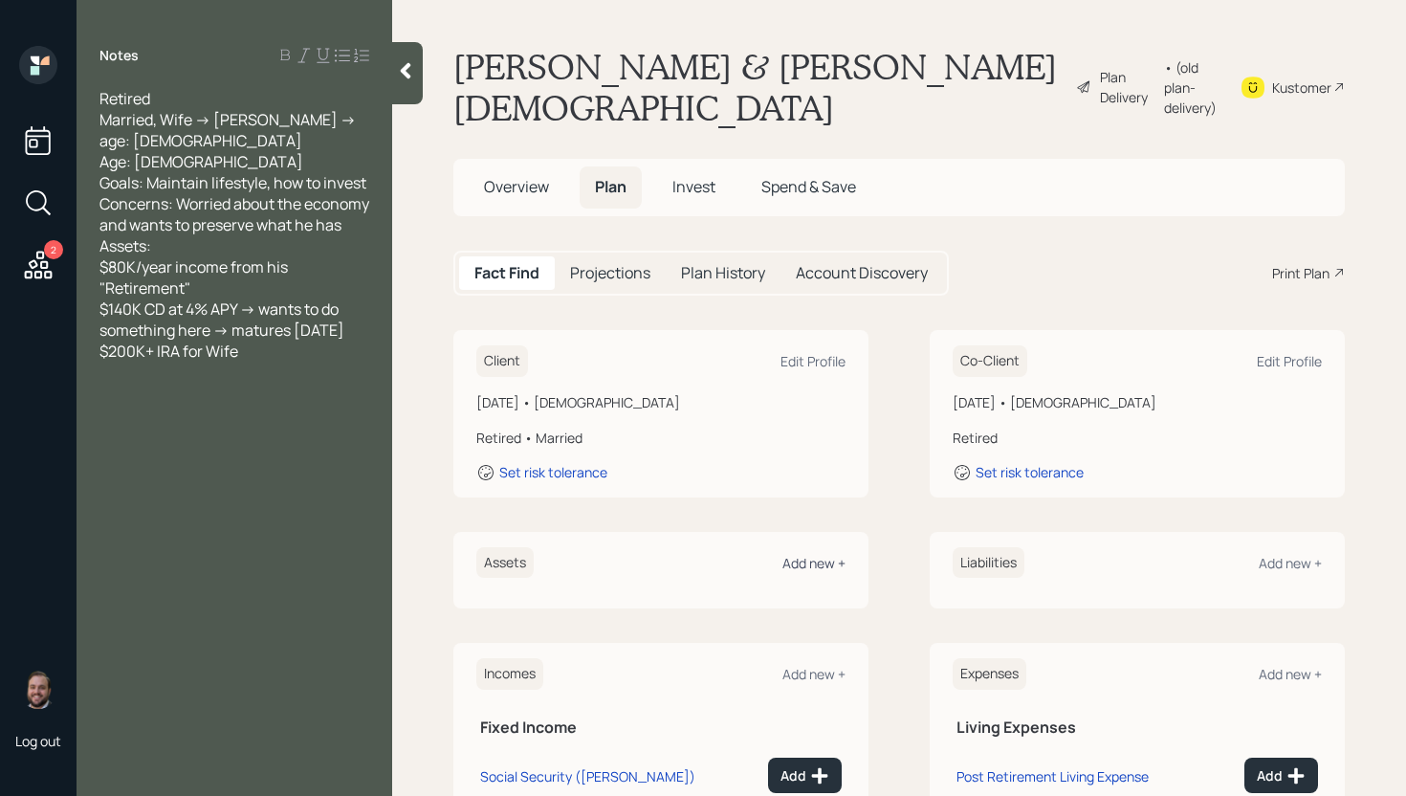
click at [798, 554] on div "Add new +" at bounding box center [813, 563] width 63 height 18
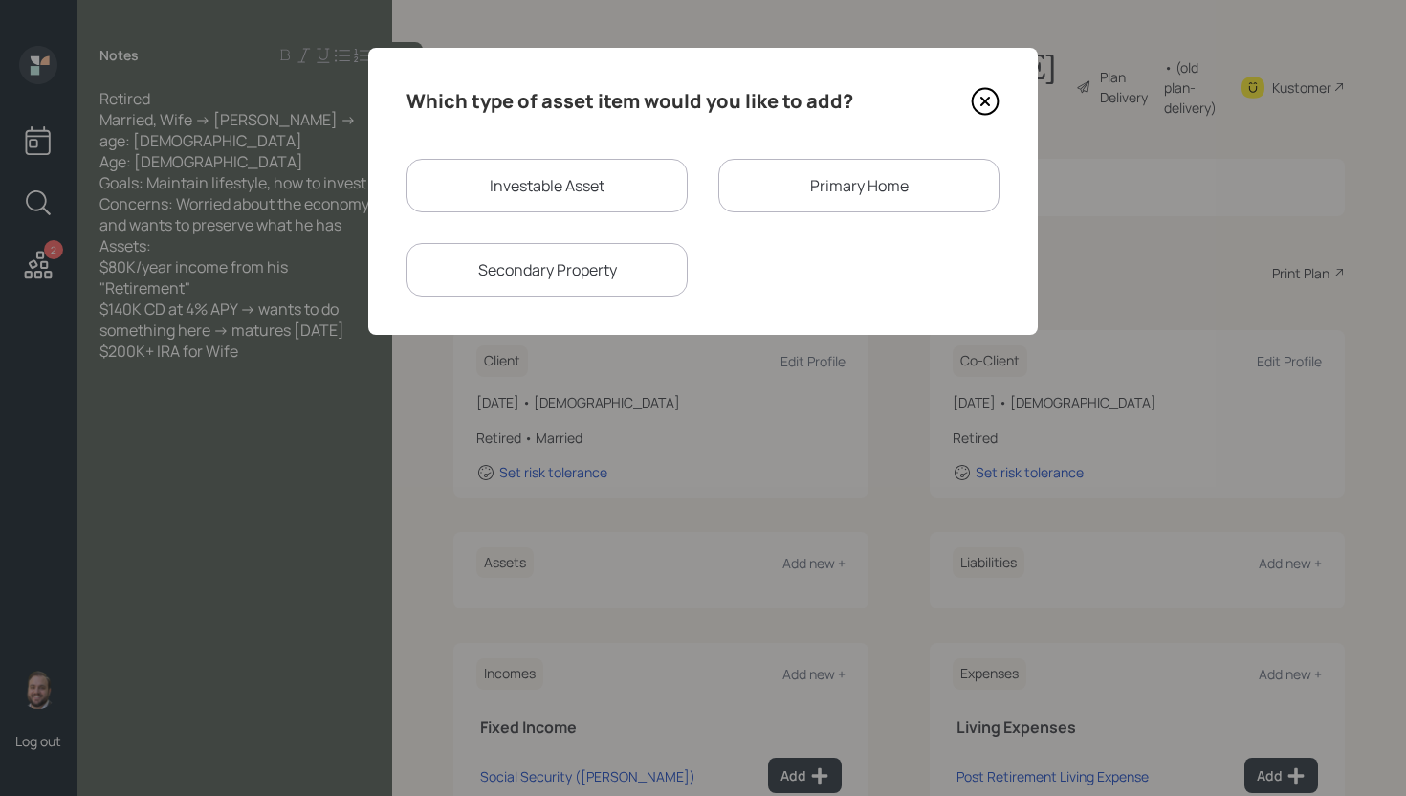
click at [458, 140] on div "Which type of asset item would you like to add? Investable Asset Primary Home S…" at bounding box center [702, 191] width 669 height 287
click at [490, 182] on div "Investable Asset" at bounding box center [546, 186] width 281 height 54
select select "taxable"
select select "balanced"
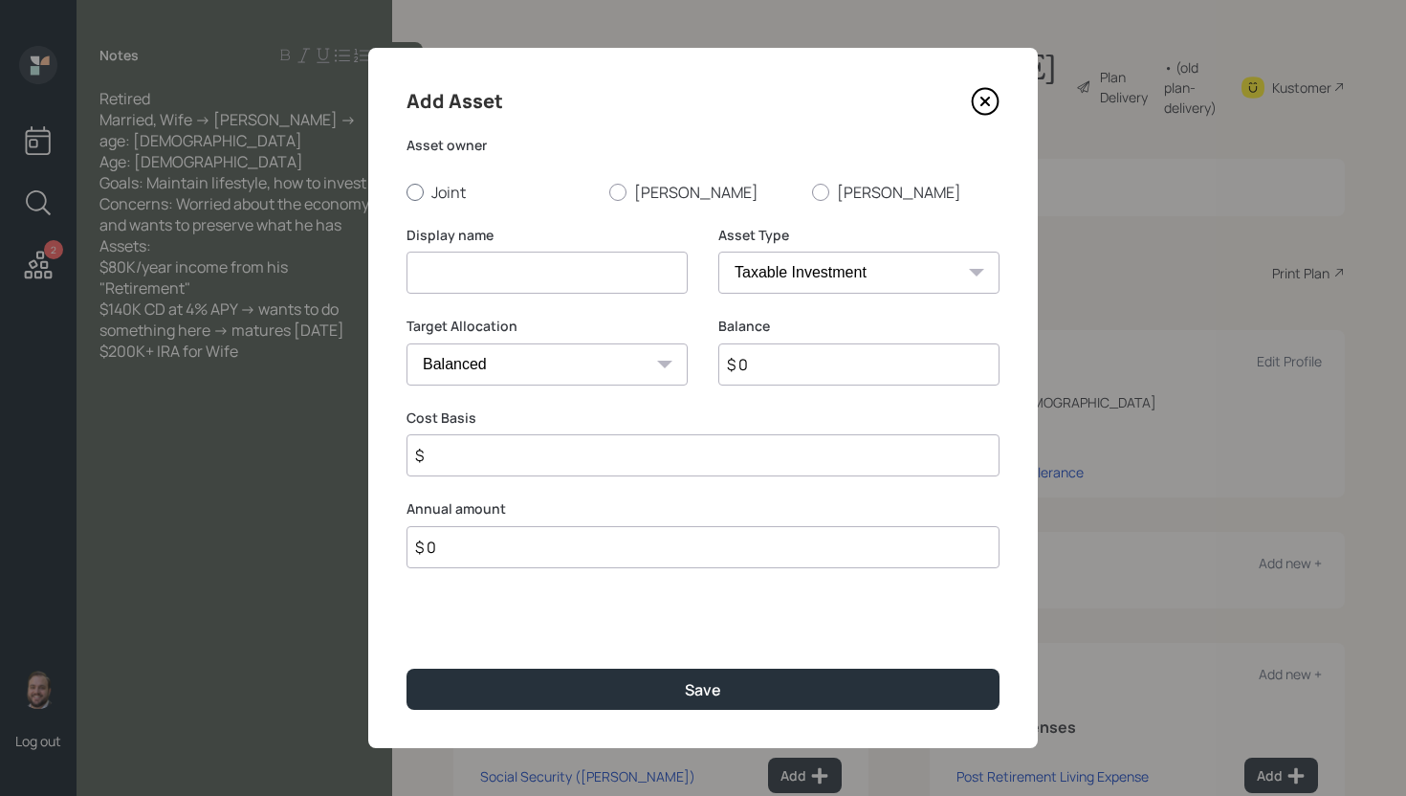
click at [442, 200] on label "Joint" at bounding box center [499, 192] width 187 height 21
click at [406, 192] on input "Joint" at bounding box center [406, 191] width 1 height 1
radio input "true"
click at [478, 278] on input at bounding box center [546, 273] width 281 height 42
type input "CD"
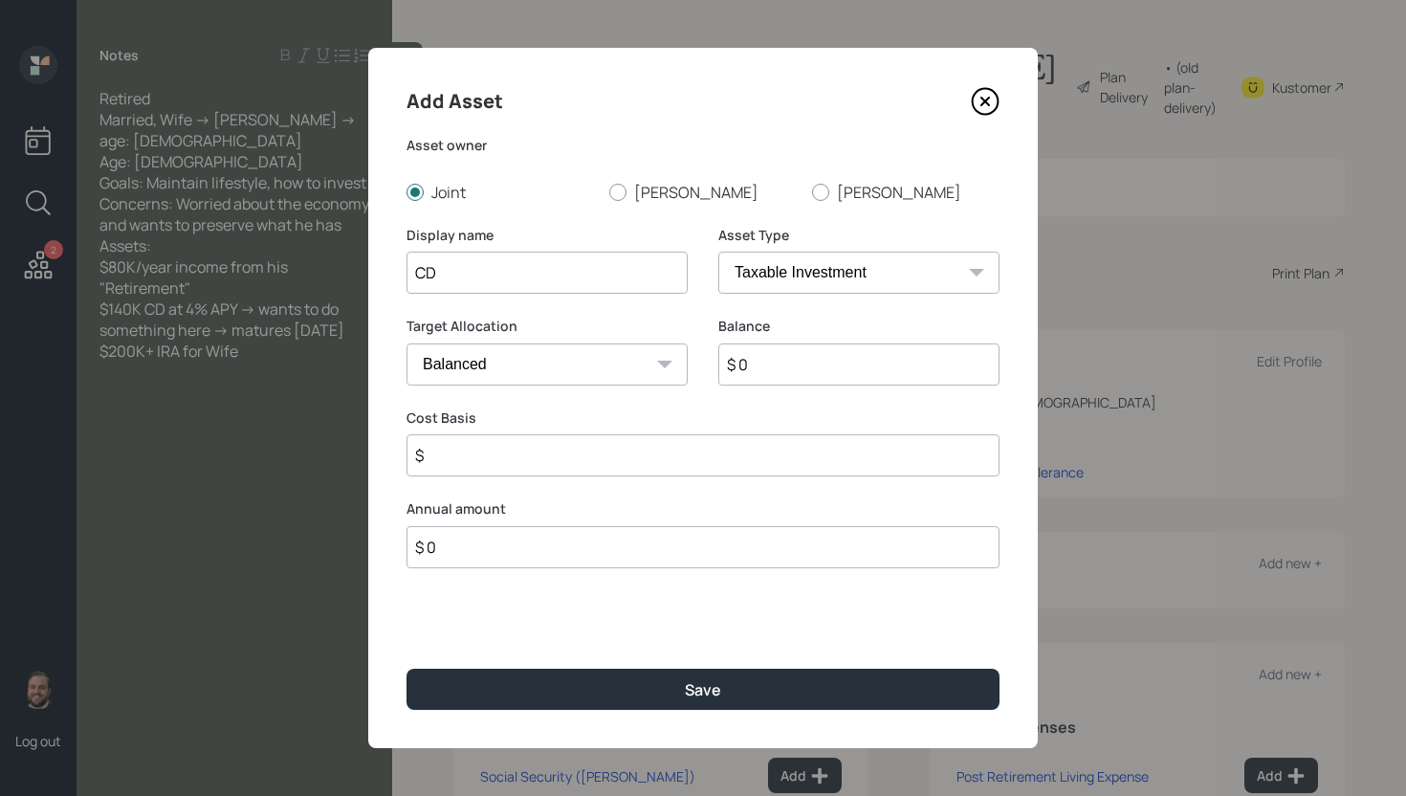
click at [559, 363] on select "Cash Conservative Balanced Aggressive" at bounding box center [546, 364] width 281 height 42
select select "uninvested"
click at [406, 343] on select "Cash Conservative Balanced Aggressive" at bounding box center [546, 364] width 281 height 42
click at [782, 366] on input "$ 0" at bounding box center [858, 364] width 281 height 42
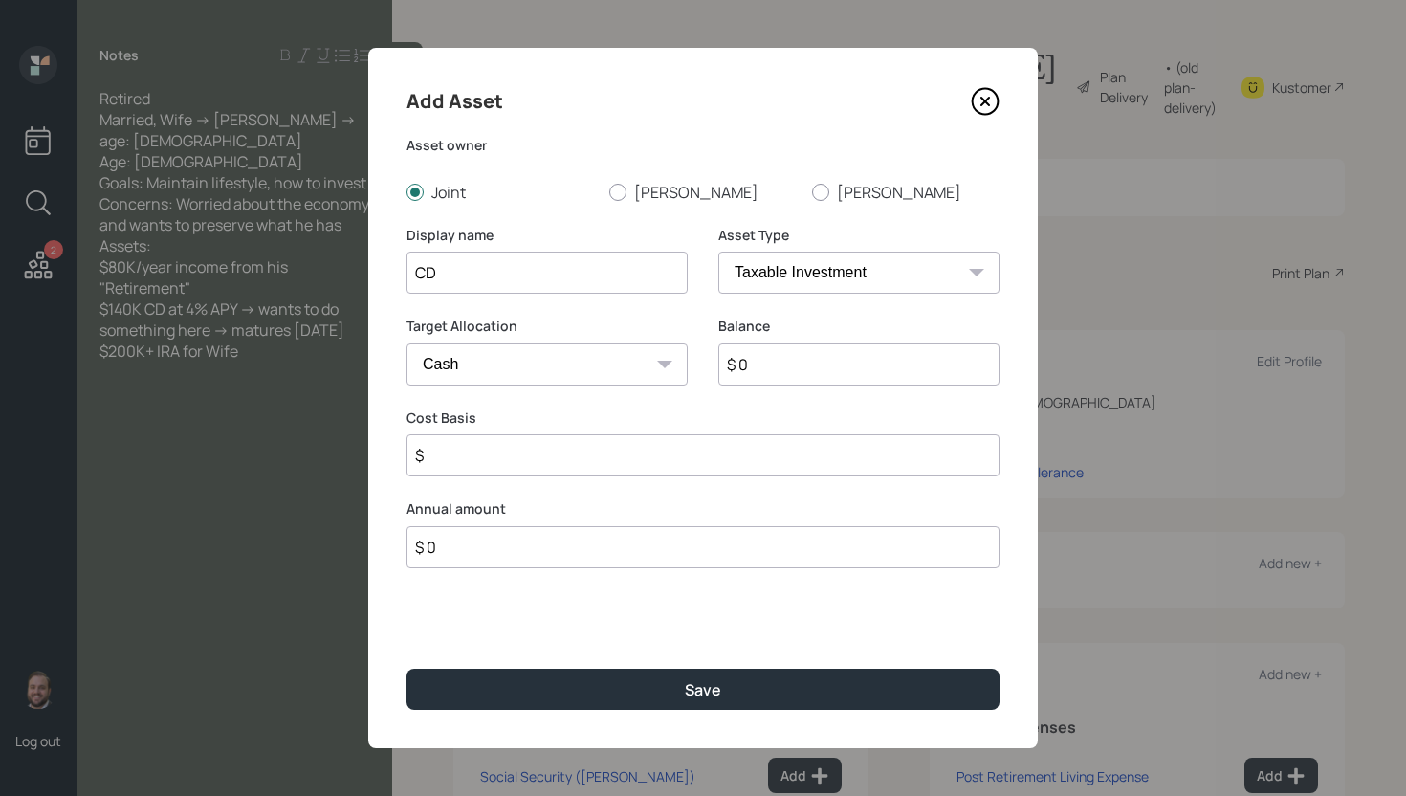
type input "$ 1"
type input "$ 14"
type input "$ 140"
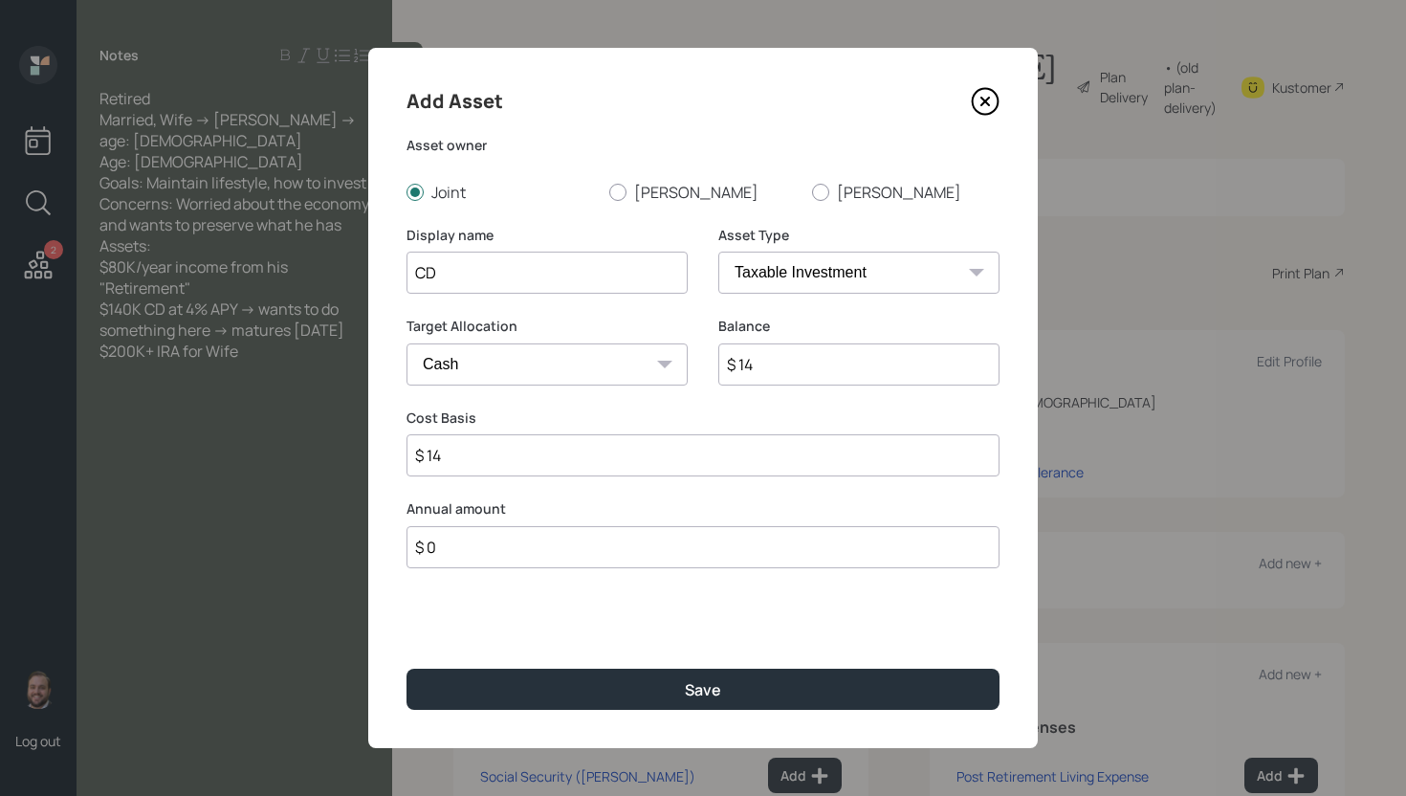
type input "$ 140"
type input "$ 1,400"
type input "$ 14,000"
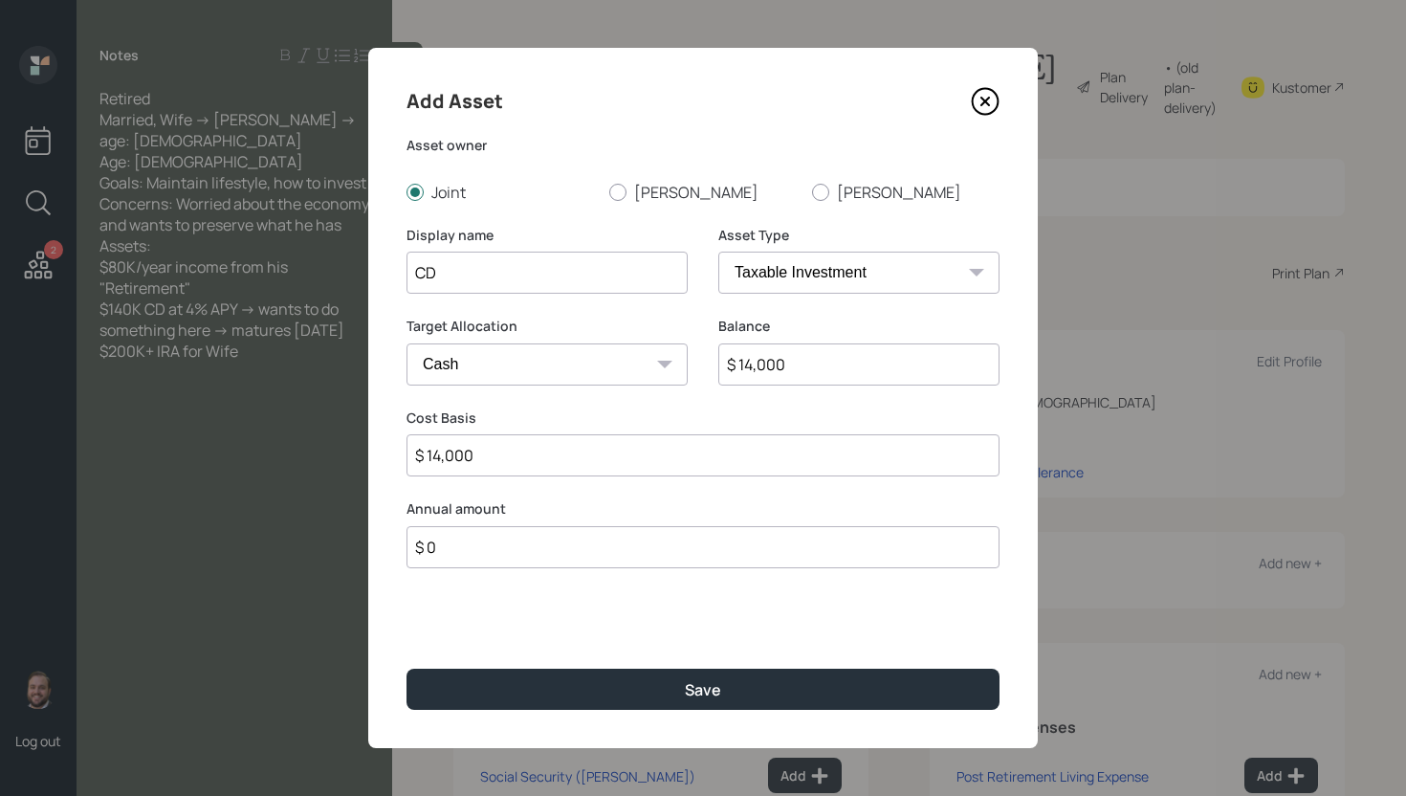
type input "$ 140,000"
click at [406, 669] on button "Save" at bounding box center [702, 689] width 593 height 41
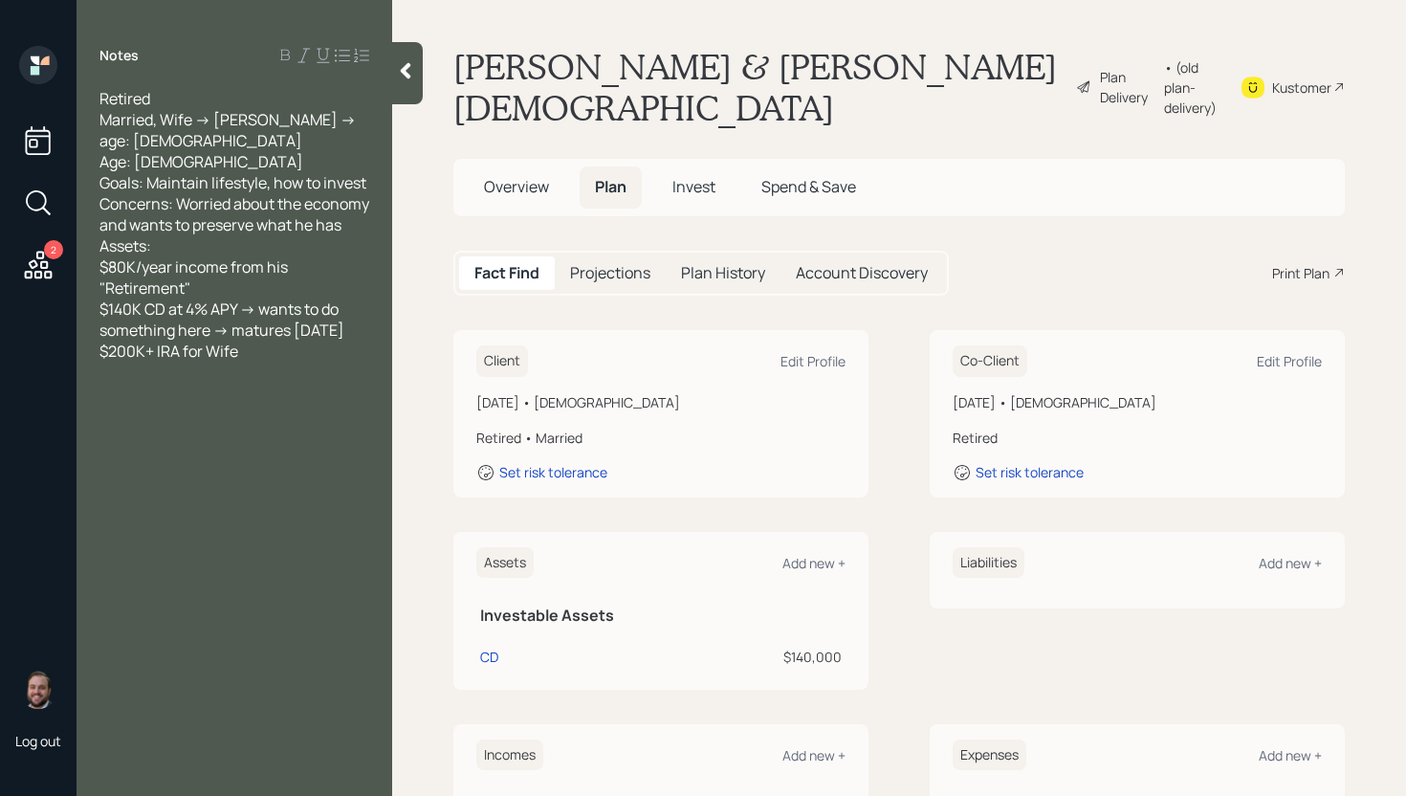
click at [843, 532] on div "Assets Add new + Investable Assets CD $140,000" at bounding box center [660, 611] width 415 height 158
click at [828, 554] on div "Add new +" at bounding box center [813, 563] width 63 height 18
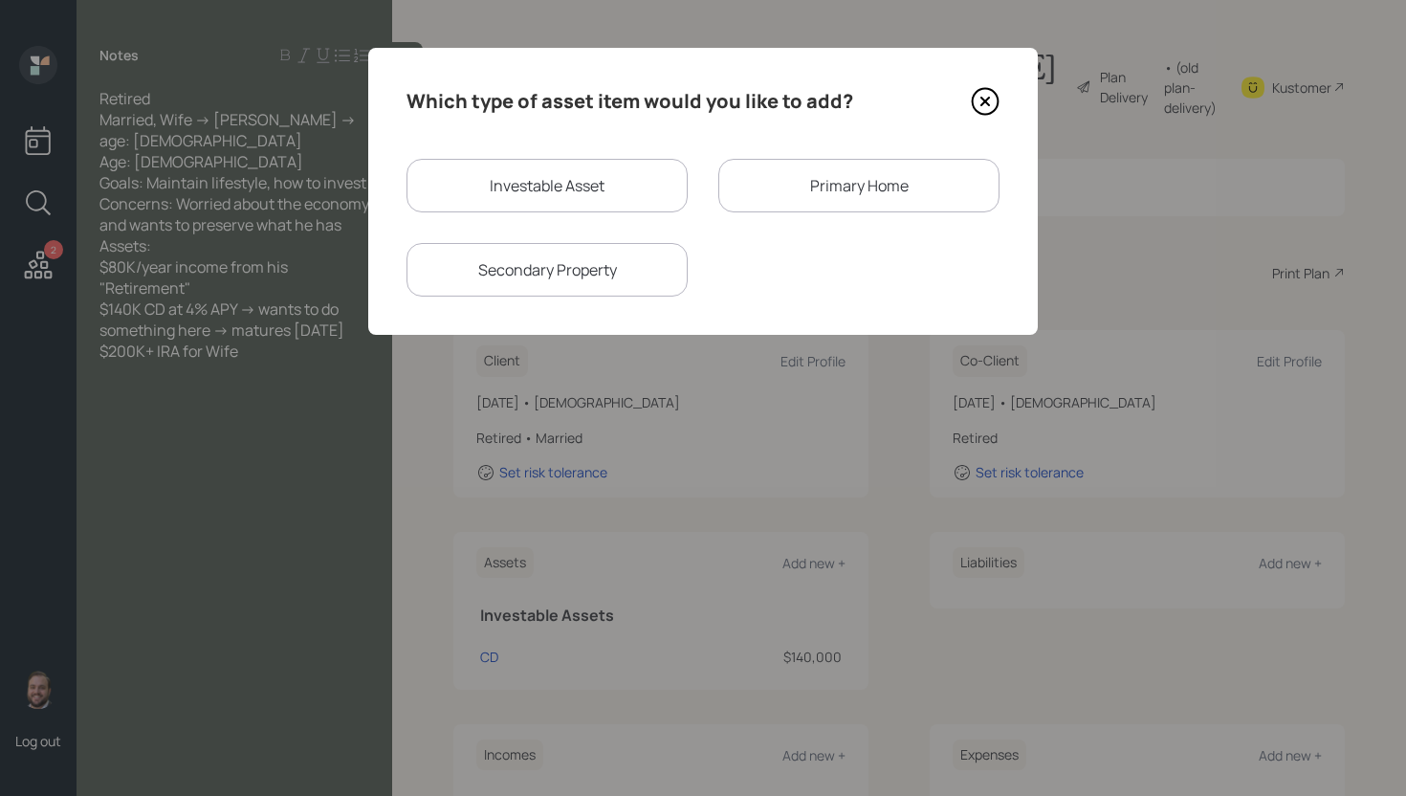
click at [514, 171] on div "Investable Asset" at bounding box center [546, 186] width 281 height 54
select select "taxable"
select select "balanced"
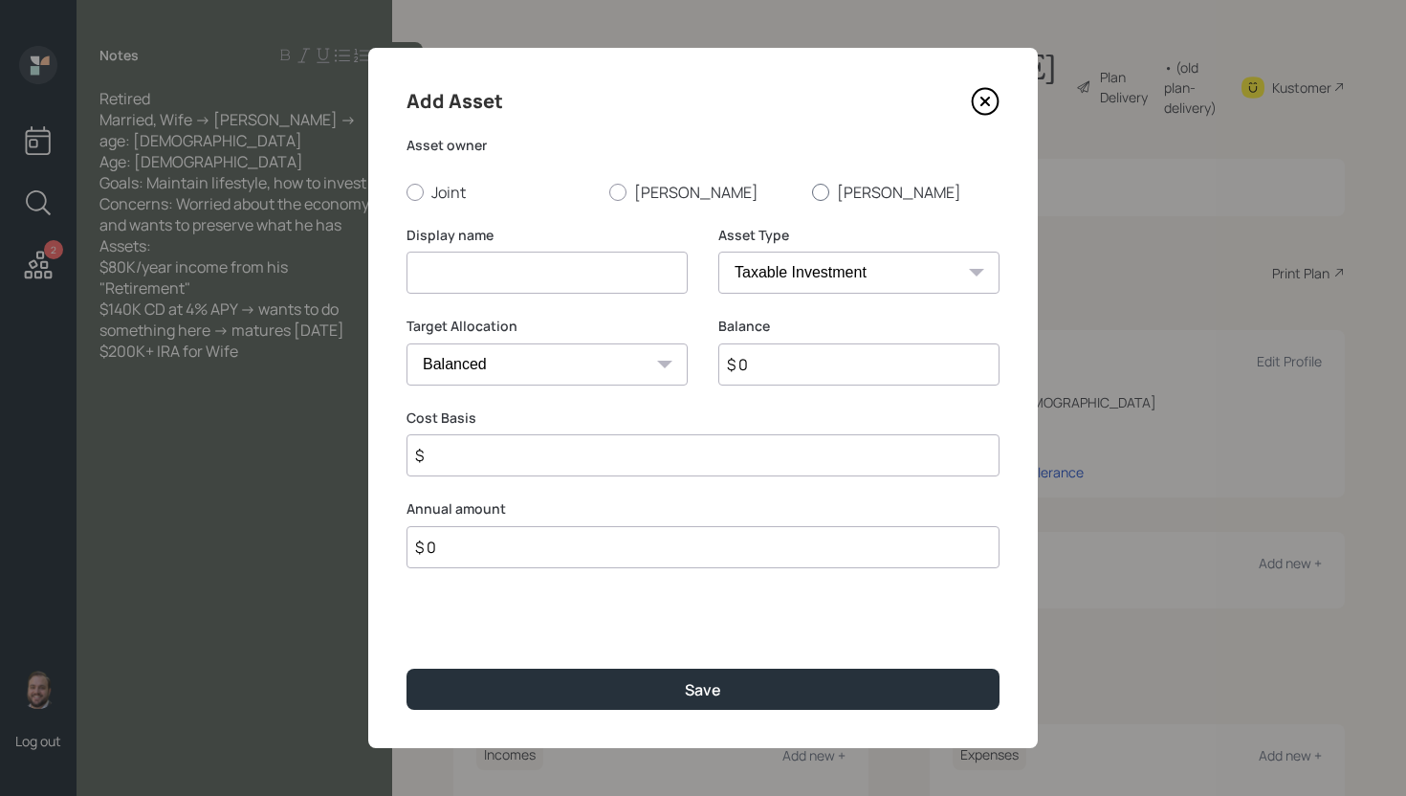
click at [825, 188] on div at bounding box center [820, 192] width 17 height 17
click at [812, 191] on input "Barbara" at bounding box center [811, 191] width 1 height 1
radio input "true"
drag, startPoint x: 558, startPoint y: 281, endPoint x: 583, endPoint y: 263, distance: 31.6
click at [558, 281] on input at bounding box center [546, 273] width 281 height 42
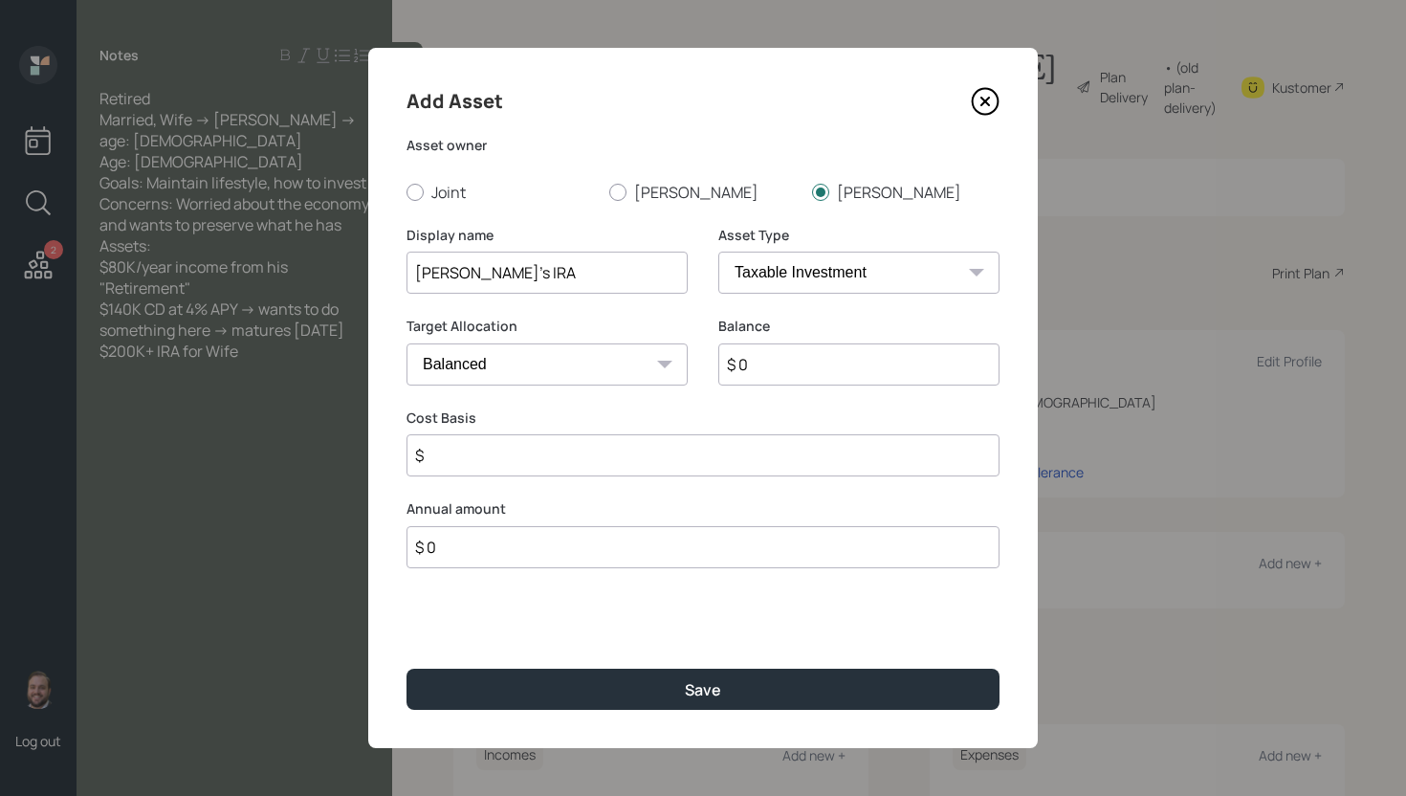
type input "Barbara's IRA"
click at [888, 281] on select "SEP IRA IRA Roth IRA 401(k) Roth 401(k) 403(b) Roth 403(b) 457(b) Roth 457(b) H…" at bounding box center [858, 273] width 281 height 42
select select "ira"
click at [718, 252] on select "SEP IRA IRA Roth IRA 401(k) Roth 401(k) 403(b) Roth 403(b) 457(b) Roth 457(b) H…" at bounding box center [858, 273] width 281 height 42
type input "$"
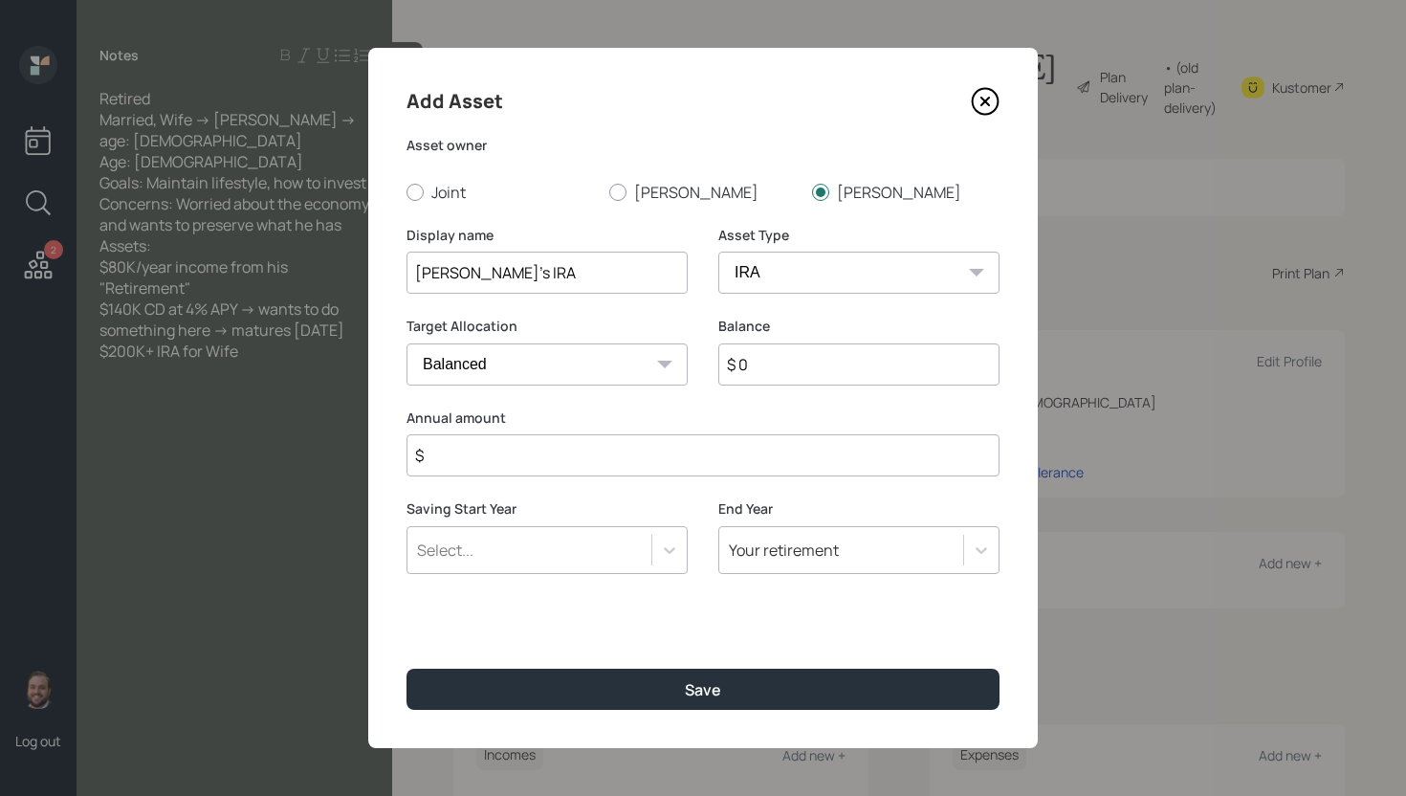
click at [802, 363] on input "$ 0" at bounding box center [858, 364] width 281 height 42
type input "$ 200,000"
type input "$ 0"
click at [406, 669] on button "Save" at bounding box center [702, 689] width 593 height 41
